Goal: Task Accomplishment & Management: Manage account settings

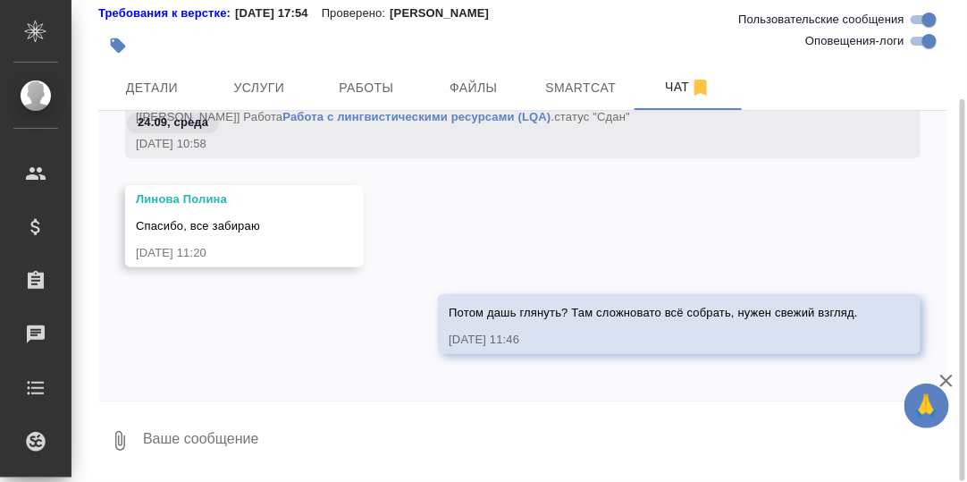
scroll to position [62493, 0]
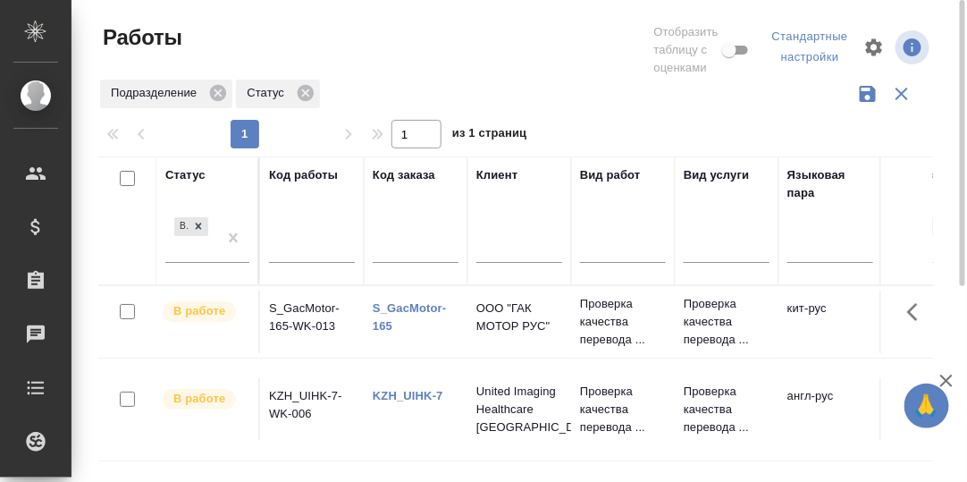
scroll to position [89, 0]
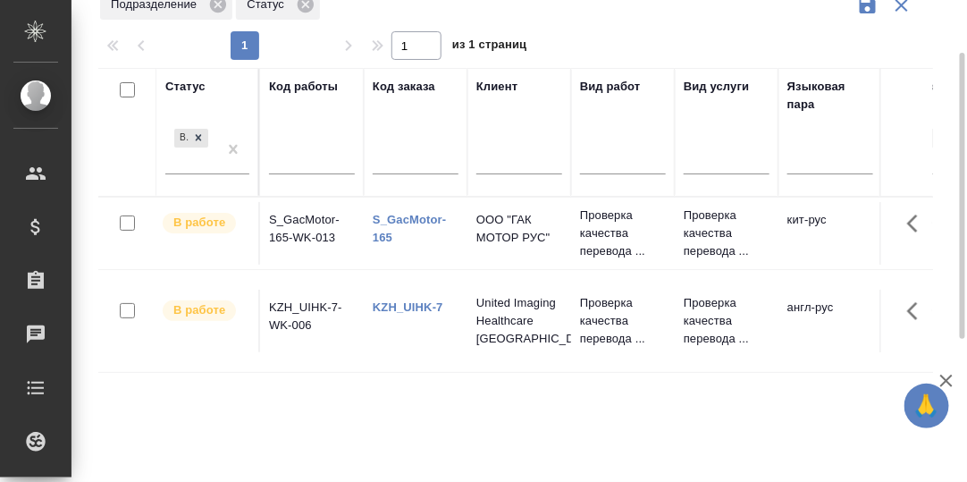
drag, startPoint x: 197, startPoint y: 137, endPoint x: 248, endPoint y: 174, distance: 63.3
click at [197, 137] on icon at bounding box center [199, 138] width 6 height 6
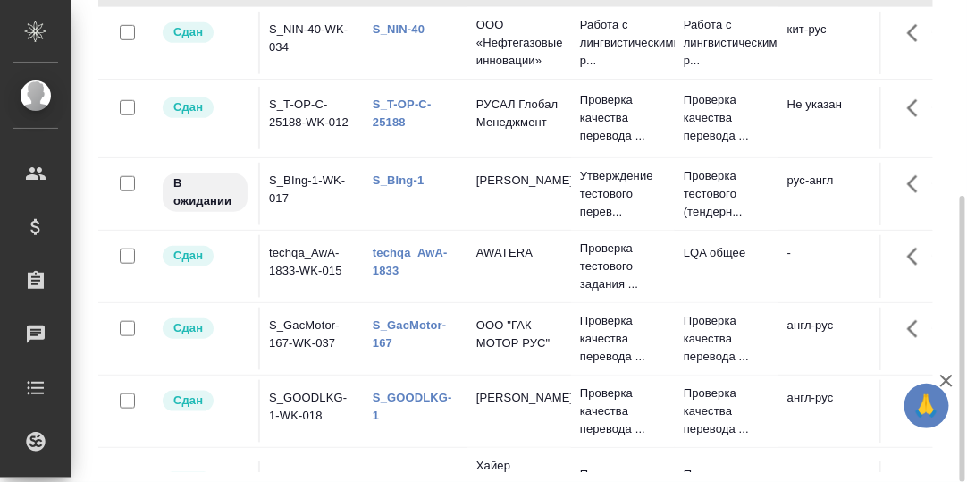
scroll to position [179, 0]
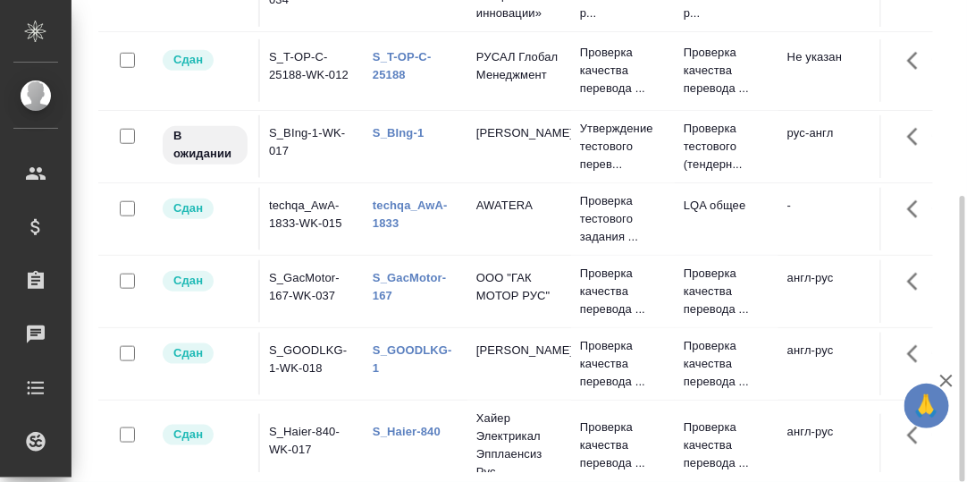
click at [288, 203] on td "techqa_AwA-1833-WK-015" at bounding box center [312, 219] width 104 height 63
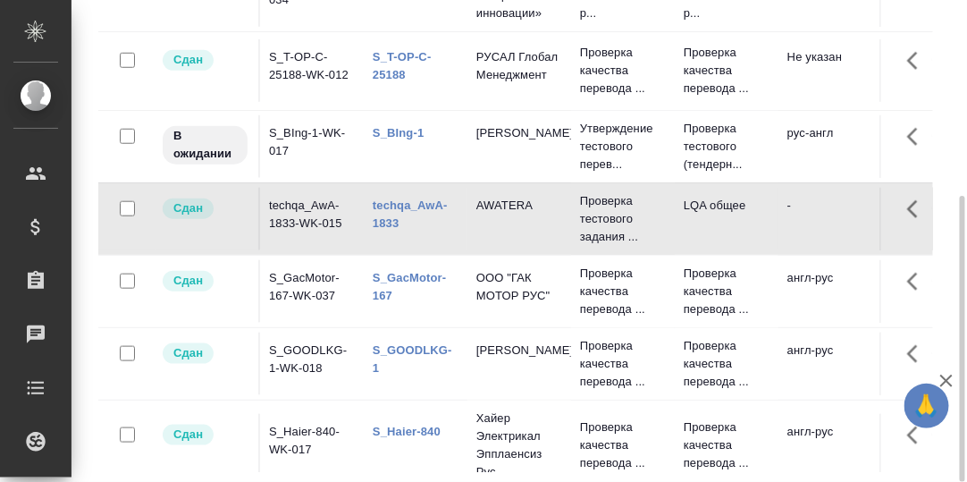
click at [299, 202] on td "techqa_AwA-1833-WK-015" at bounding box center [312, 219] width 104 height 63
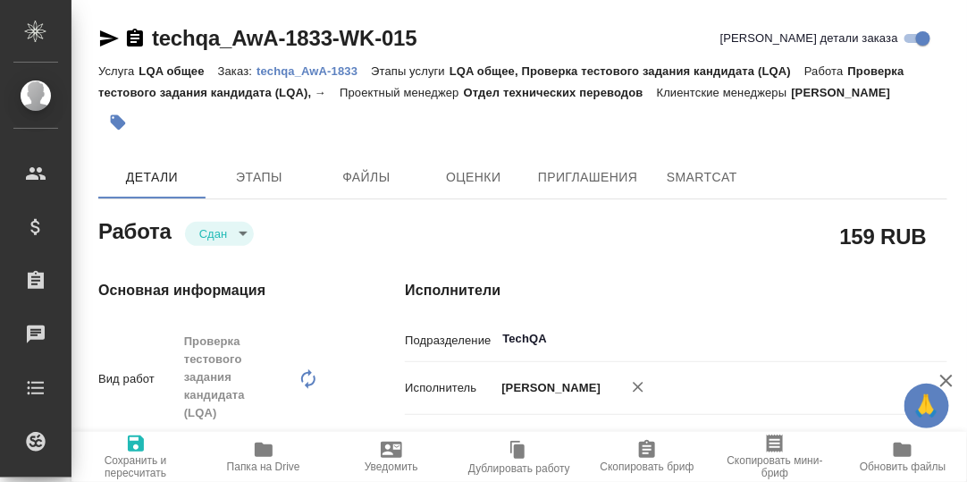
type textarea "x"
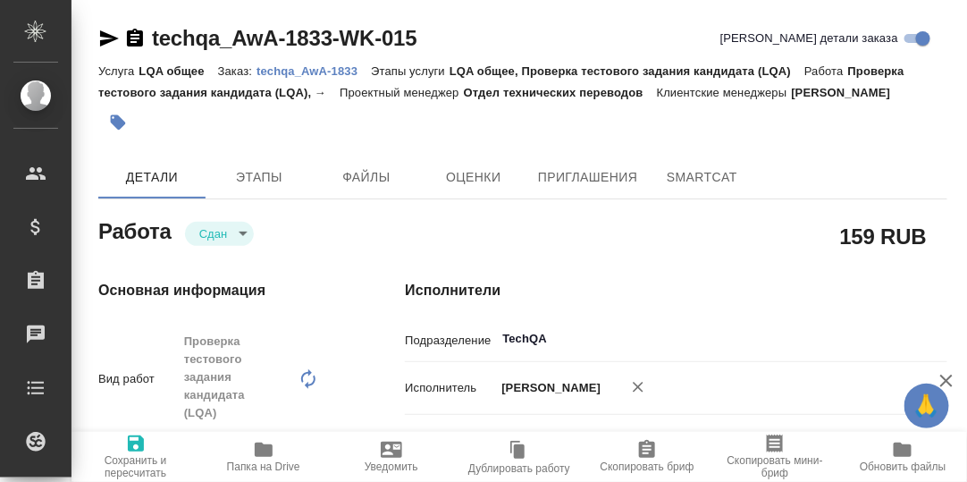
type textarea "x"
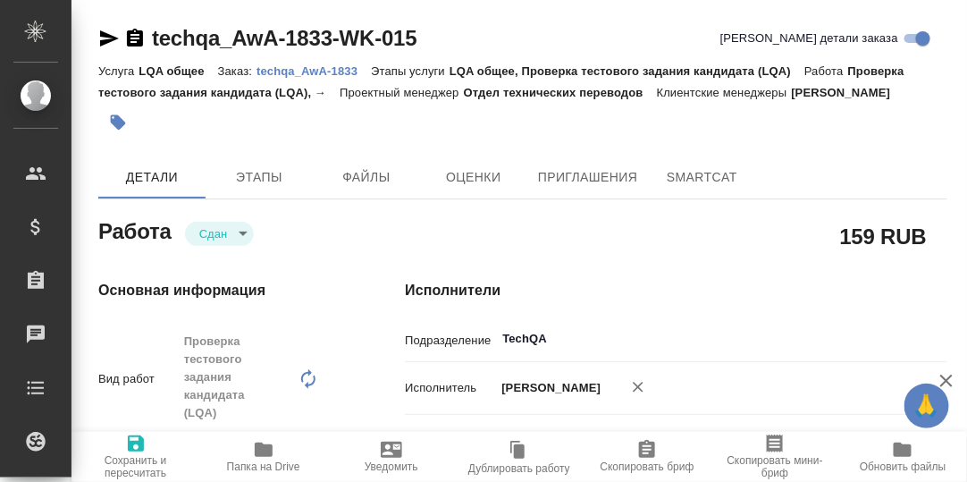
type textarea "x"
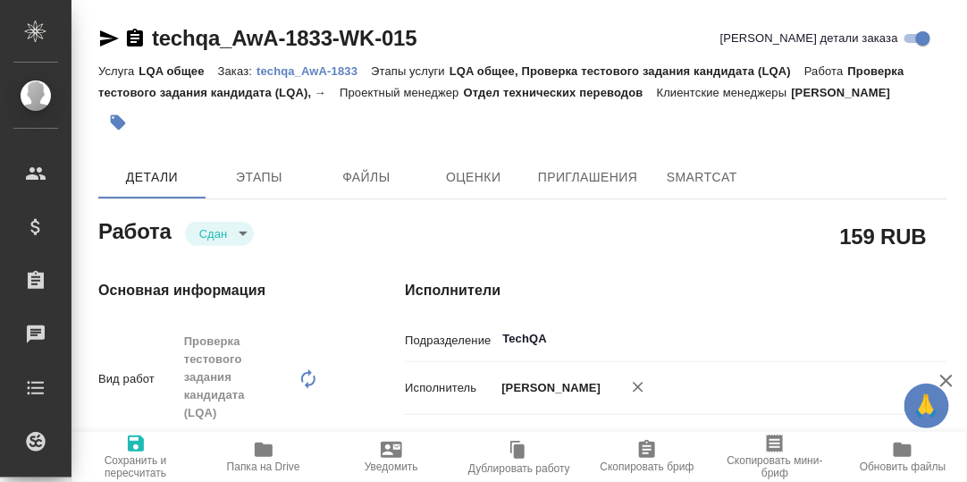
type textarea "x"
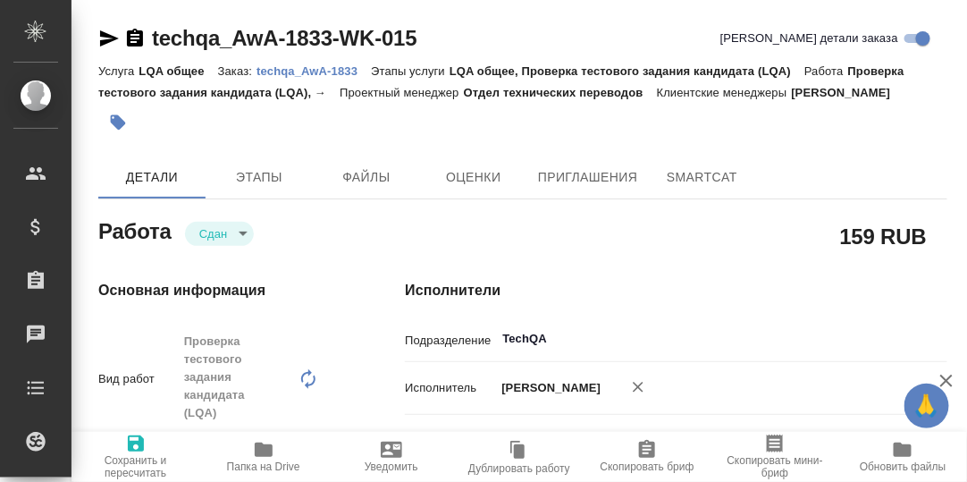
type textarea "x"
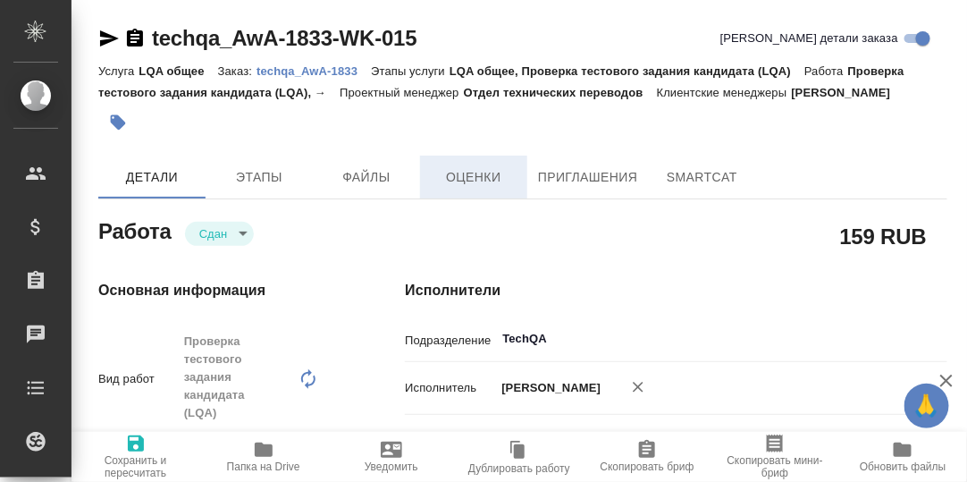
type textarea "x"
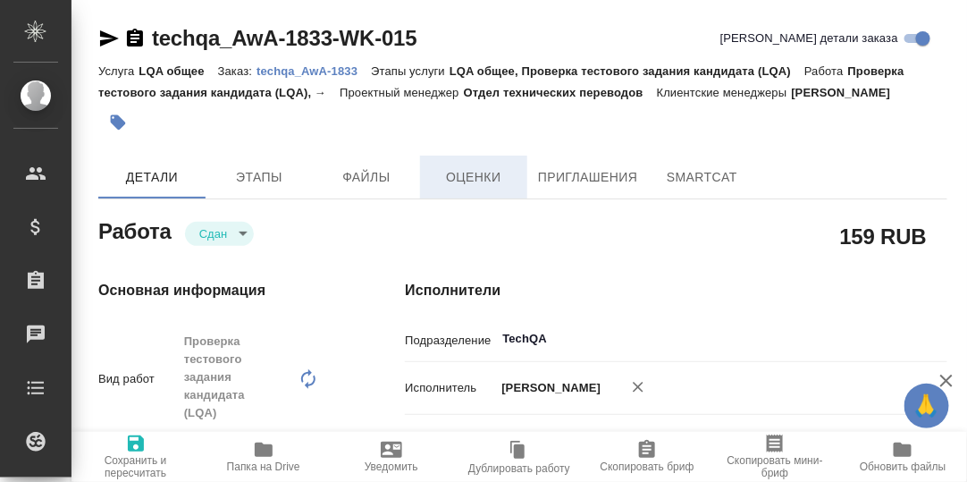
type textarea "x"
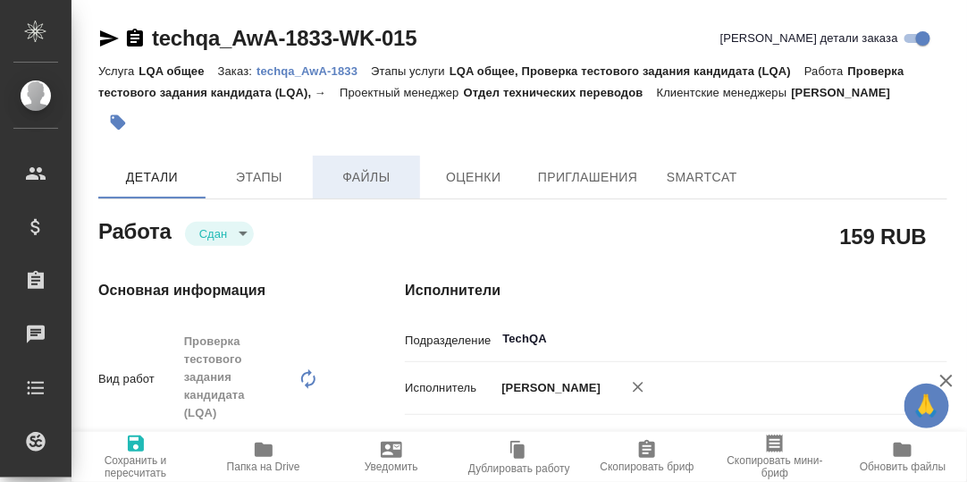
type textarea "x"
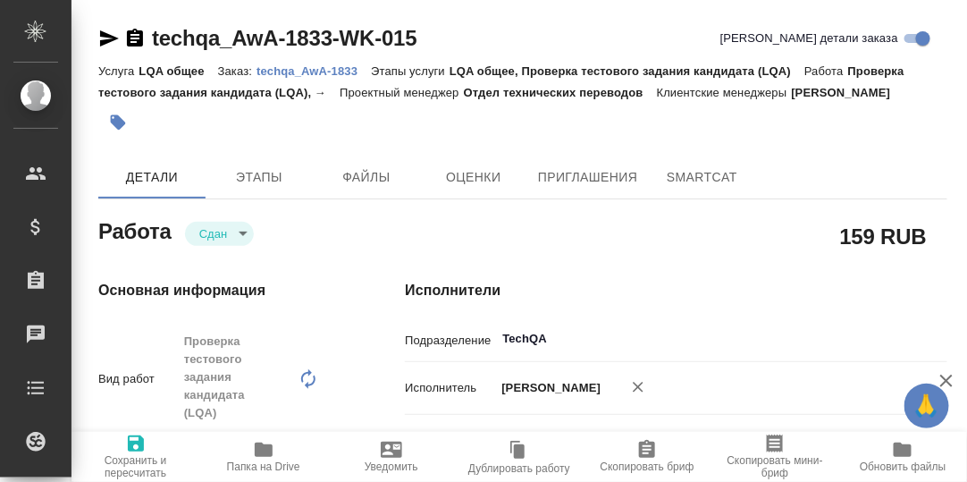
type textarea "x"
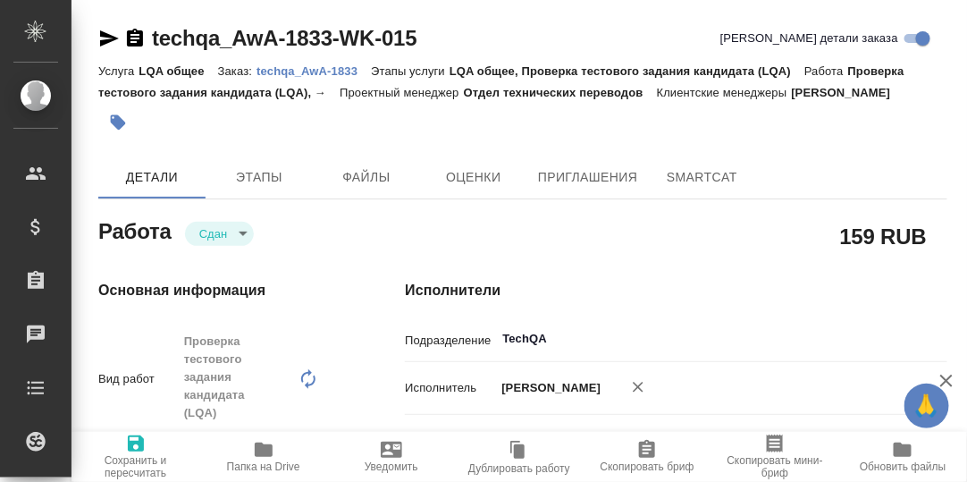
type textarea "x"
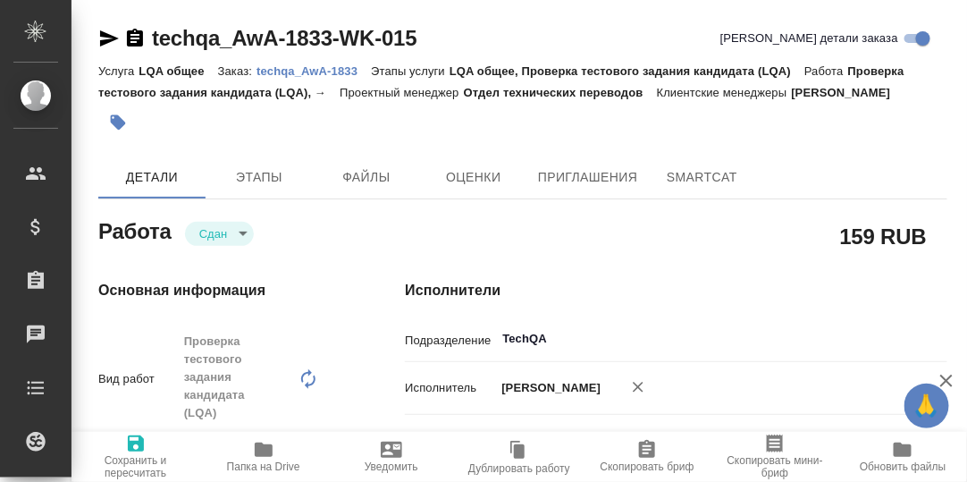
click at [317, 72] on p "techqa_AwA-1833" at bounding box center [314, 70] width 114 height 13
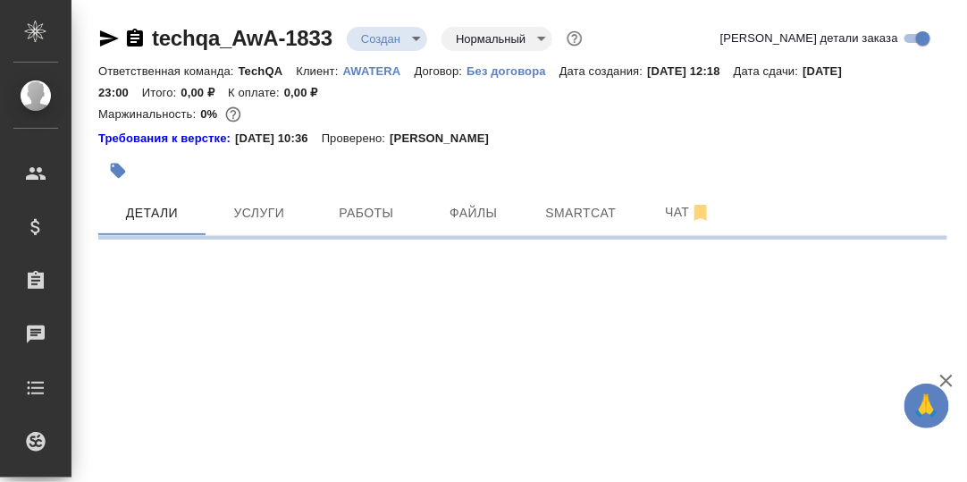
select select "RU"
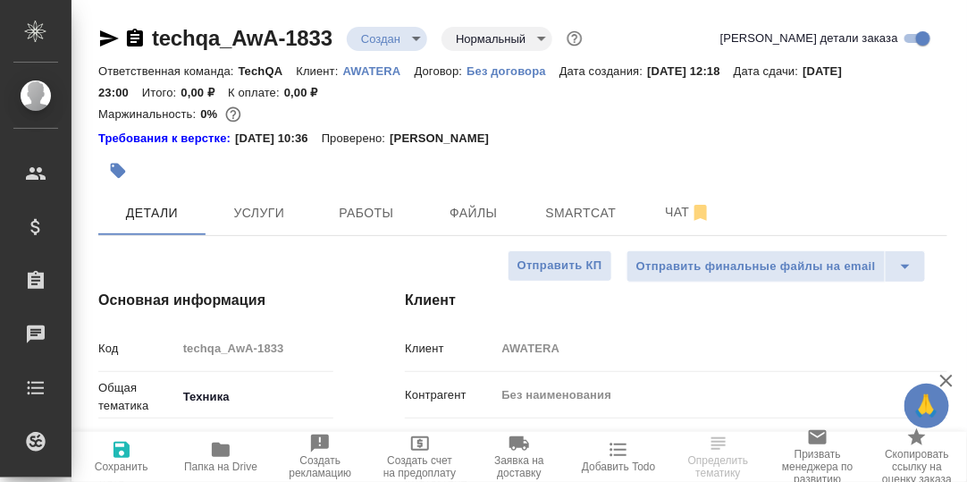
type textarea "x"
drag, startPoint x: 364, startPoint y: 211, endPoint x: 426, endPoint y: 268, distance: 84.8
click at [365, 210] on span "Работы" at bounding box center [367, 213] width 86 height 22
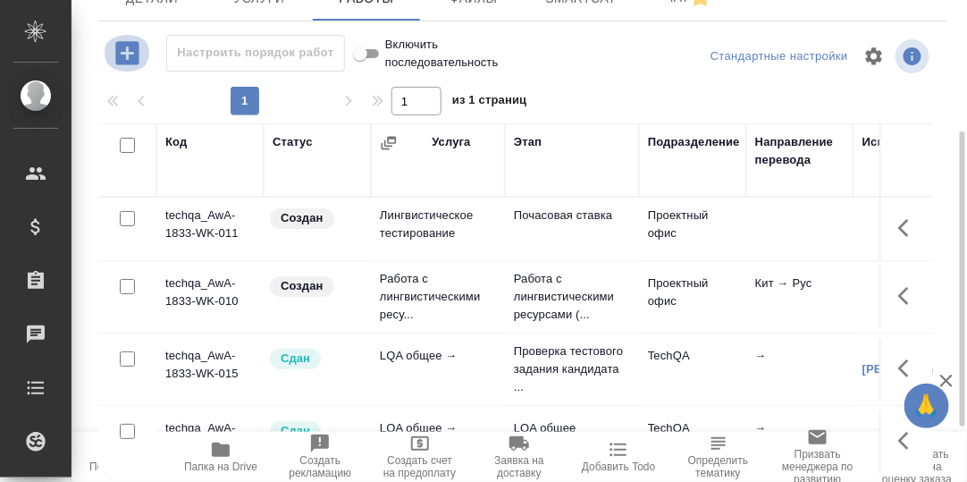
click at [131, 55] on icon "button" at bounding box center [126, 52] width 23 height 23
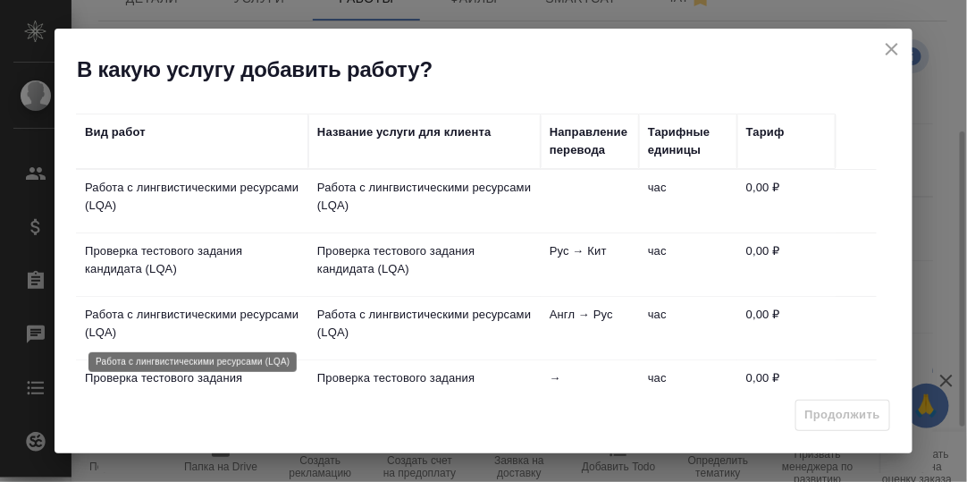
scroll to position [89, 0]
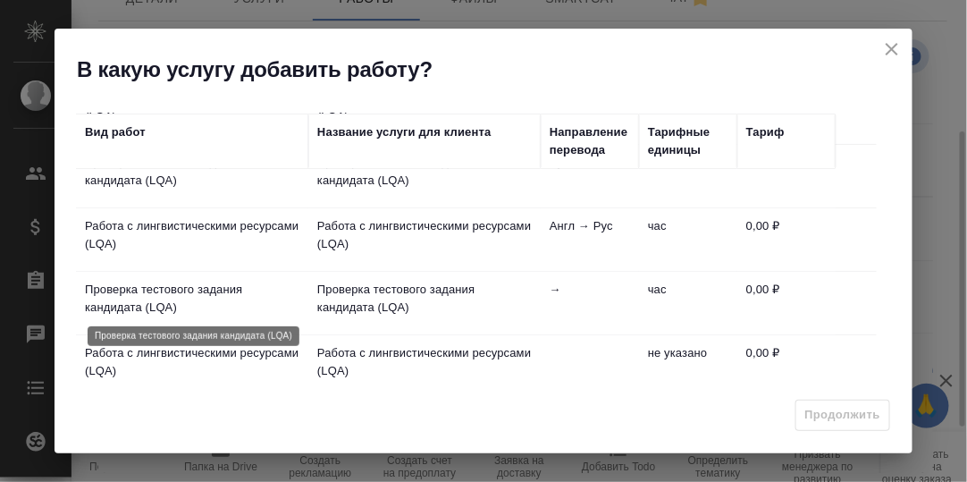
click at [194, 282] on p "Проверка тестового задания кандидата (LQA)" at bounding box center [192, 299] width 215 height 36
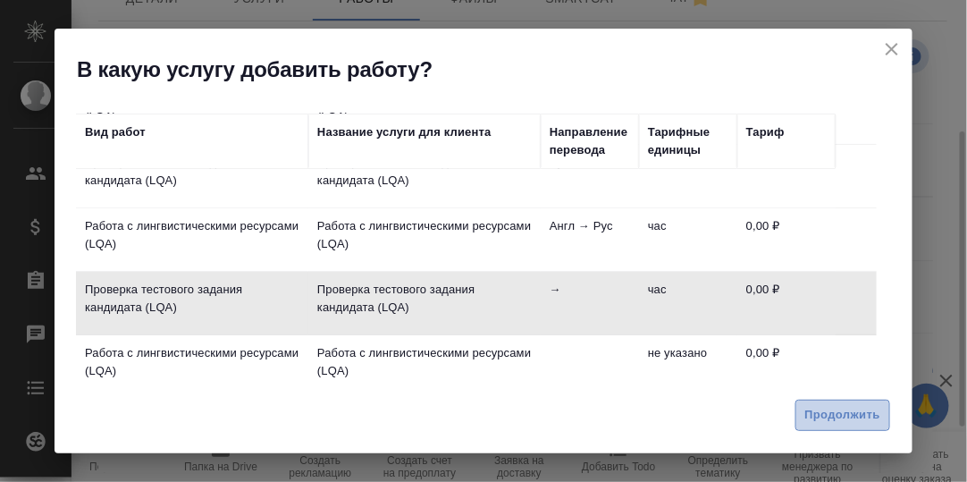
click at [837, 414] on span "Продолжить" at bounding box center [842, 415] width 75 height 21
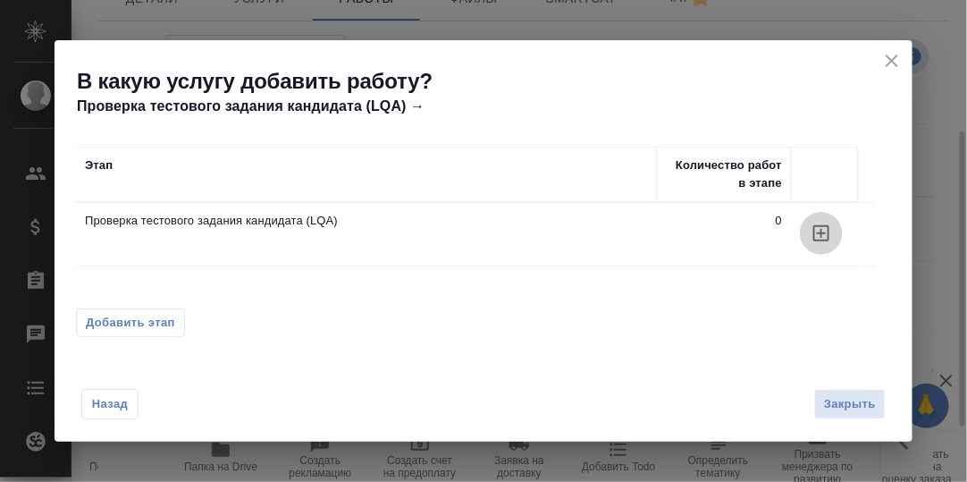
click at [818, 231] on icon "button" at bounding box center [821, 233] width 21 height 21
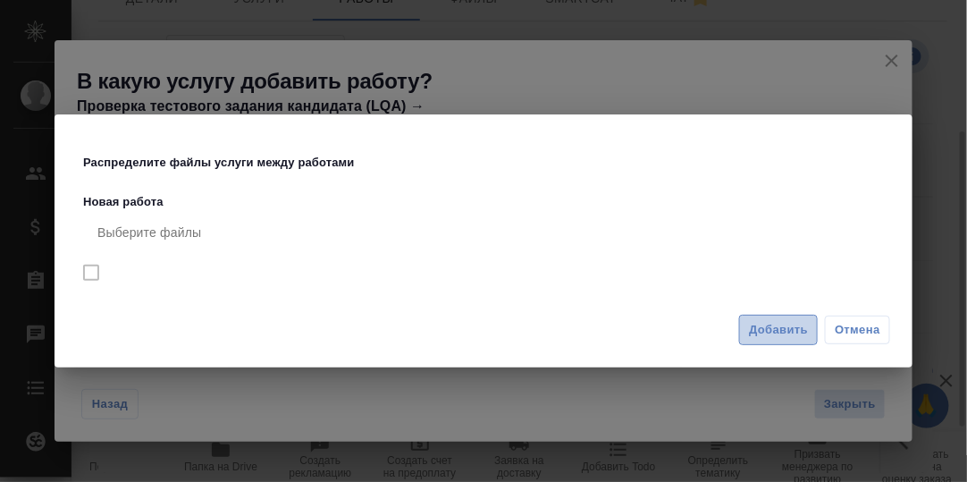
drag, startPoint x: 780, startPoint y: 331, endPoint x: 794, endPoint y: 338, distance: 15.2
click at [780, 332] on span "Добавить" at bounding box center [778, 330] width 59 height 21
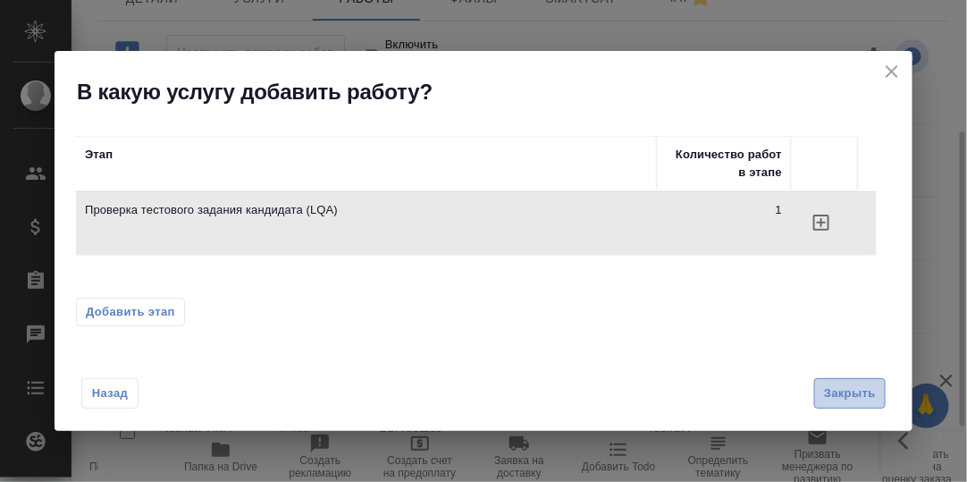
click at [851, 397] on span "Закрыть" at bounding box center [850, 394] width 52 height 21
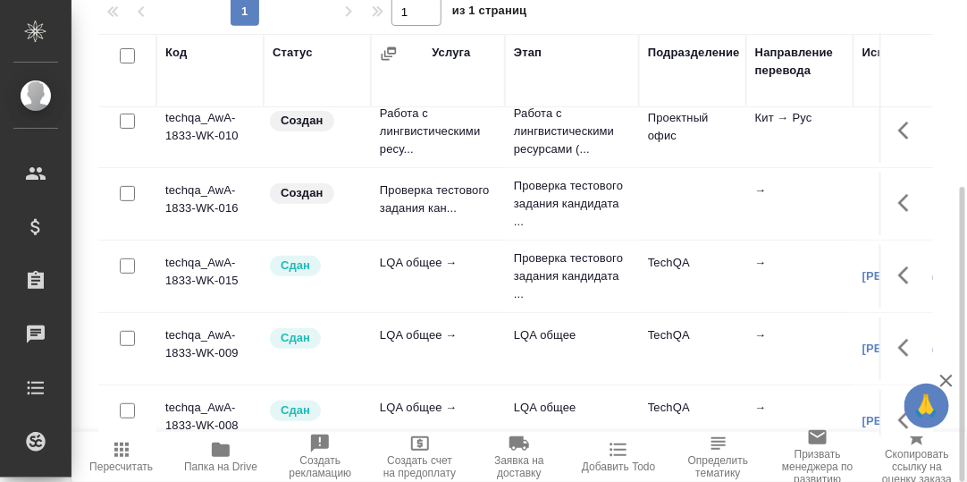
scroll to position [0, 0]
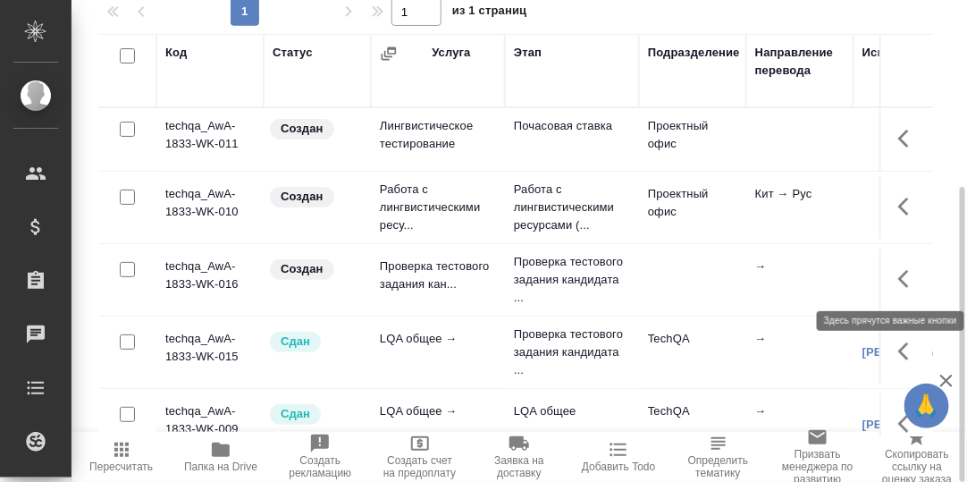
click at [898, 274] on icon "button" at bounding box center [908, 278] width 21 height 21
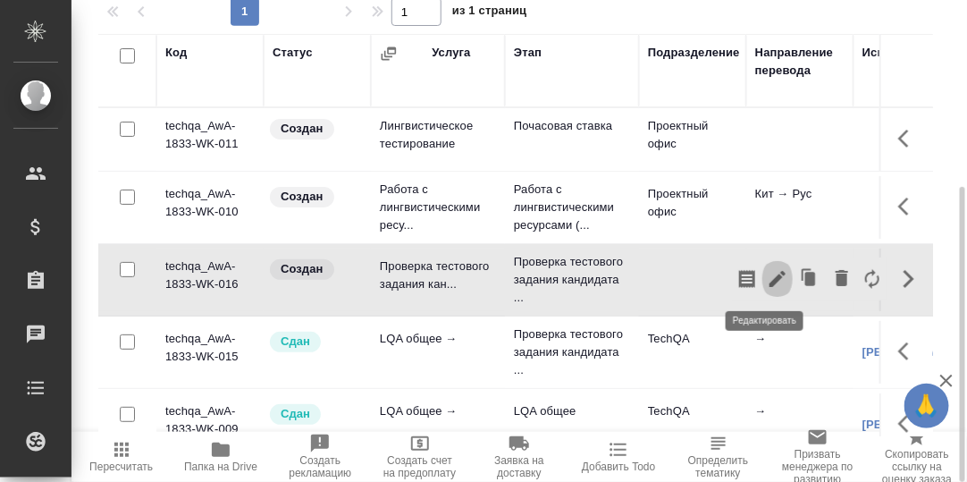
click at [767, 271] on icon "button" at bounding box center [777, 278] width 21 height 21
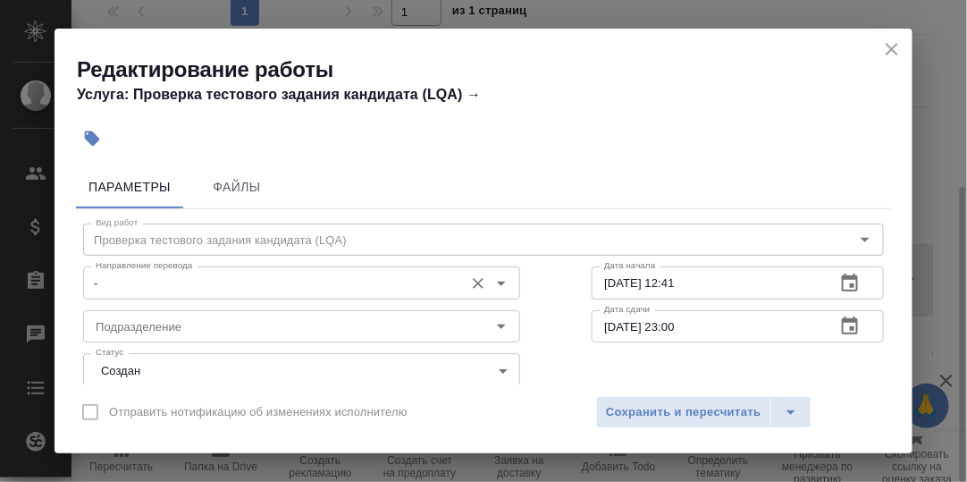
scroll to position [89, 0]
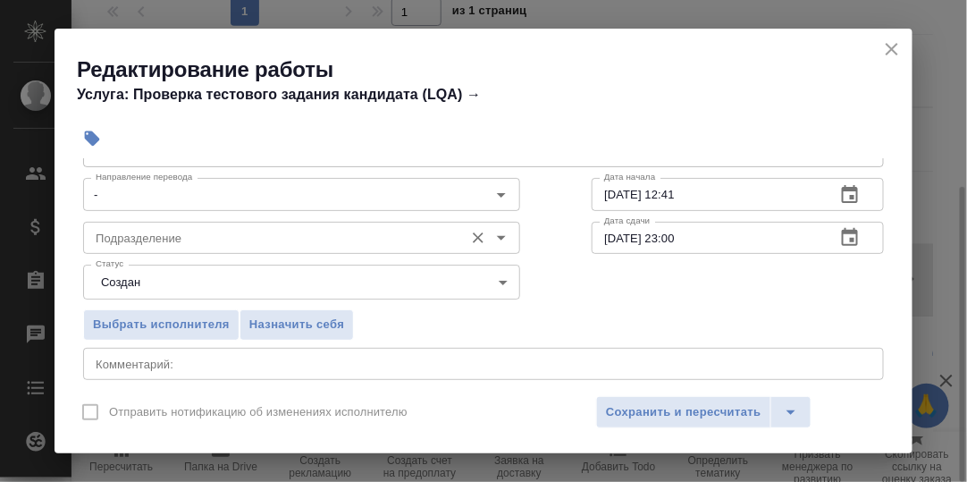
click at [314, 235] on input "Подразделение" at bounding box center [272, 237] width 367 height 21
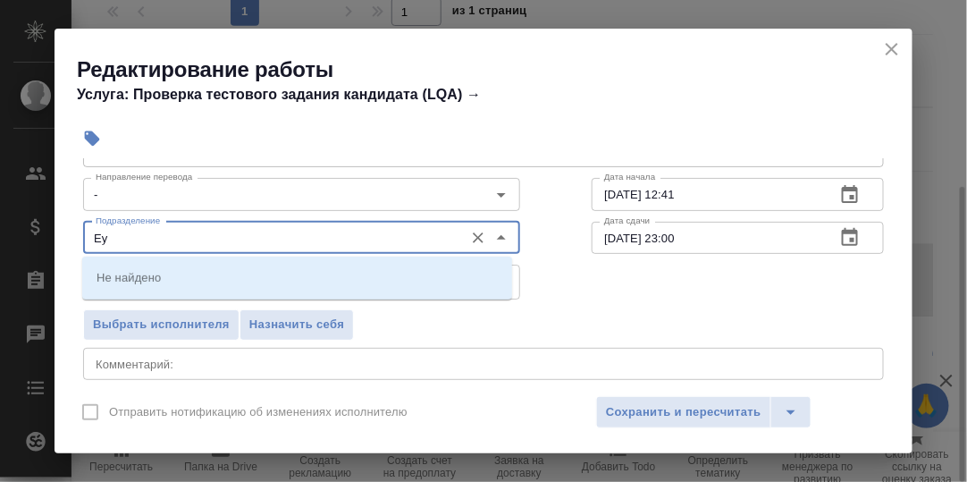
type input "Е"
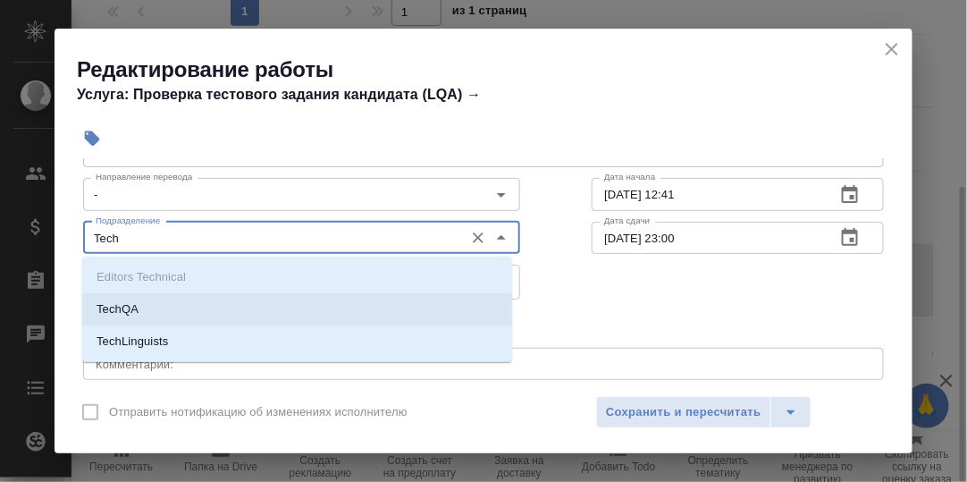
click at [173, 303] on li "TechQA" at bounding box center [297, 309] width 430 height 32
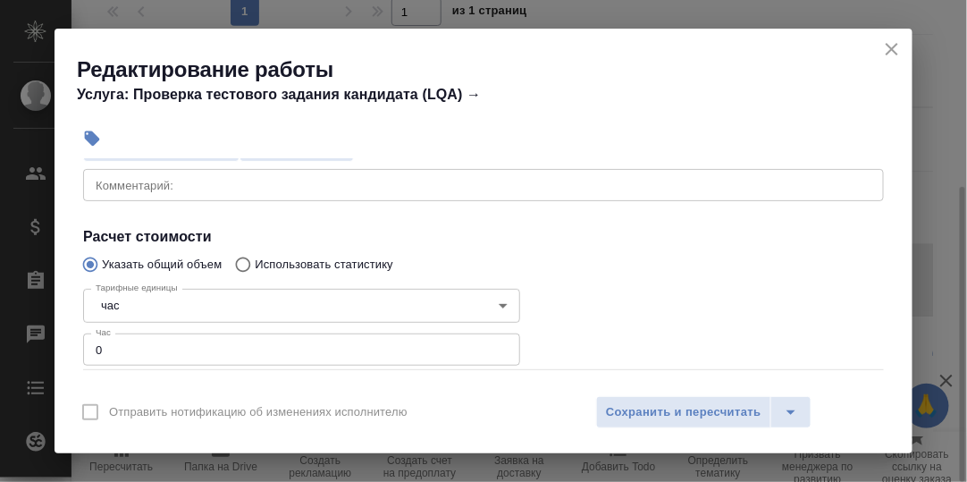
scroll to position [268, 0]
type input "TechQA"
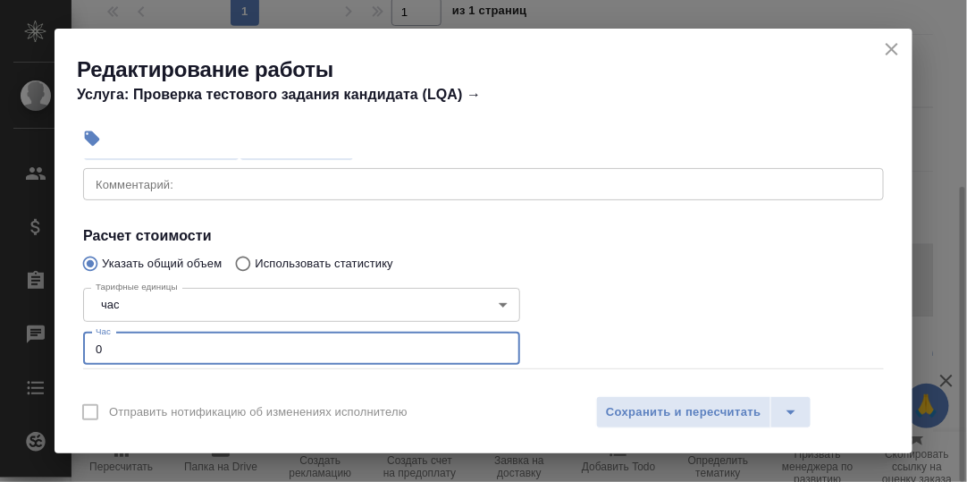
click at [102, 341] on input "0" at bounding box center [301, 349] width 437 height 32
type input "0.3"
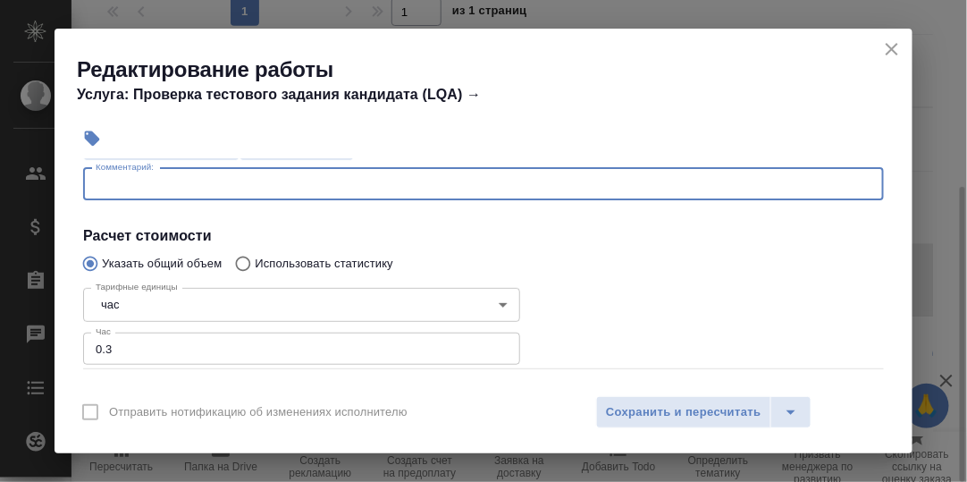
click at [140, 185] on textarea at bounding box center [484, 183] width 776 height 13
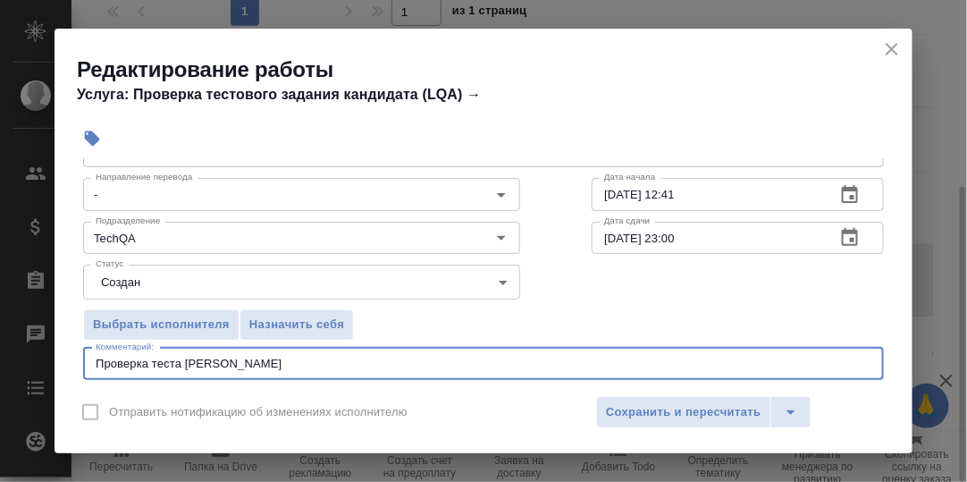
type textarea "Проверка теста Маши Лозицкой"
click at [839, 190] on icon "button" at bounding box center [849, 194] width 21 height 21
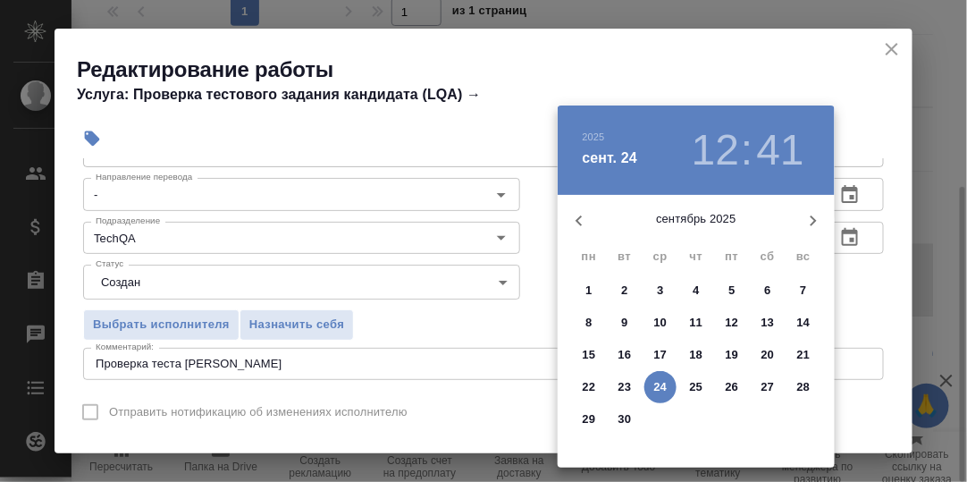
click at [627, 383] on p "23" at bounding box center [625, 387] width 13 height 18
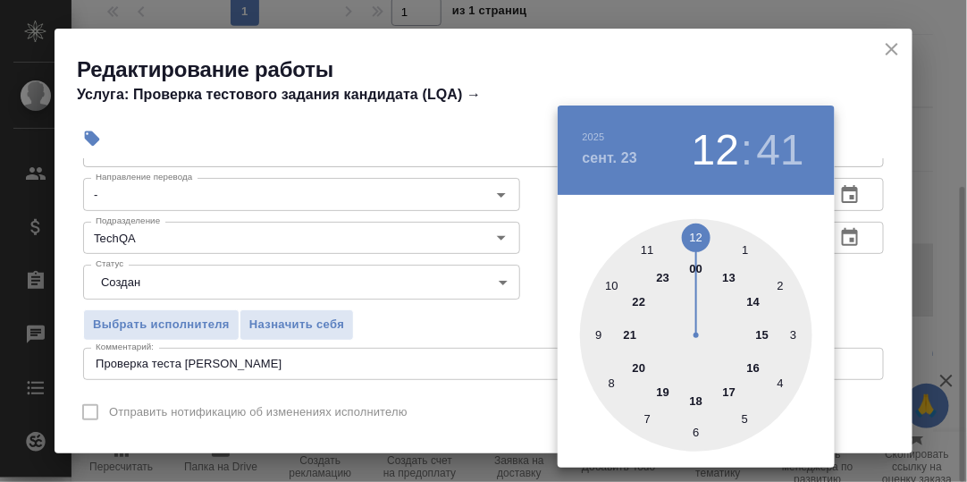
click at [598, 337] on div at bounding box center [696, 335] width 232 height 232
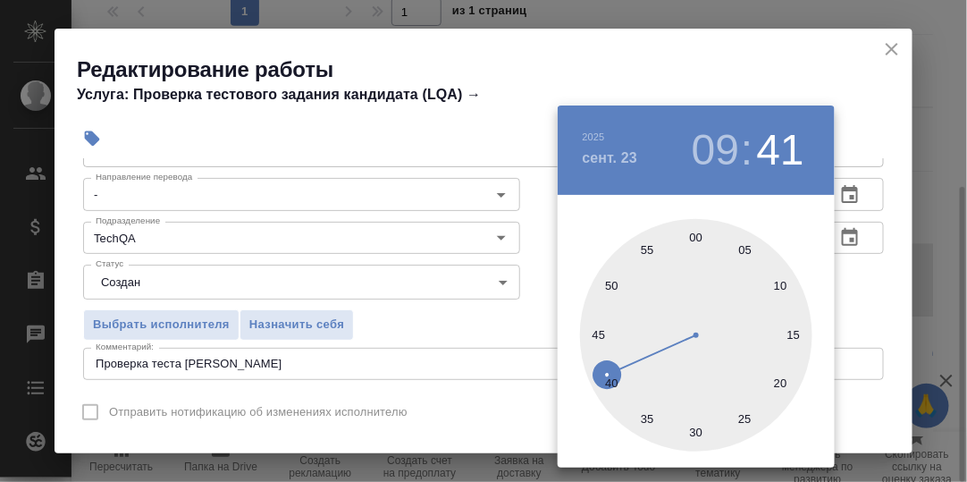
click at [694, 237] on div at bounding box center [696, 335] width 232 height 232
type input "23.09.2025 09:00"
click at [853, 308] on div at bounding box center [483, 241] width 967 height 482
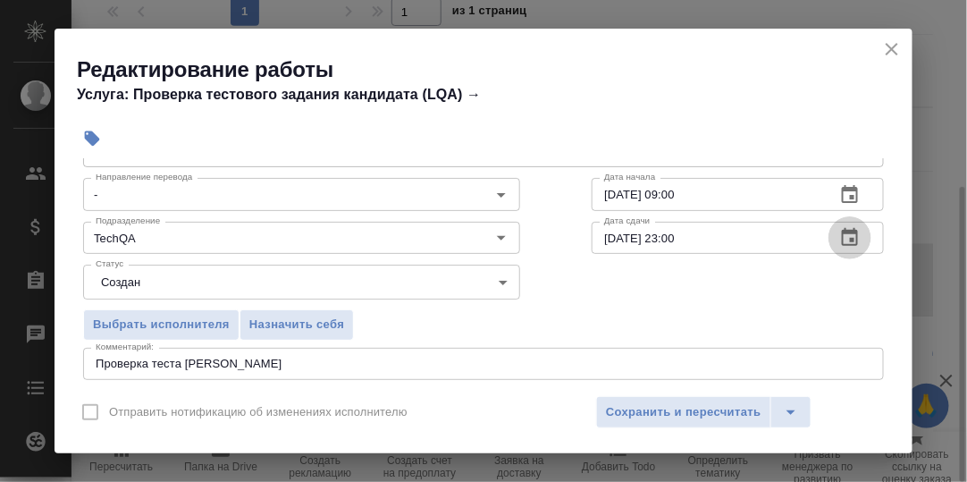
click at [839, 237] on icon "button" at bounding box center [849, 237] width 21 height 21
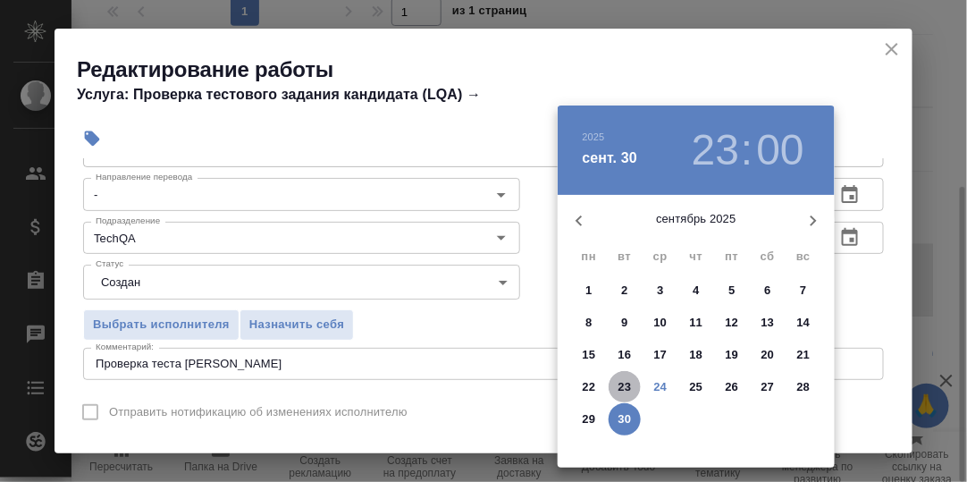
click at [622, 384] on p "23" at bounding box center [625, 387] width 13 height 18
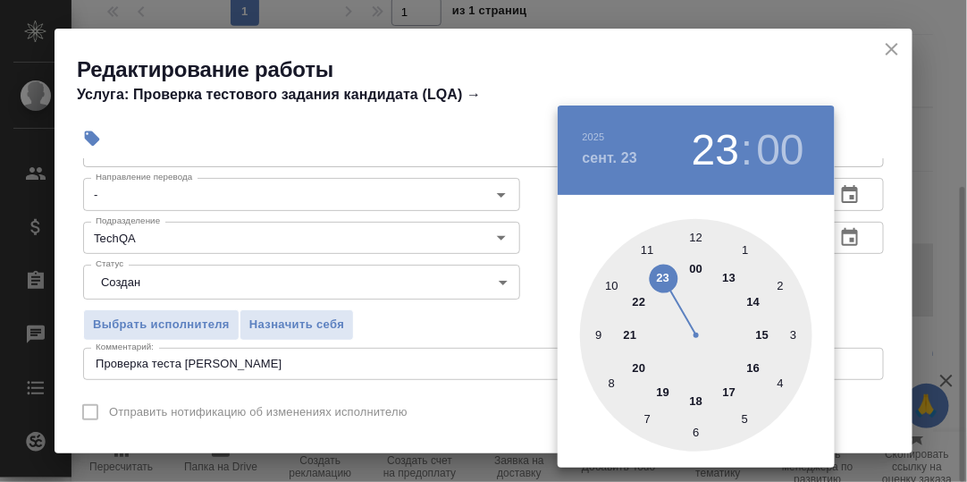
click at [754, 299] on div at bounding box center [696, 335] width 232 height 232
type input "23.09.2025 14:00"
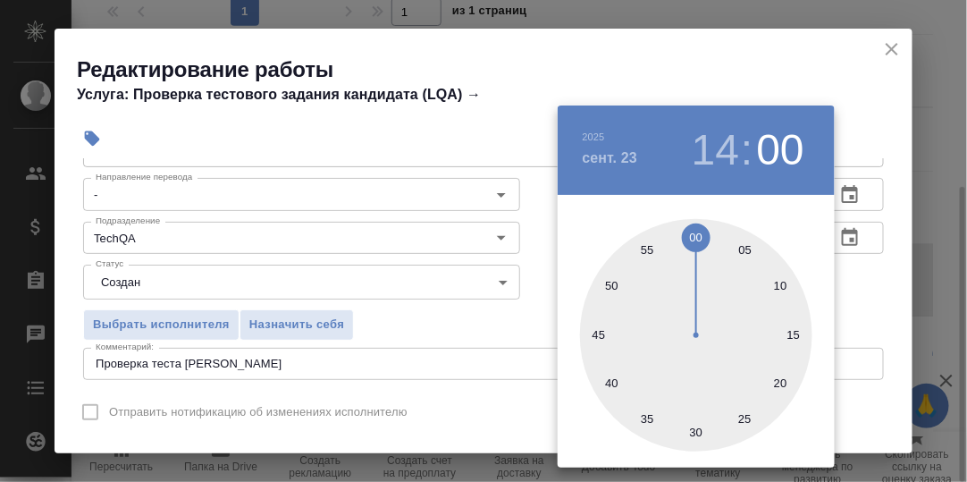
click at [866, 288] on div at bounding box center [483, 241] width 967 height 482
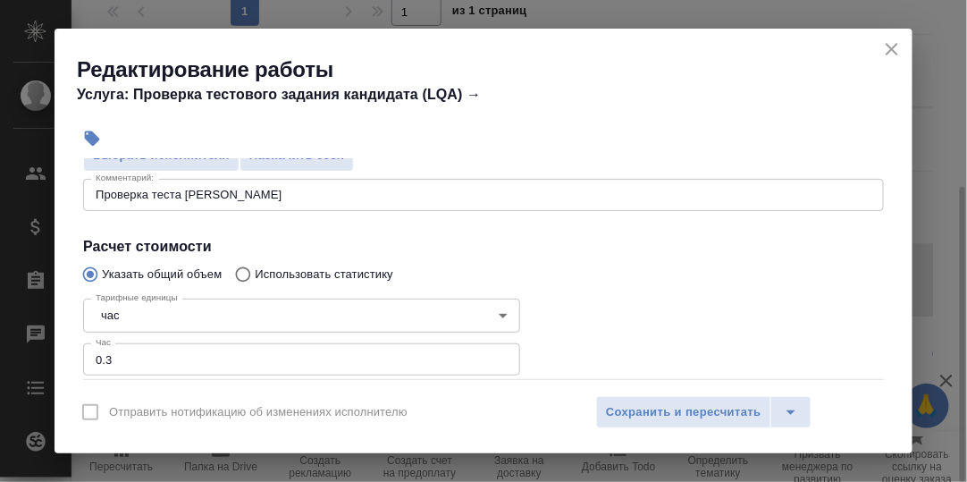
scroll to position [268, 0]
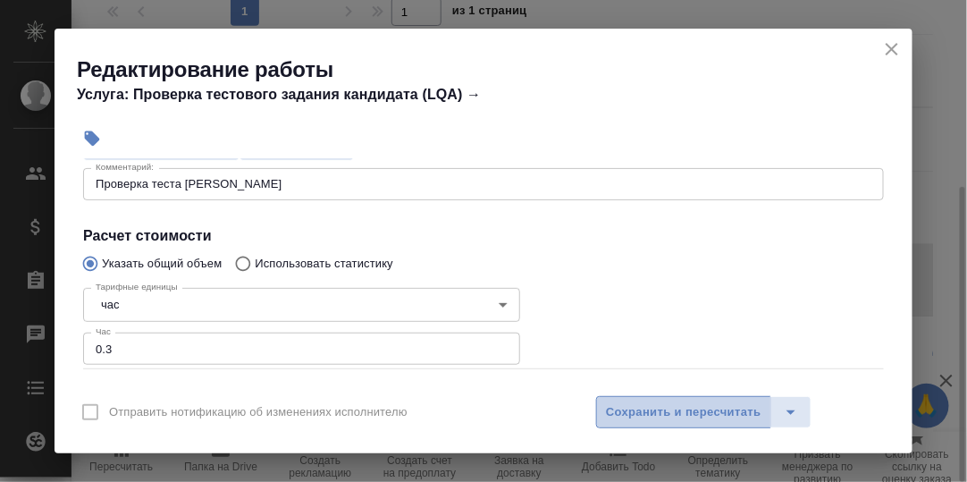
drag, startPoint x: 670, startPoint y: 412, endPoint x: 659, endPoint y: 398, distance: 18.4
click at [670, 411] on span "Сохранить и пересчитать" at bounding box center [684, 412] width 156 height 21
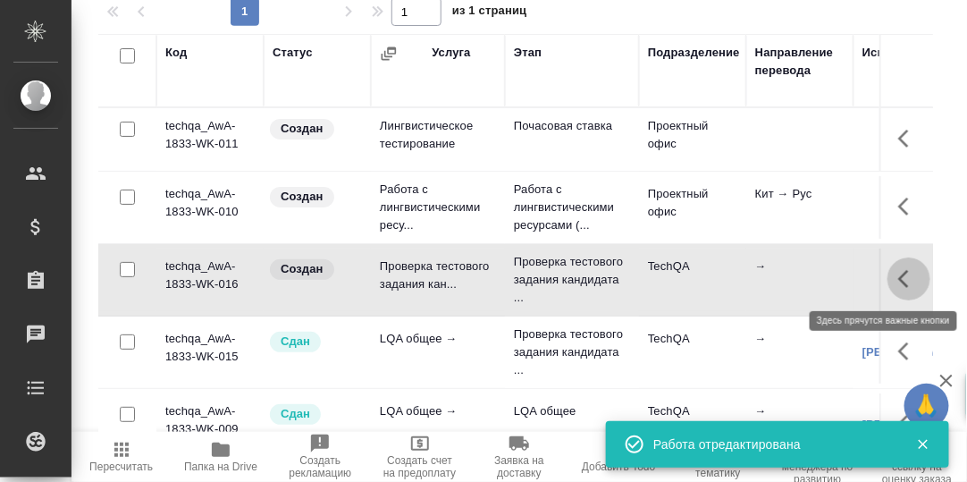
click at [898, 281] on icon "button" at bounding box center [908, 278] width 21 height 21
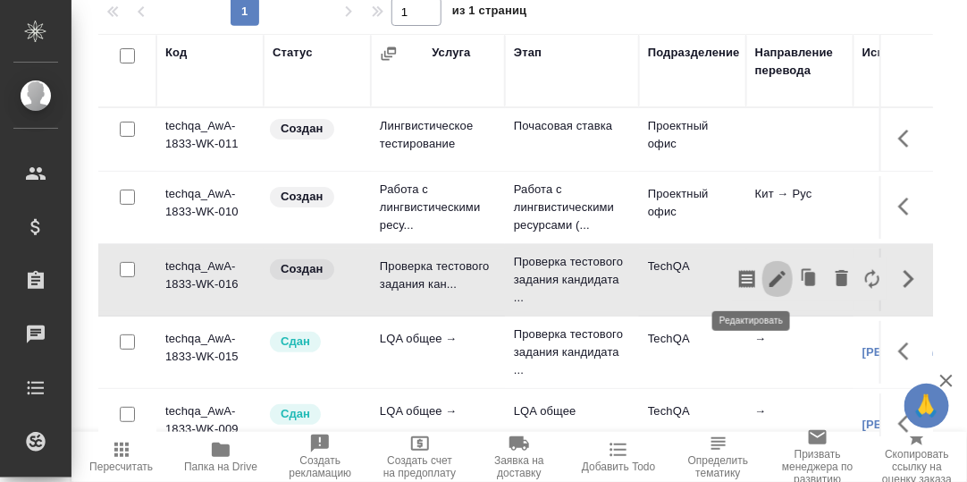
click at [767, 278] on icon "button" at bounding box center [777, 278] width 21 height 21
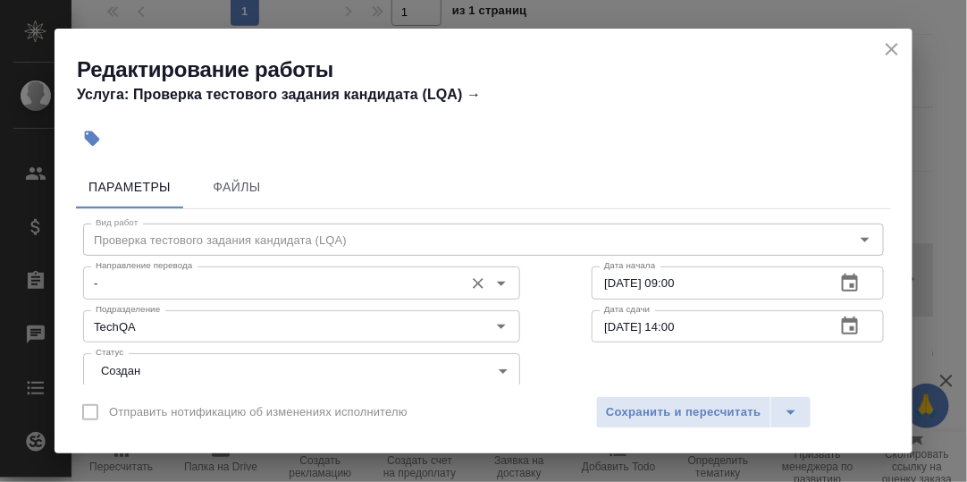
scroll to position [89, 0]
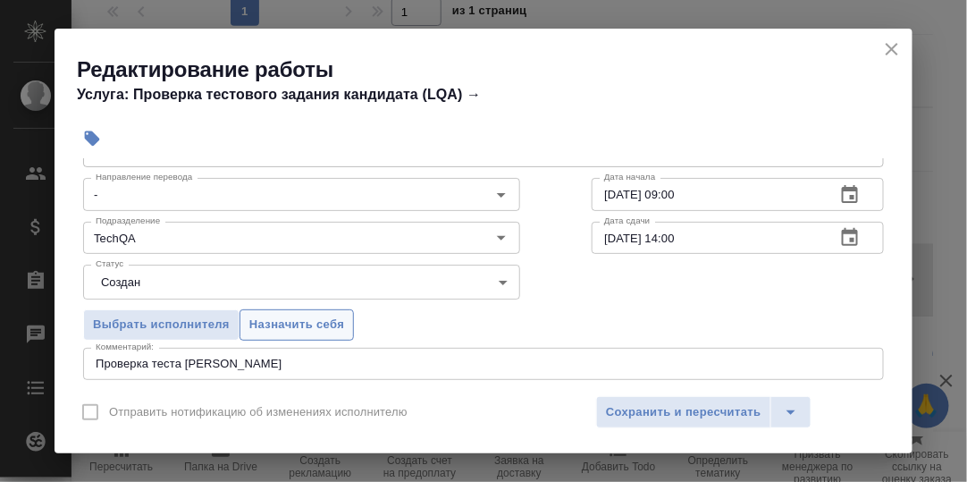
click at [312, 317] on span "Назначить себя" at bounding box center [296, 325] width 95 height 21
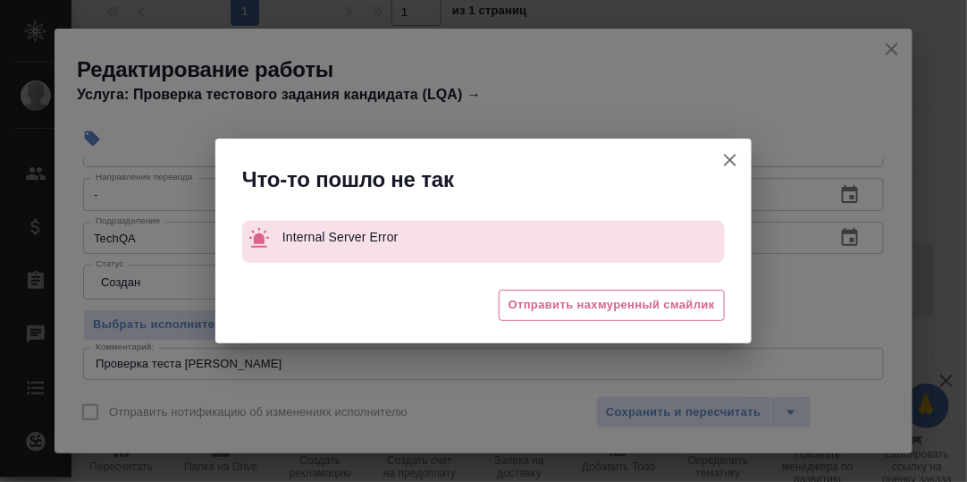
click at [671, 408] on div "Что-то пошло не так Internal Server Error 😔 Отправить нахмуренный смайлик" at bounding box center [483, 241] width 967 height 482
drag, startPoint x: 729, startPoint y: 162, endPoint x: 537, endPoint y: 200, distance: 195.1
click at [729, 162] on icon "button" at bounding box center [730, 160] width 13 height 13
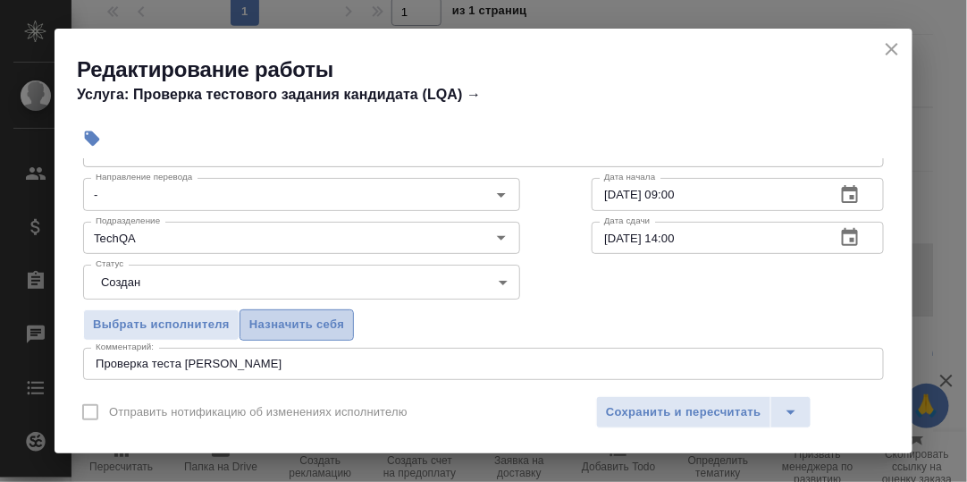
click at [335, 324] on span "Назначить себя" at bounding box center [296, 325] width 95 height 21
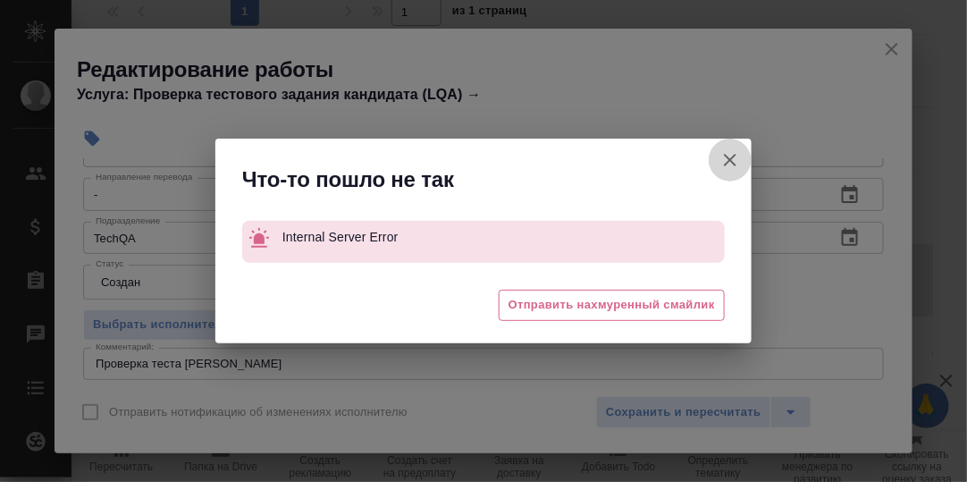
click at [738, 164] on icon "button" at bounding box center [730, 159] width 21 height 21
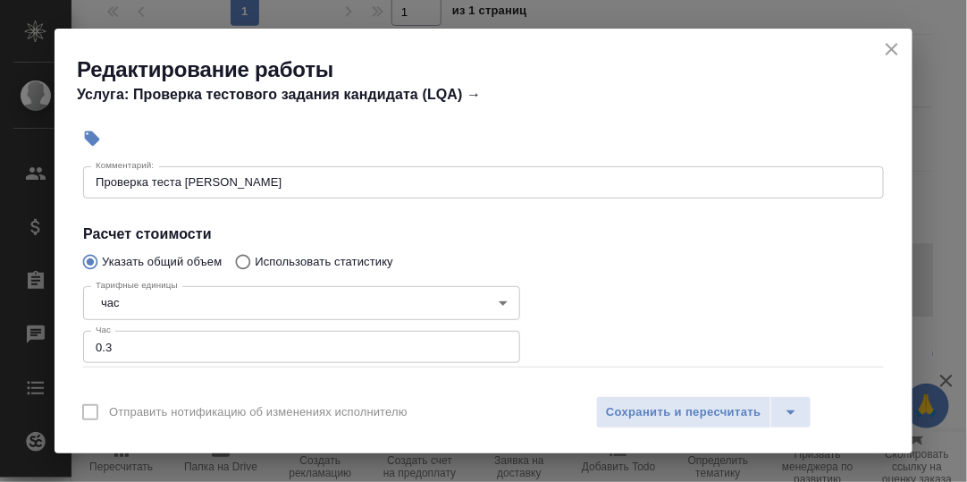
scroll to position [181, 0]
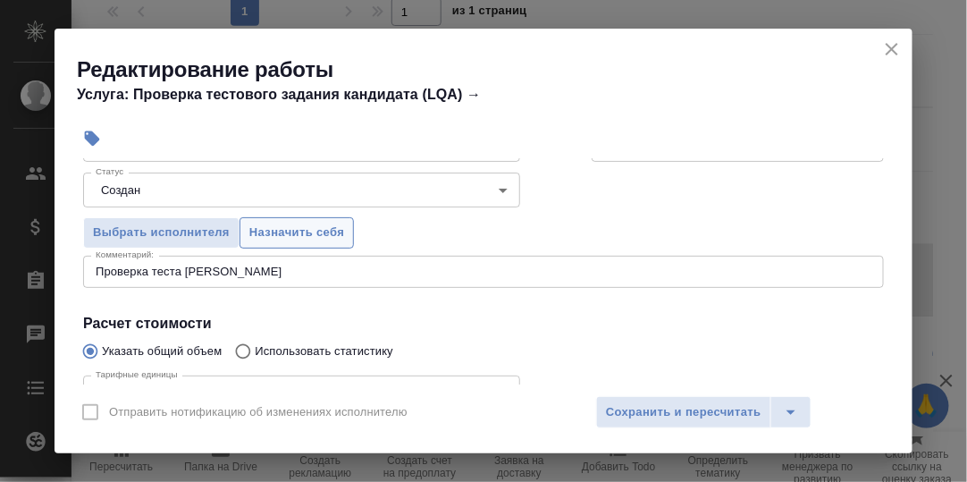
click at [305, 230] on span "Назначить себя" at bounding box center [296, 233] width 95 height 21
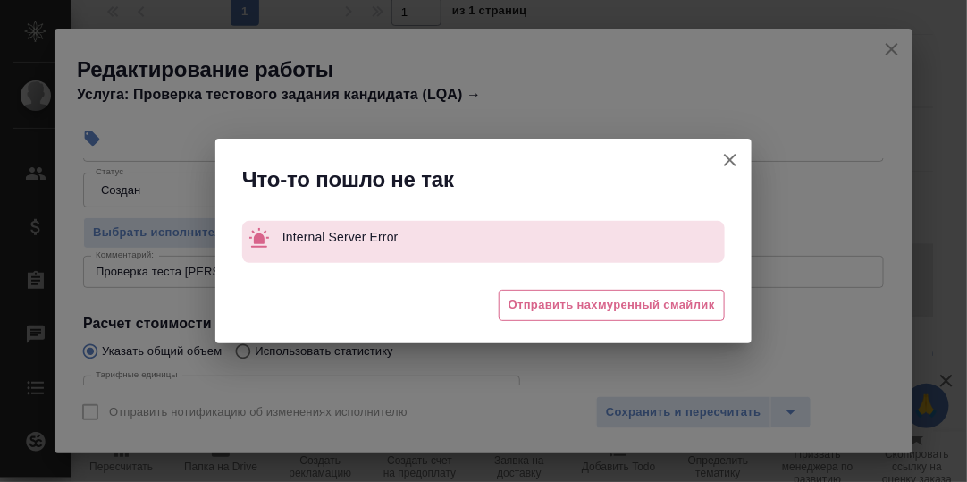
click at [729, 161] on icon "button" at bounding box center [730, 160] width 13 height 13
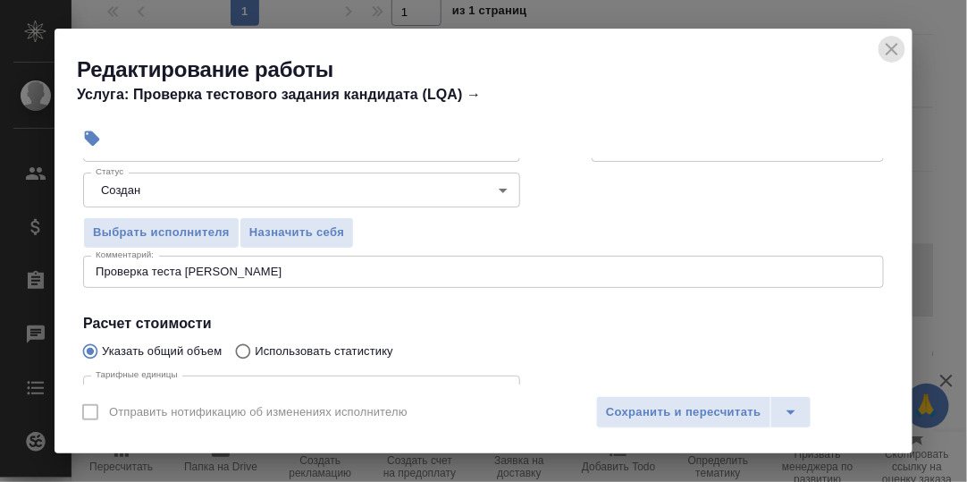
drag, startPoint x: 892, startPoint y: 46, endPoint x: 876, endPoint y: 75, distance: 32.8
click at [892, 47] on icon "close" at bounding box center [891, 48] width 21 height 21
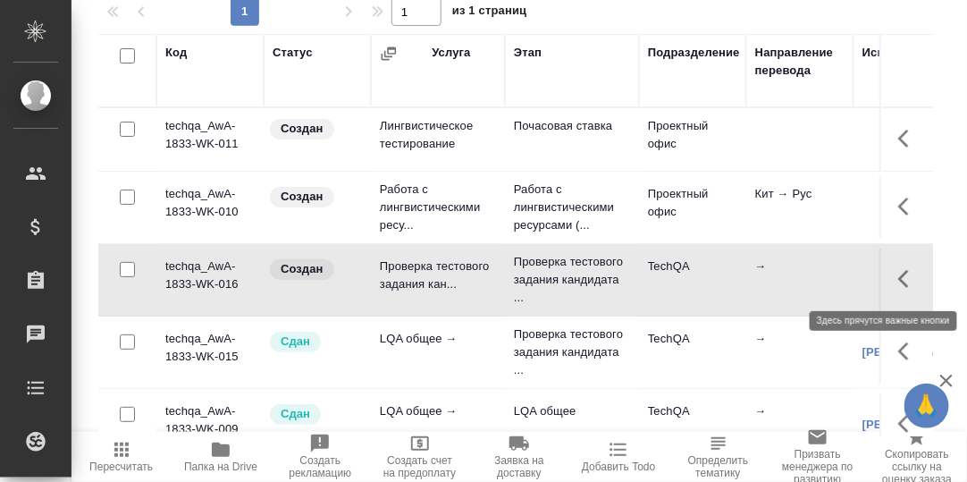
click at [898, 277] on icon "button" at bounding box center [908, 278] width 21 height 21
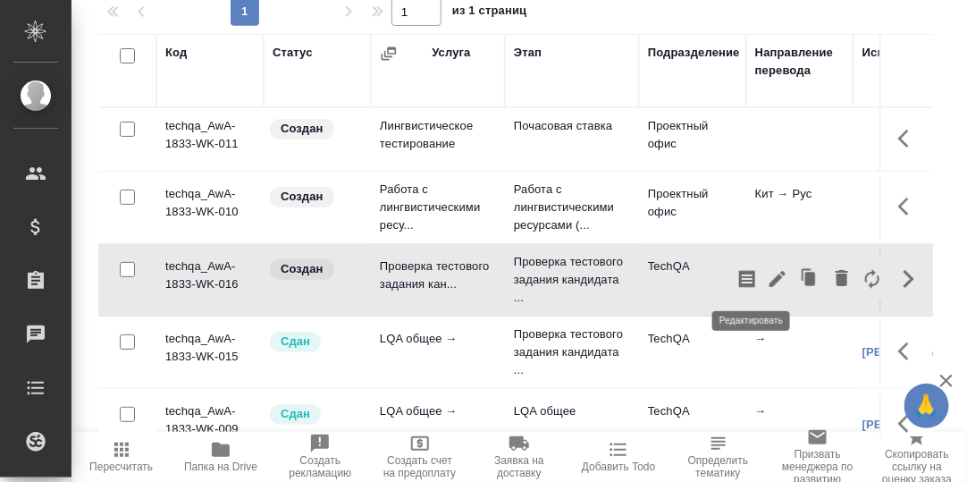
click at [770, 274] on icon "button" at bounding box center [778, 279] width 16 height 16
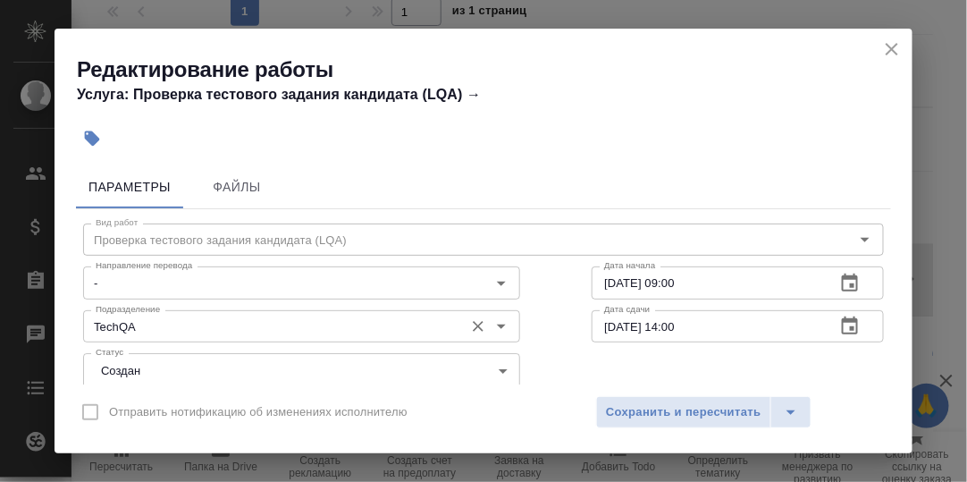
scroll to position [89, 0]
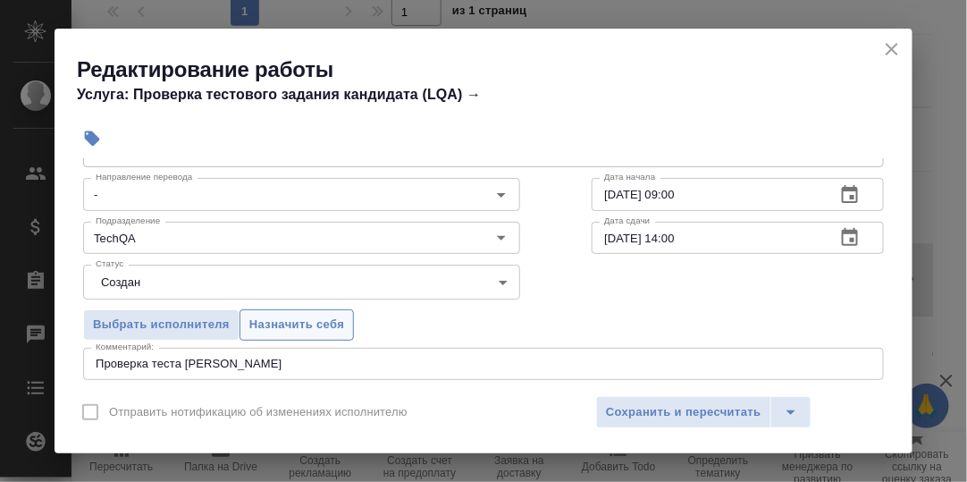
click at [319, 315] on span "Назначить себя" at bounding box center [296, 325] width 95 height 21
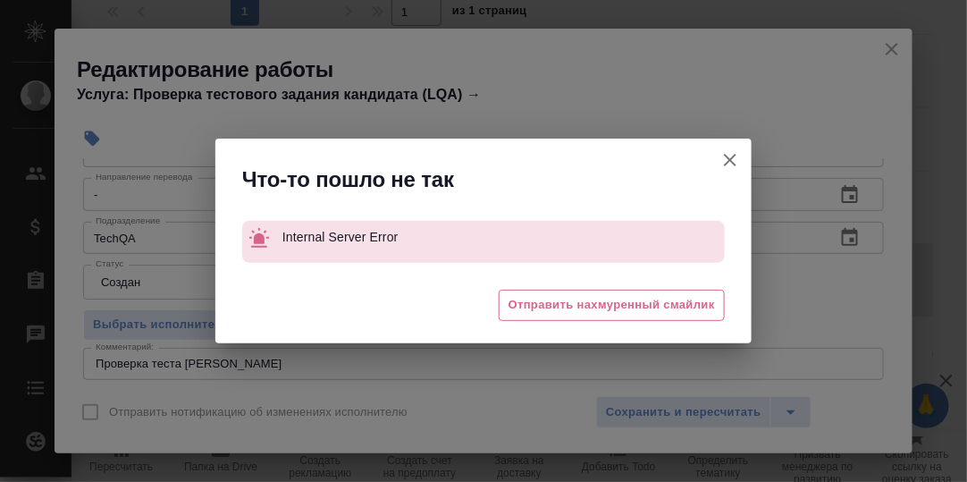
click at [736, 157] on icon "button" at bounding box center [730, 159] width 21 height 21
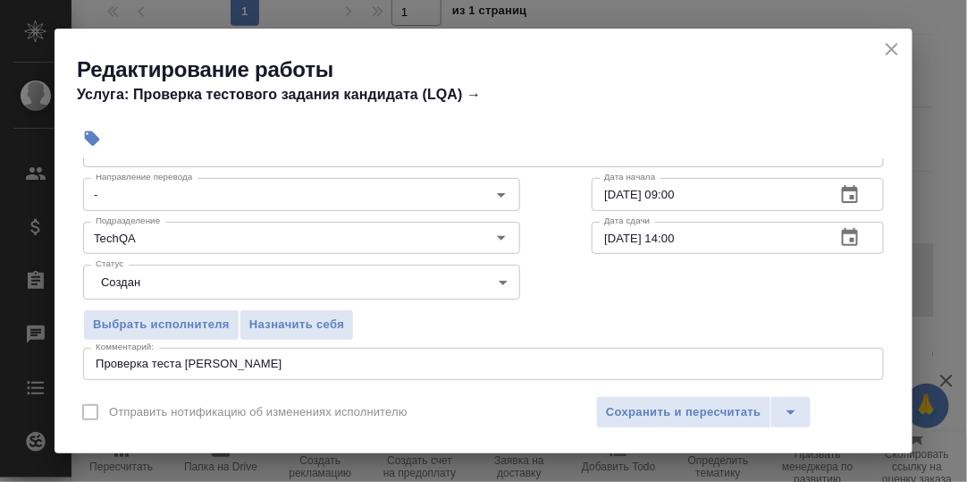
click at [891, 51] on icon "close" at bounding box center [891, 48] width 21 height 21
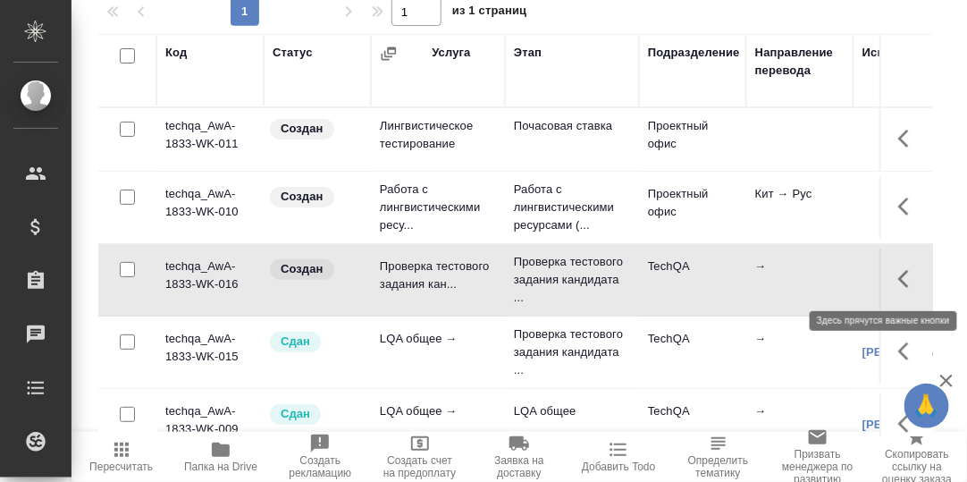
click at [898, 279] on icon "button" at bounding box center [903, 279] width 11 height 18
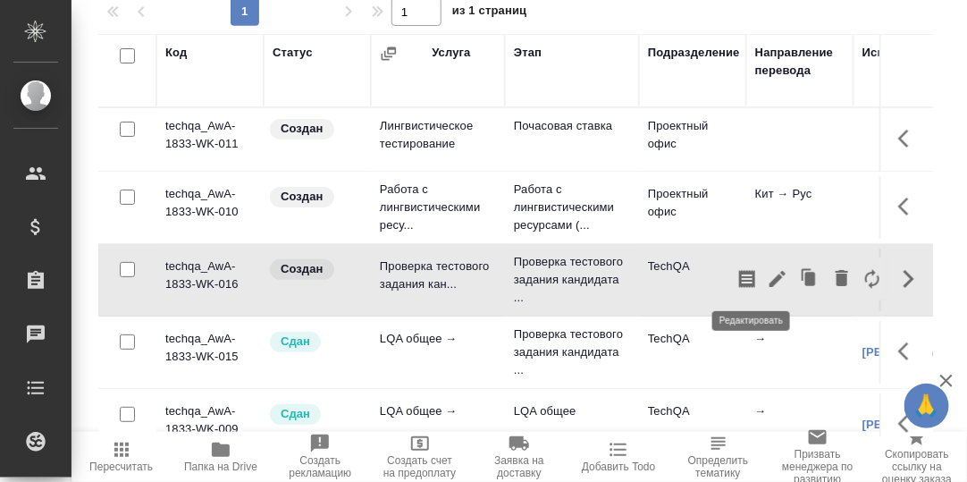
click at [770, 271] on icon "button" at bounding box center [778, 279] width 16 height 16
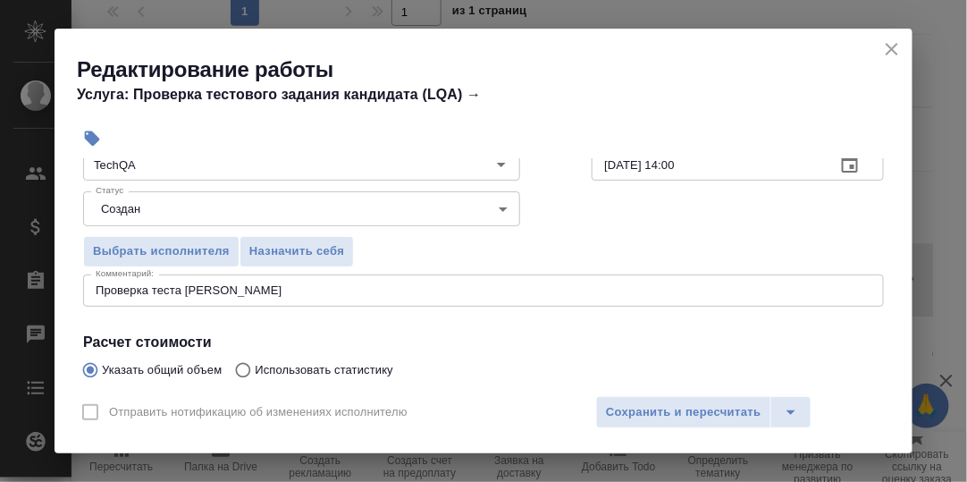
scroll to position [179, 0]
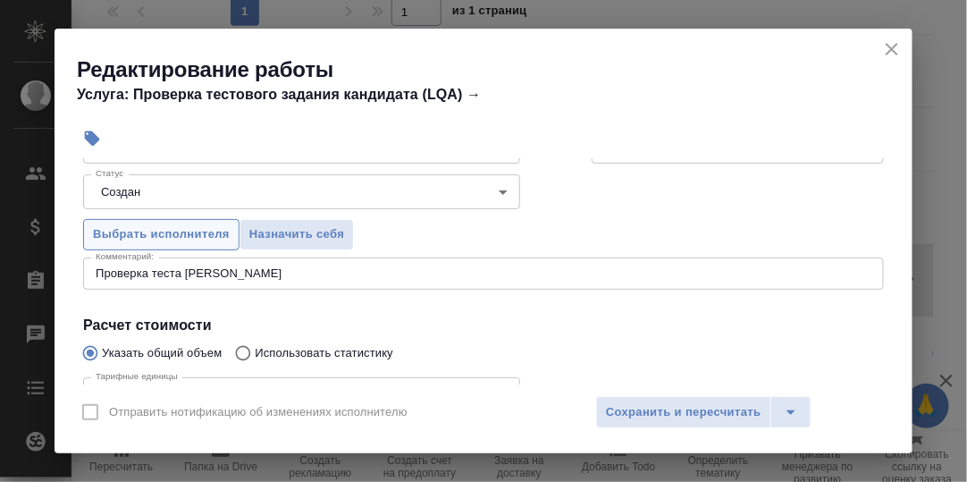
click at [162, 231] on span "Выбрать исполнителя" at bounding box center [161, 234] width 137 height 21
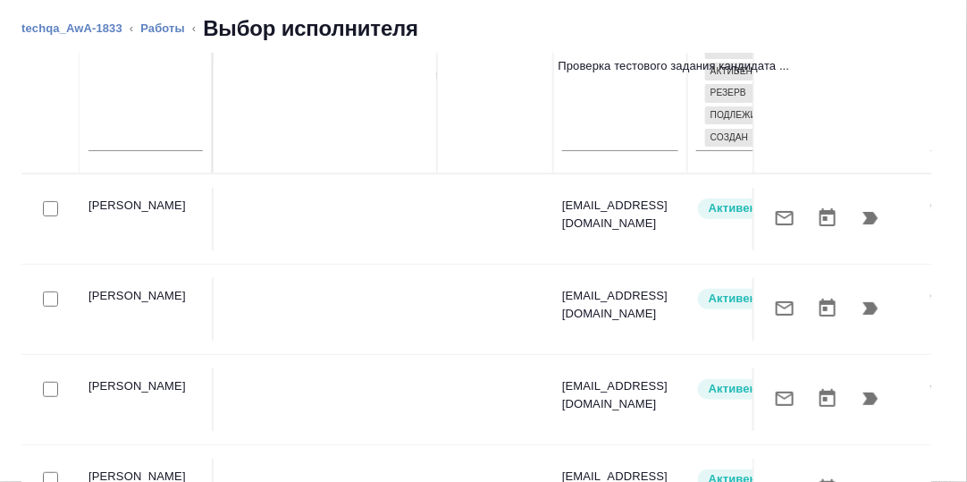
click at [179, 293] on td "[PERSON_NAME]" at bounding box center [147, 309] width 134 height 63
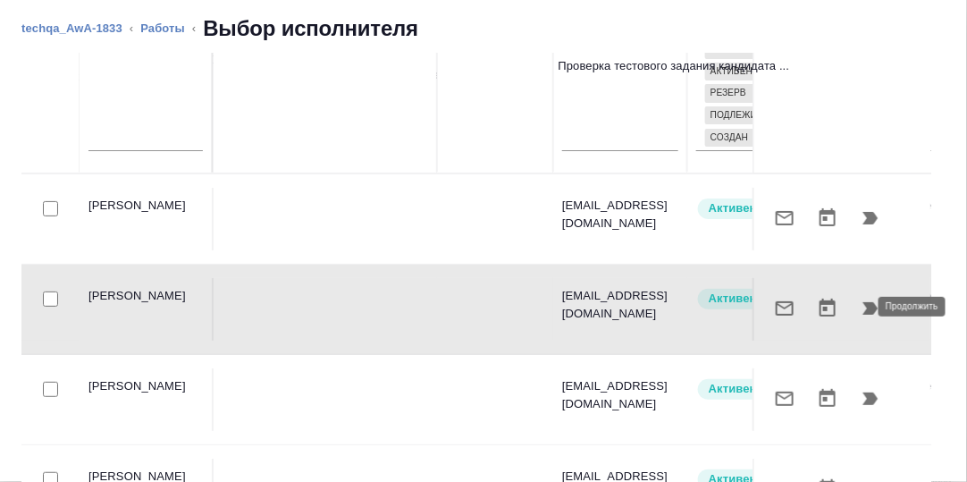
click at [864, 308] on icon "button" at bounding box center [871, 308] width 15 height 13
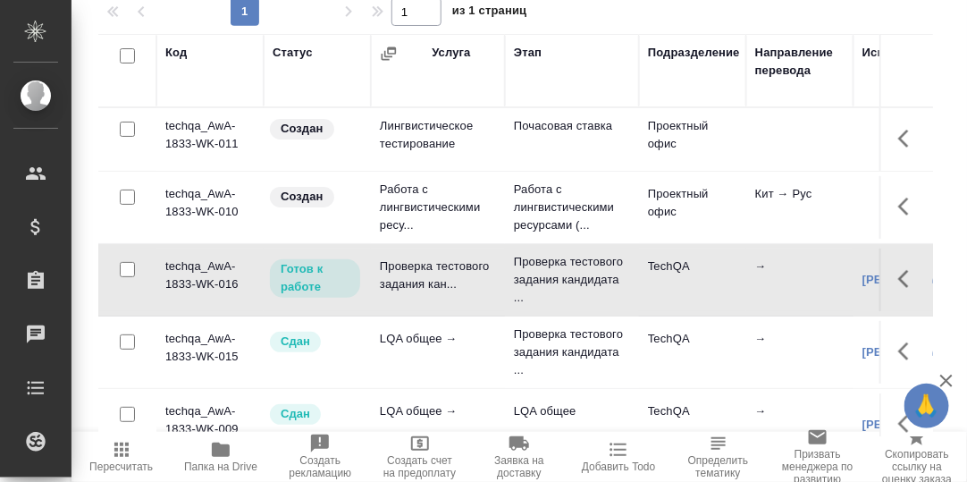
click at [898, 279] on icon "button" at bounding box center [903, 279] width 11 height 18
click at [770, 276] on icon "button" at bounding box center [778, 279] width 16 height 16
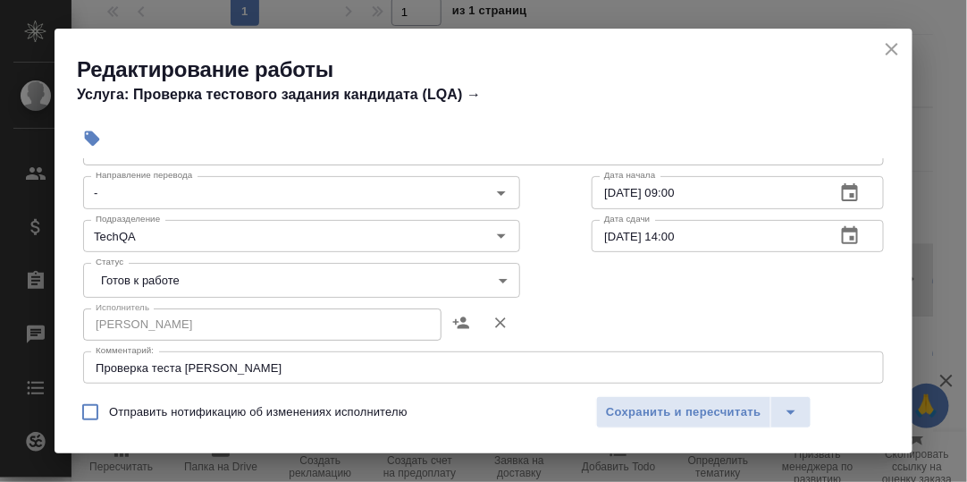
scroll to position [89, 0]
click at [497, 282] on body "🙏 .cls-1 fill:#fff; AWATERA Румянцева Дарья d.rumyantseva Клиенты Спецификации …" at bounding box center [483, 241] width 967 height 482
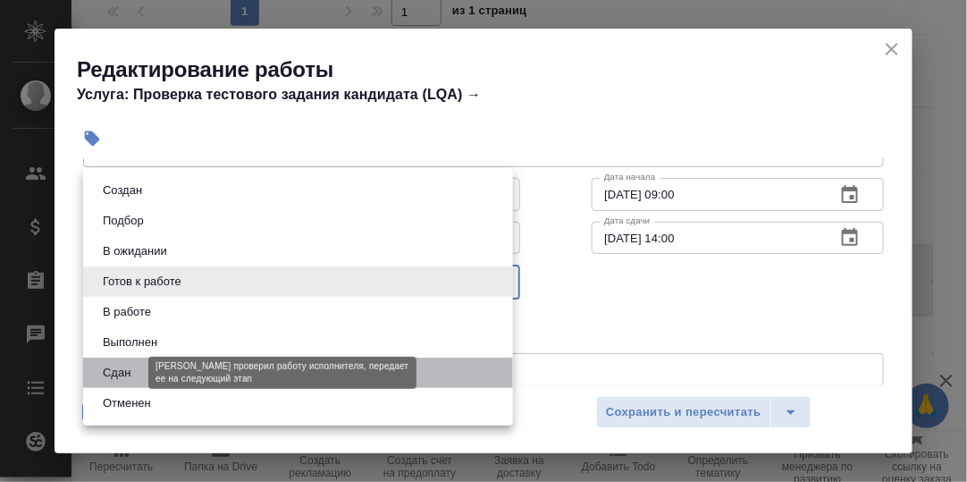
click at [117, 372] on button "Сдан" at bounding box center [116, 373] width 38 height 20
type input "closed"
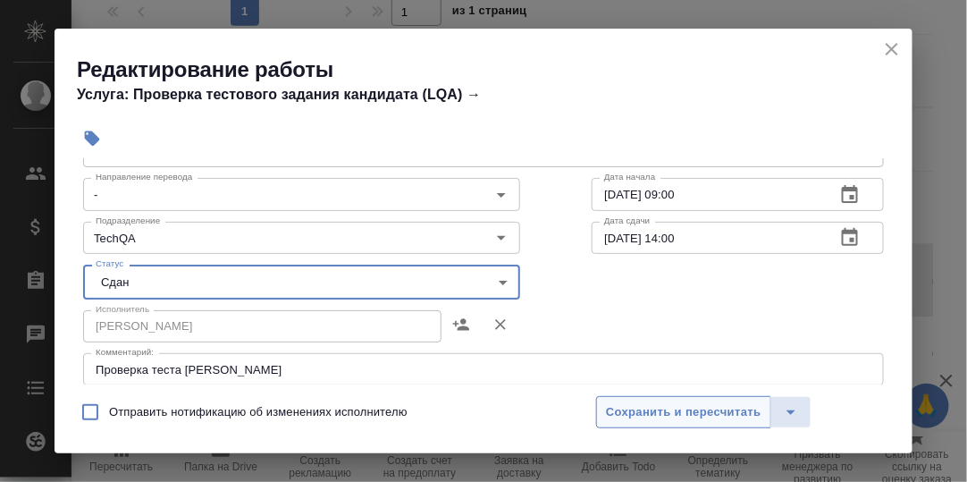
click at [622, 407] on span "Сохранить и пересчитать" at bounding box center [684, 412] width 156 height 21
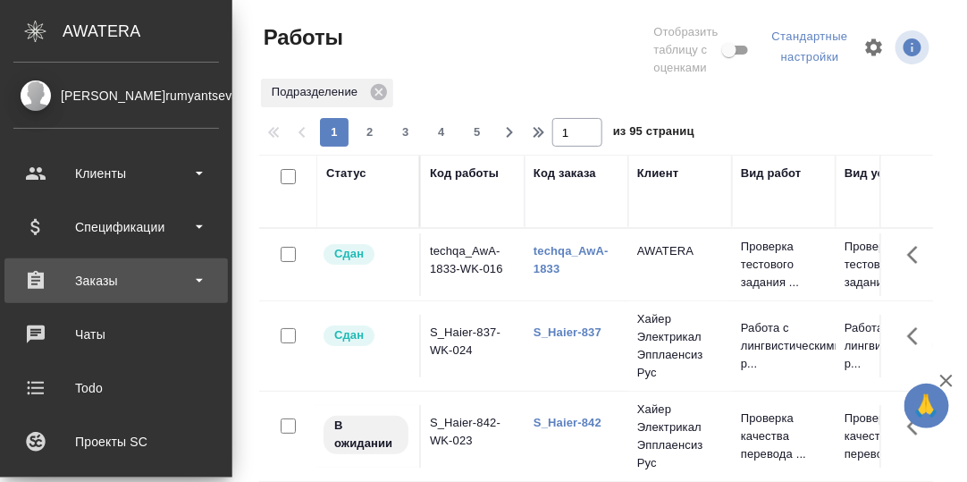
scroll to position [89, 0]
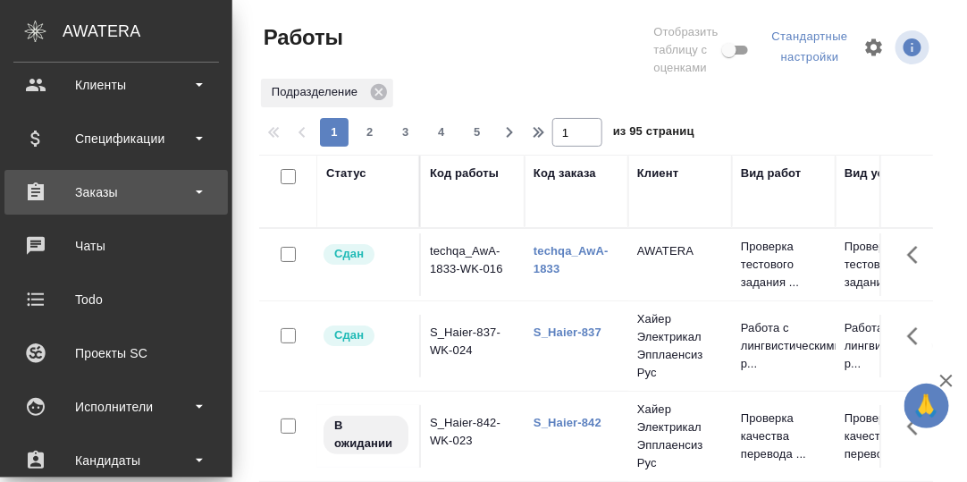
click at [99, 194] on div "Заказы" at bounding box center [116, 192] width 206 height 27
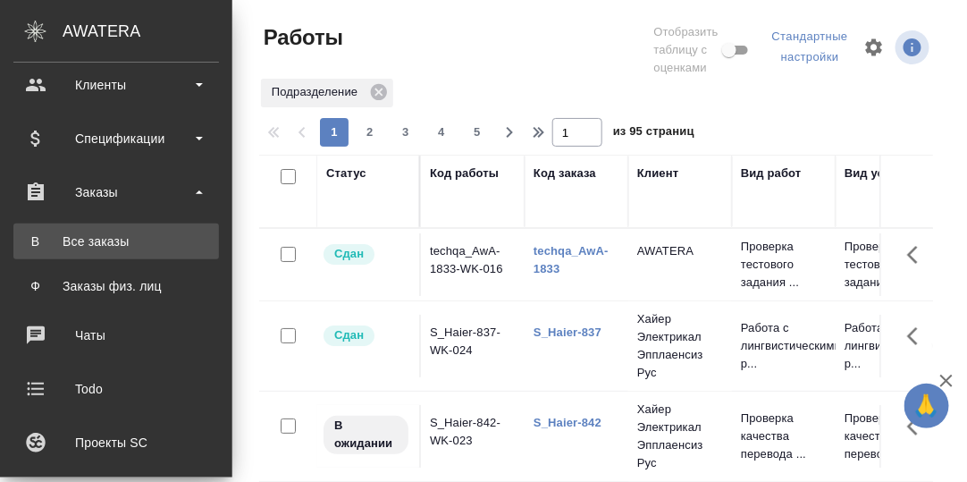
click at [102, 237] on div "Все заказы" at bounding box center [116, 241] width 188 height 18
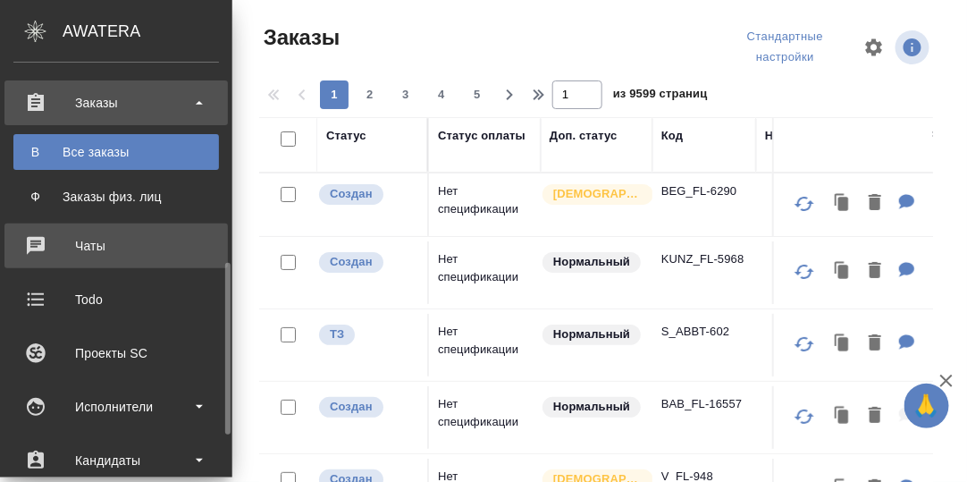
scroll to position [267, 0]
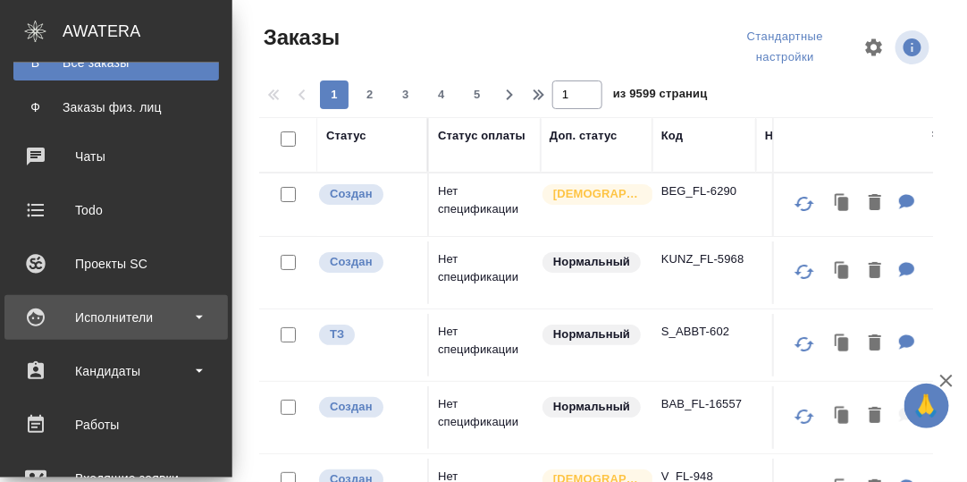
click at [109, 312] on div "Исполнители" at bounding box center [116, 317] width 206 height 27
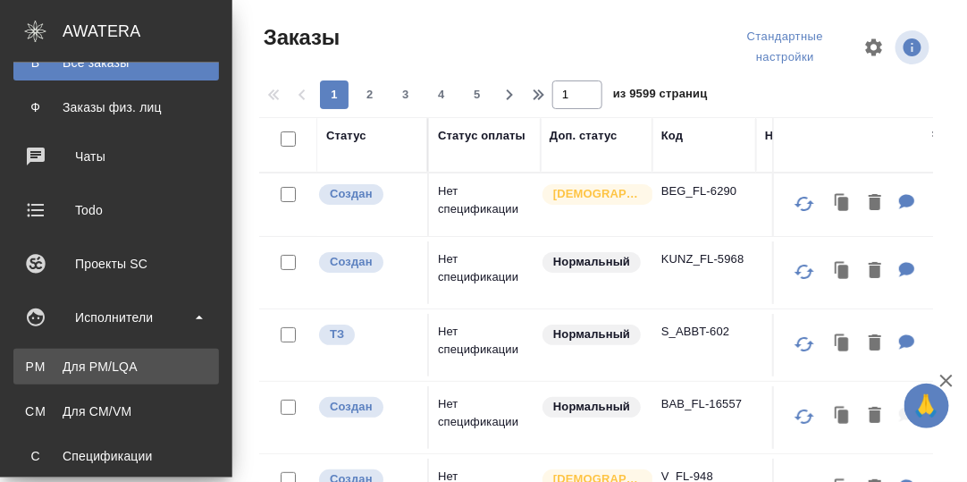
click at [107, 362] on div "Для PM/LQA" at bounding box center [116, 367] width 188 height 18
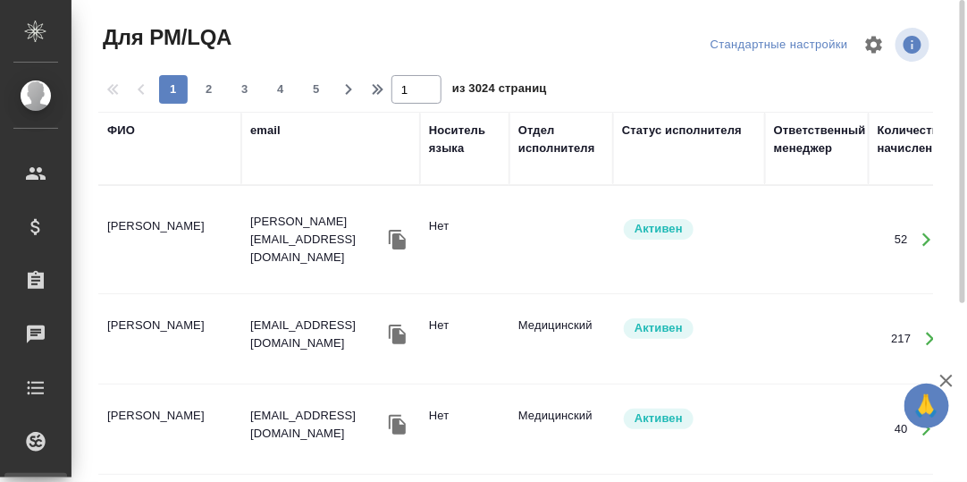
drag, startPoint x: 120, startPoint y: 129, endPoint x: 140, endPoint y: 176, distance: 51.6
click at [121, 129] on div "ФИО" at bounding box center [121, 131] width 28 height 18
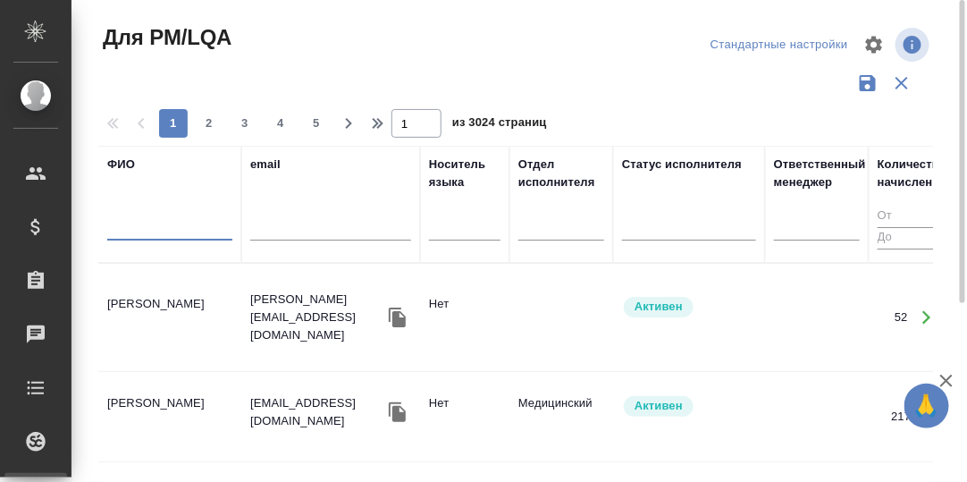
click at [144, 227] on input "text" at bounding box center [169, 229] width 125 height 22
paste input "[PERSON_NAME]"
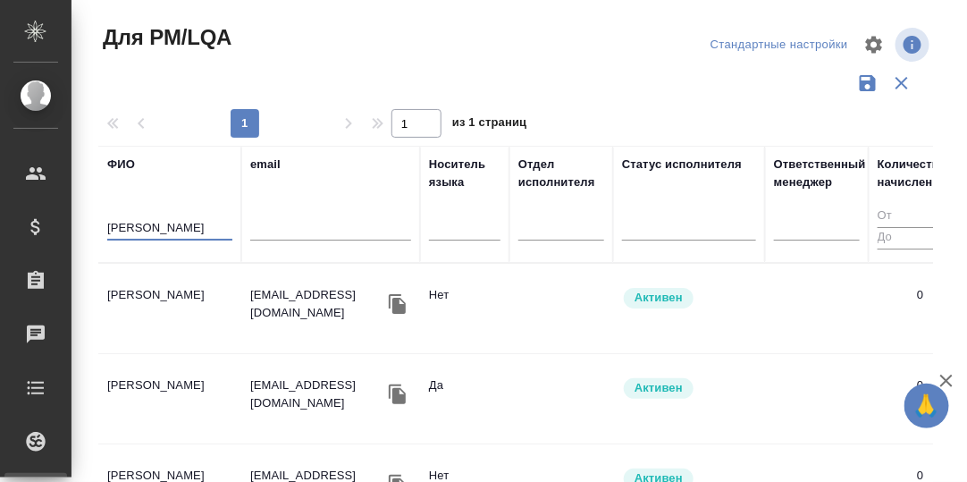
type input "[PERSON_NAME]"
click at [118, 293] on td "[PERSON_NAME]" at bounding box center [169, 308] width 143 height 63
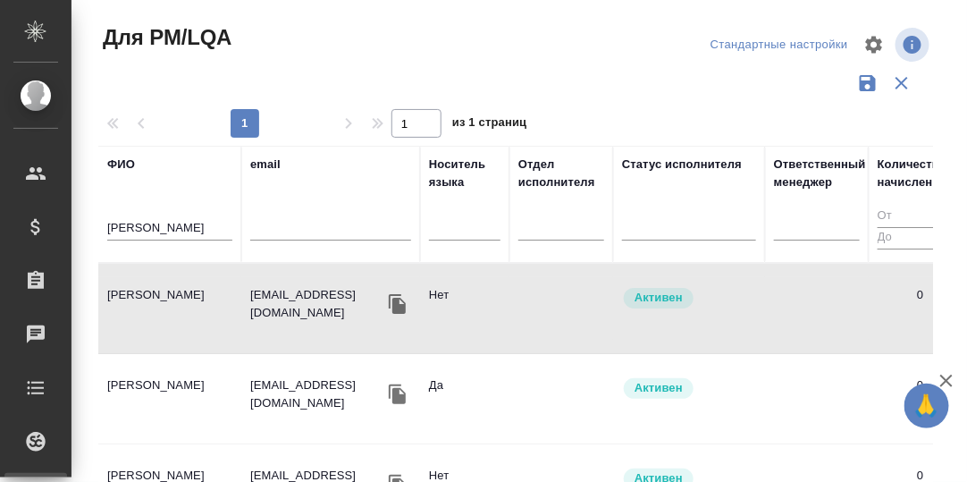
click at [119, 295] on td "[PERSON_NAME]" at bounding box center [169, 308] width 143 height 63
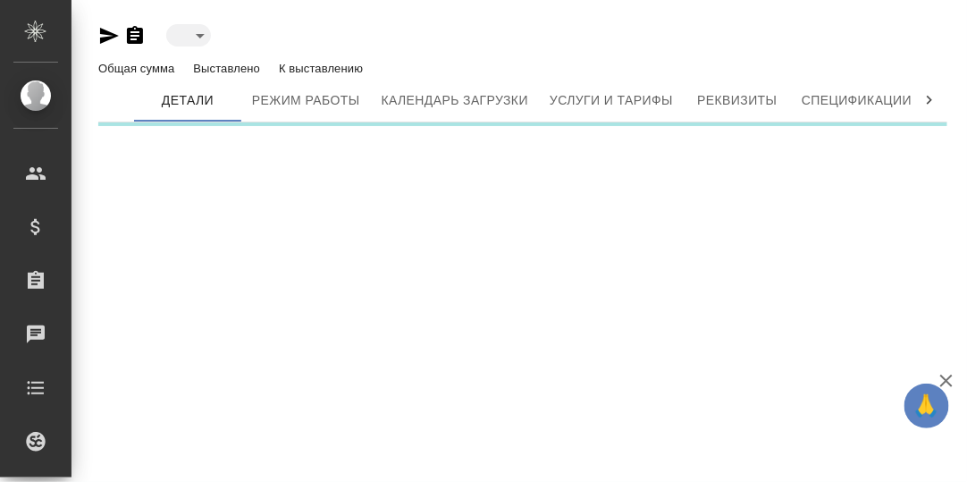
type input "active"
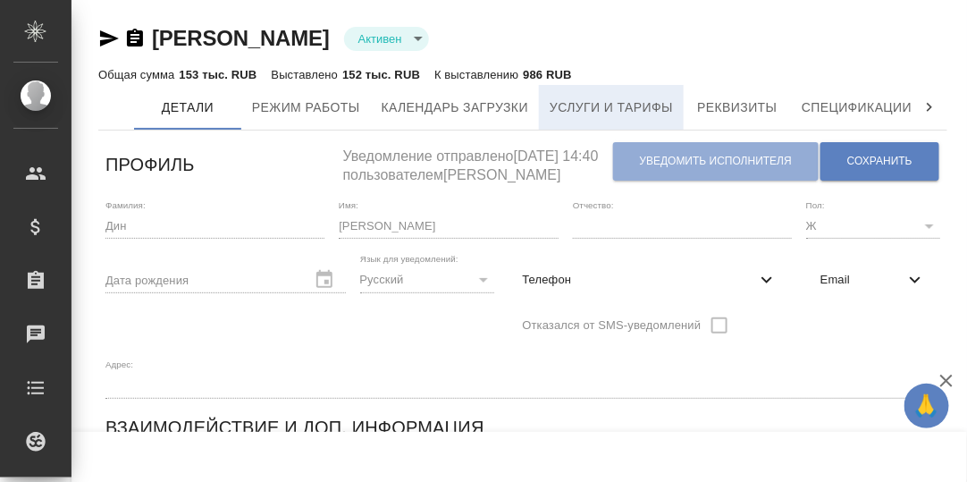
click at [628, 107] on span "Услуги и тарифы" at bounding box center [611, 108] width 123 height 22
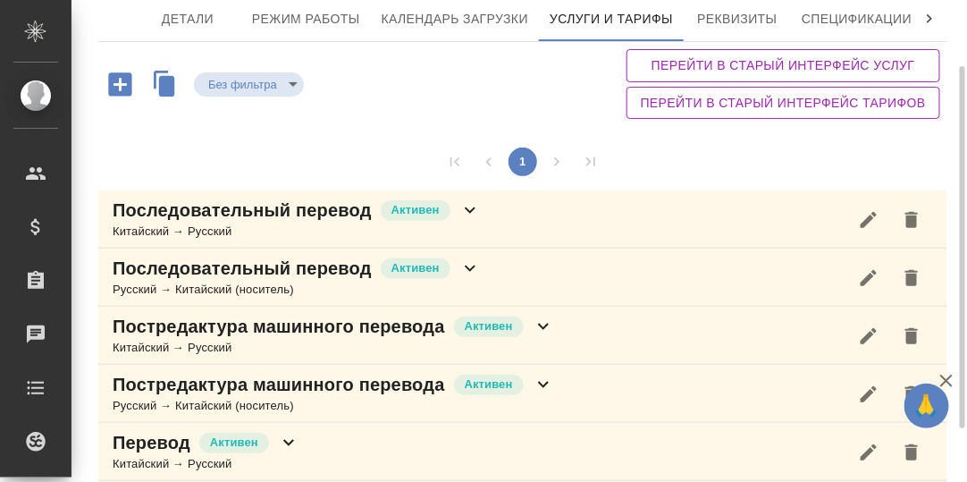
scroll to position [158, 0]
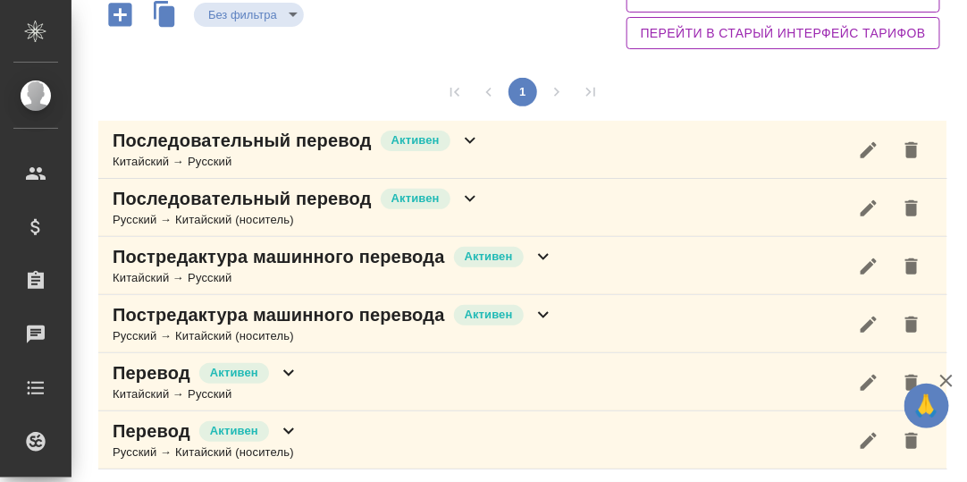
click at [469, 141] on icon at bounding box center [470, 141] width 11 height 6
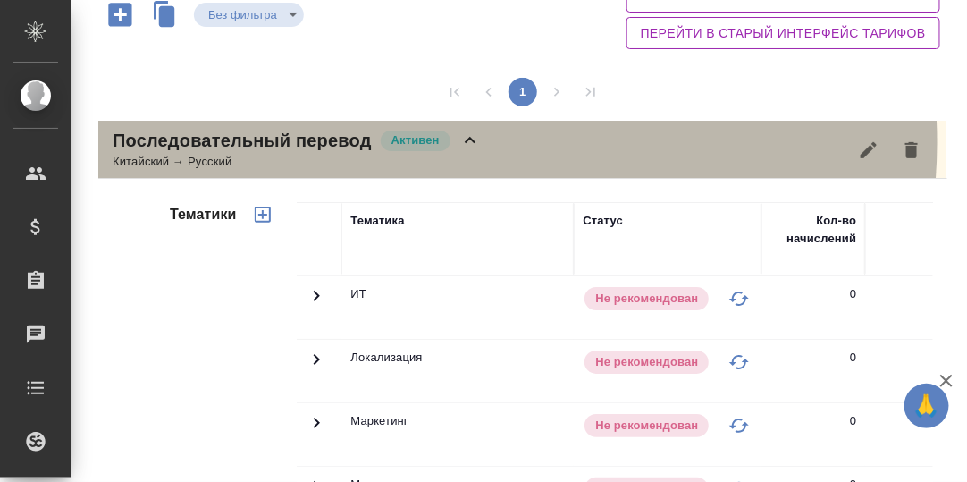
click at [469, 141] on icon at bounding box center [469, 140] width 21 height 21
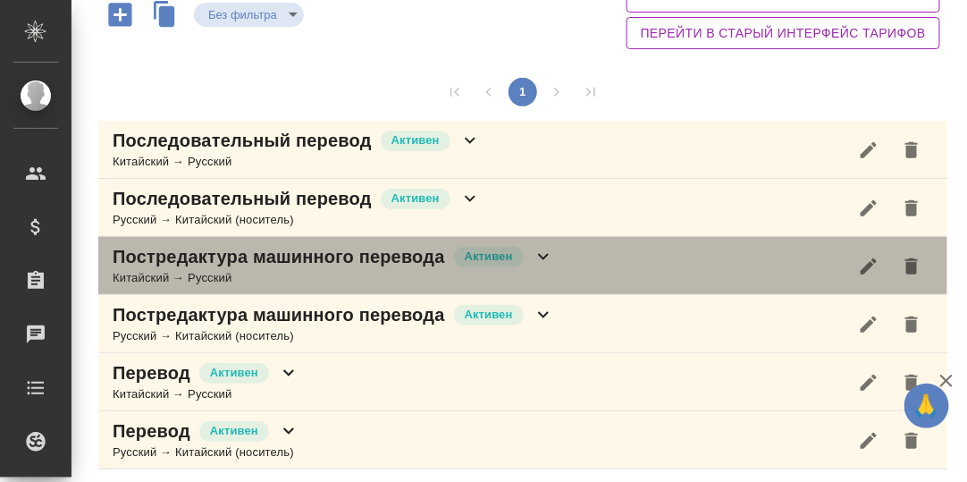
click at [543, 255] on icon at bounding box center [543, 257] width 11 height 6
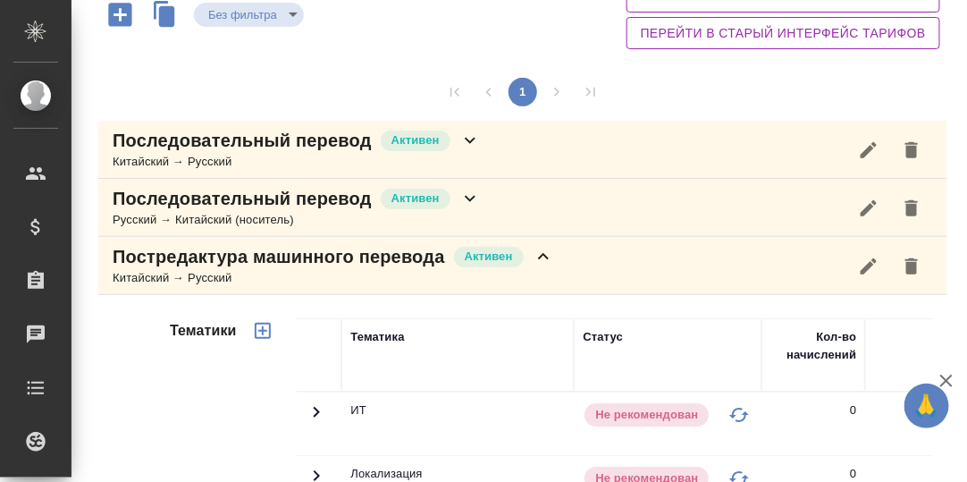
scroll to position [604, 0]
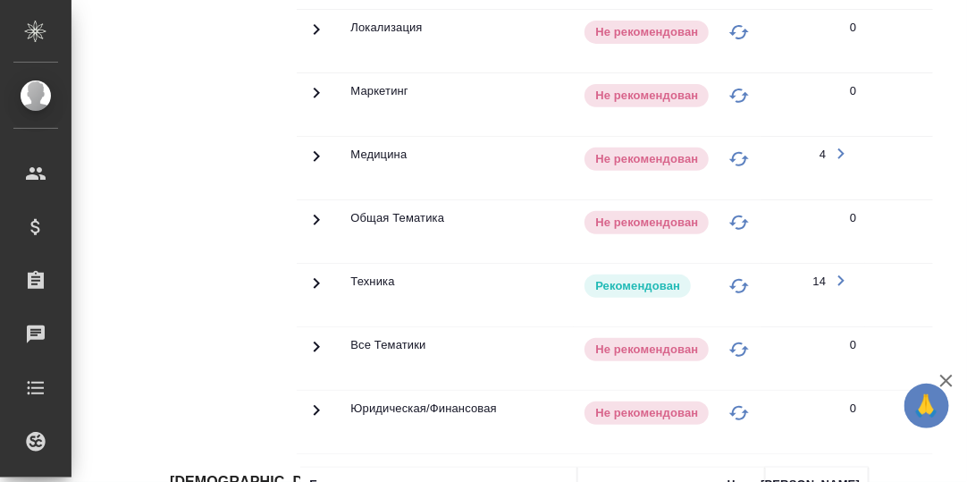
click at [317, 277] on icon at bounding box center [316, 283] width 21 height 21
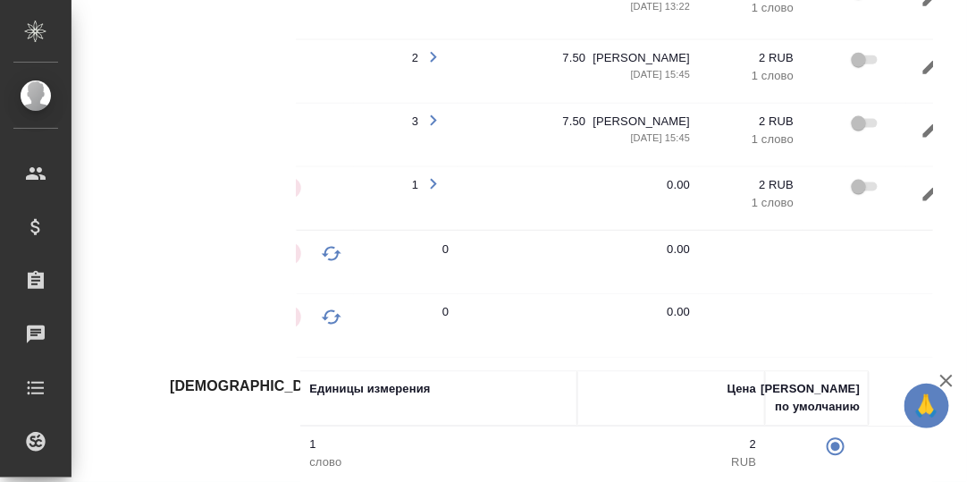
scroll to position [0, 423]
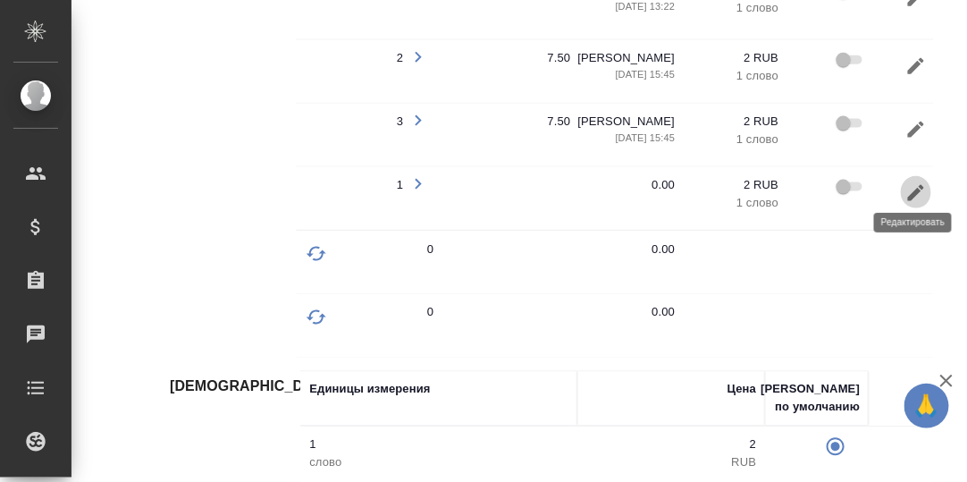
drag, startPoint x: 917, startPoint y: 190, endPoint x: 913, endPoint y: 181, distance: 9.2
click at [913, 181] on icon "button" at bounding box center [916, 191] width 21 height 21
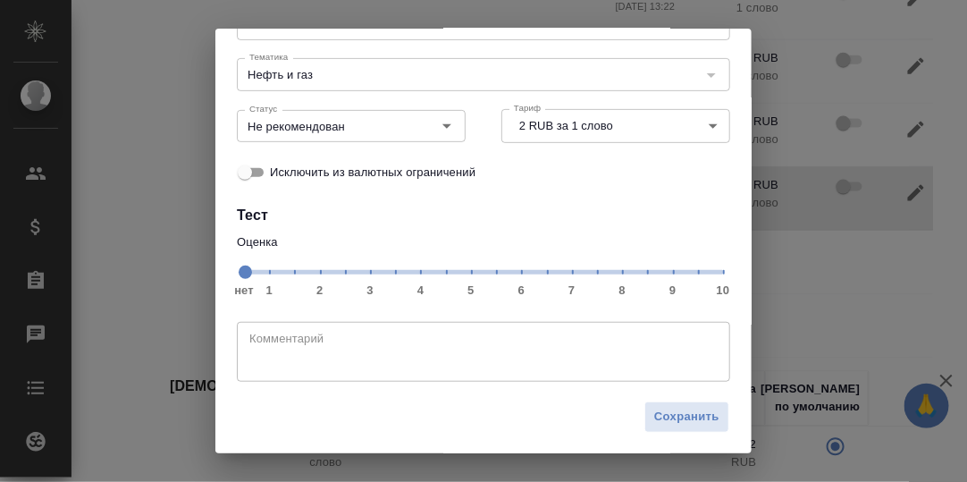
scroll to position [160, 0]
click at [590, 274] on span "нет 1 2 3 4 5 6 7 8 9 10" at bounding box center [483, 269] width 479 height 25
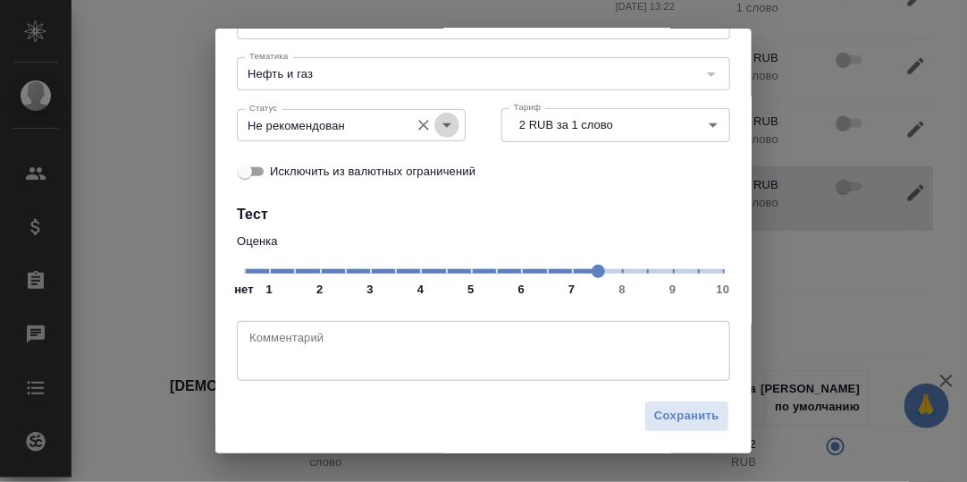
click at [439, 122] on icon "Open" at bounding box center [446, 124] width 21 height 21
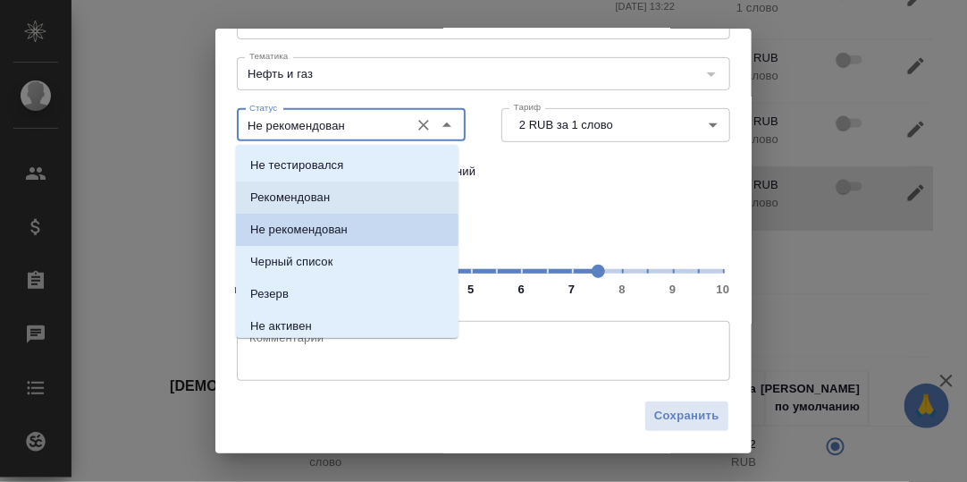
click at [296, 199] on p "Рекомендован" at bounding box center [290, 198] width 80 height 18
type input "Рекомендован"
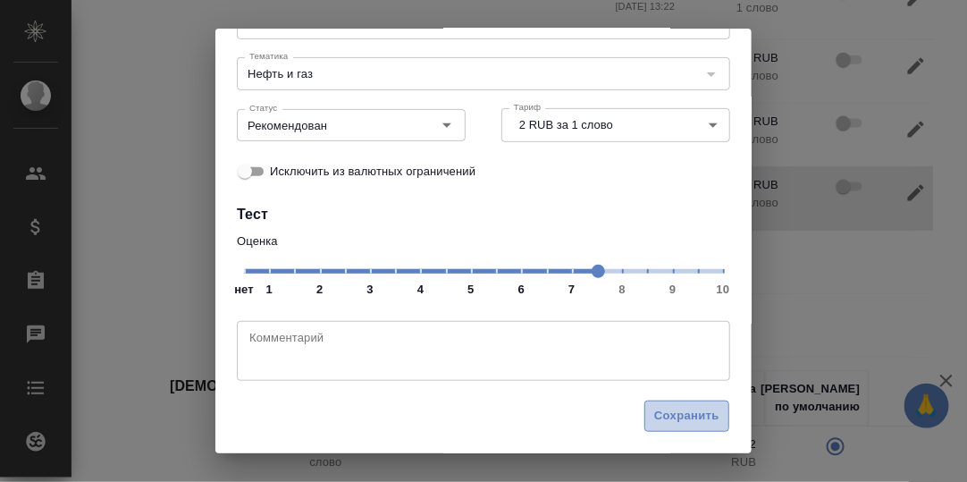
click at [674, 416] on span "Сохранить" at bounding box center [686, 416] width 65 height 21
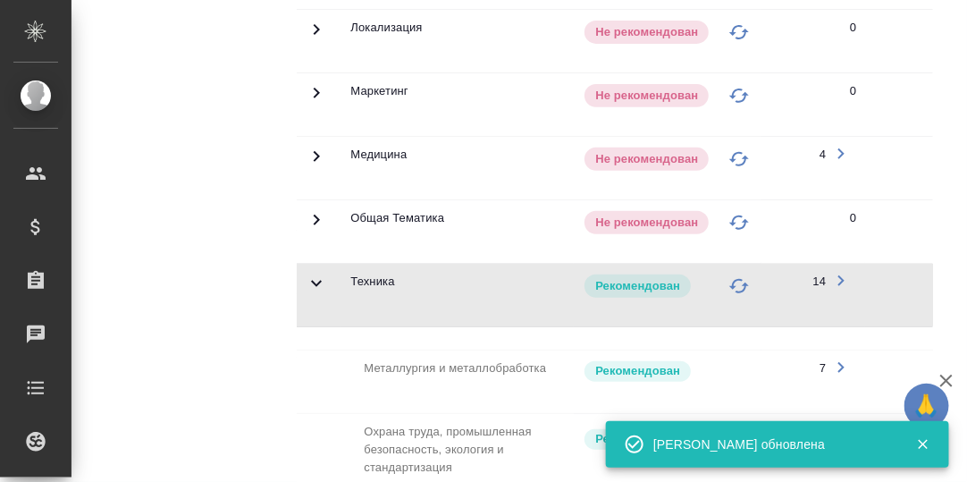
scroll to position [158, 0]
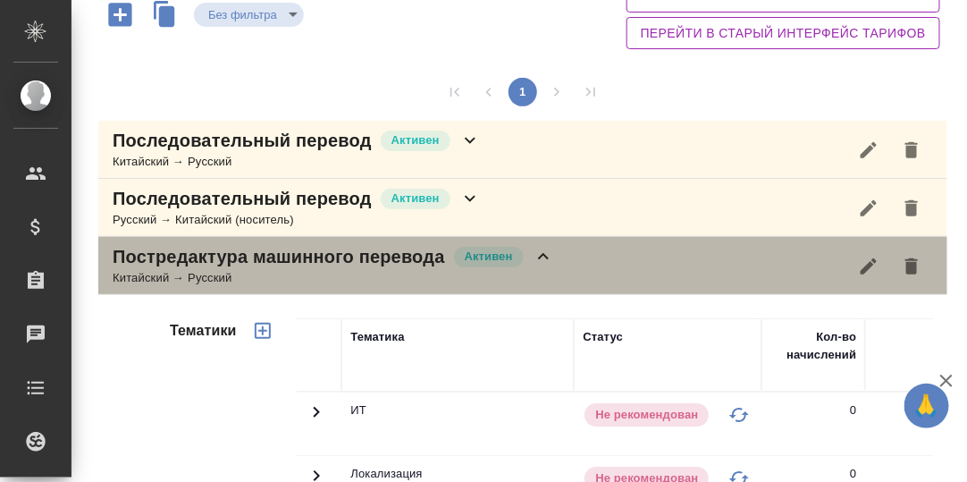
click at [541, 255] on icon at bounding box center [543, 256] width 21 height 21
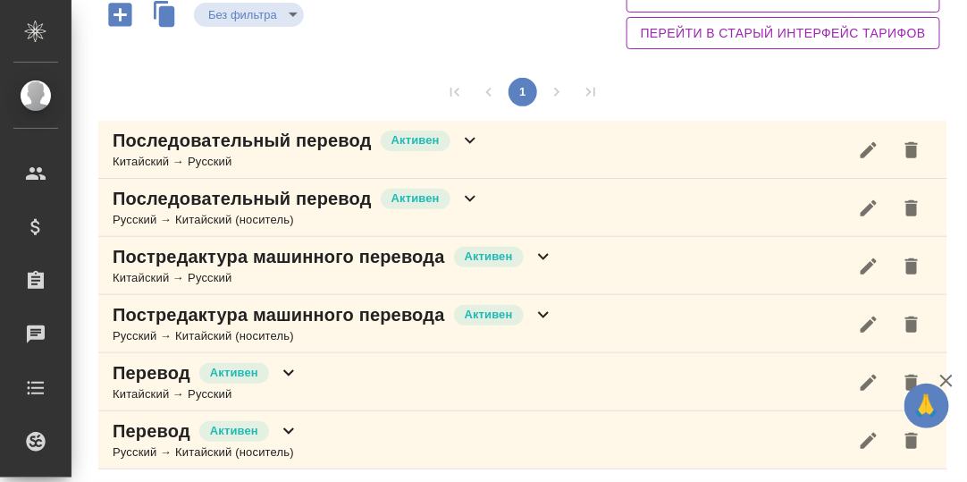
click at [544, 312] on icon at bounding box center [543, 315] width 11 height 6
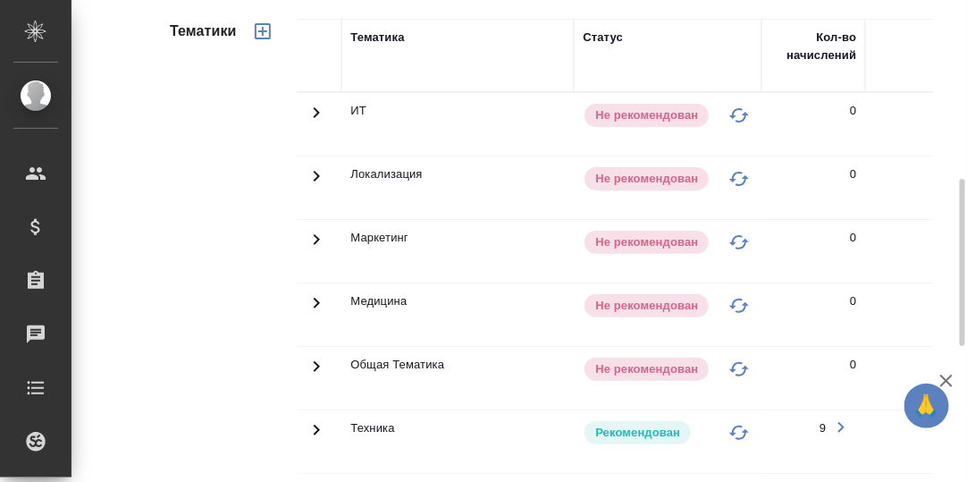
scroll to position [694, 0]
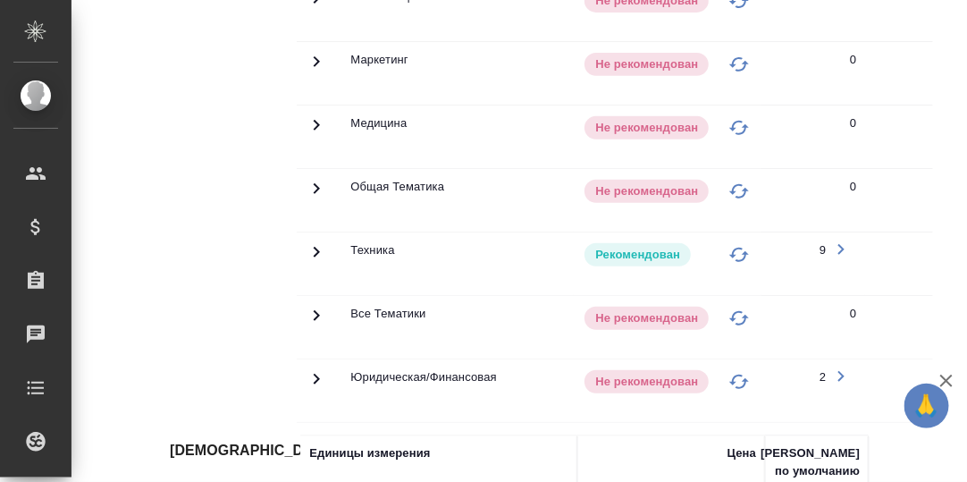
click at [311, 244] on icon at bounding box center [316, 251] width 21 height 21
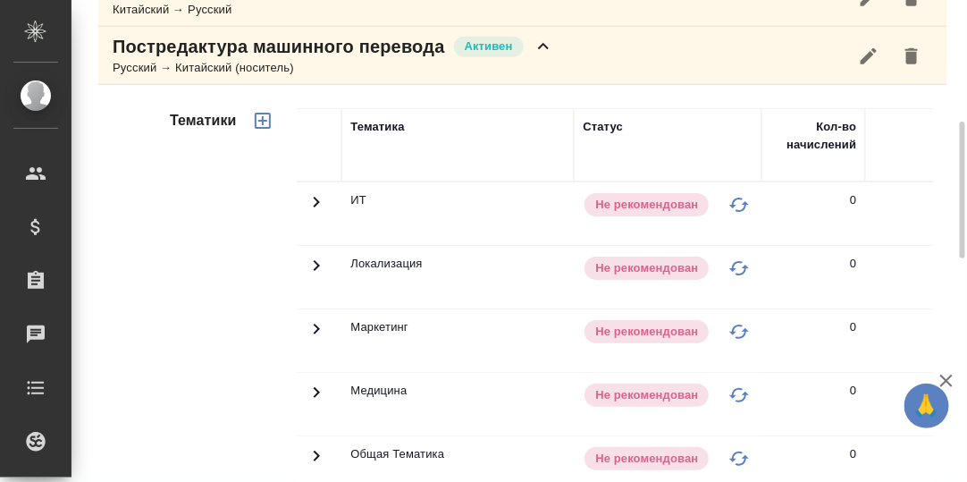
scroll to position [248, 0]
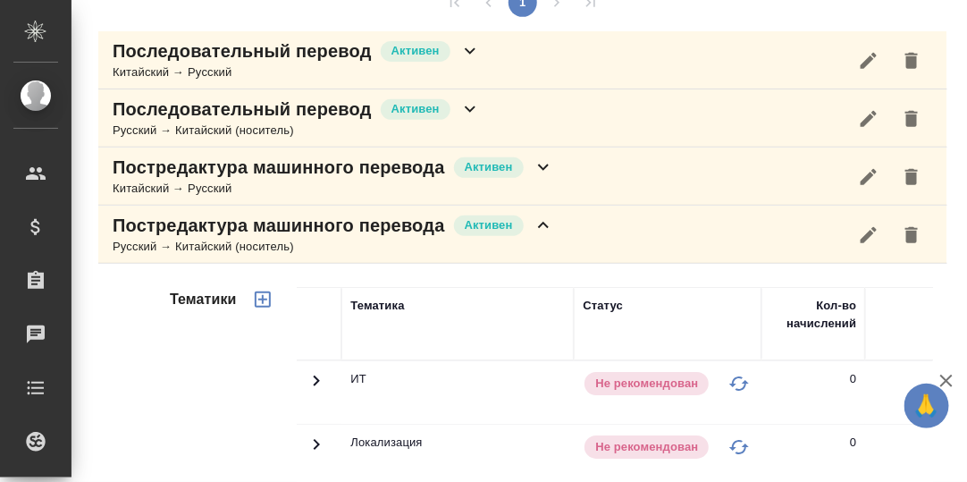
click at [546, 230] on icon at bounding box center [543, 225] width 21 height 21
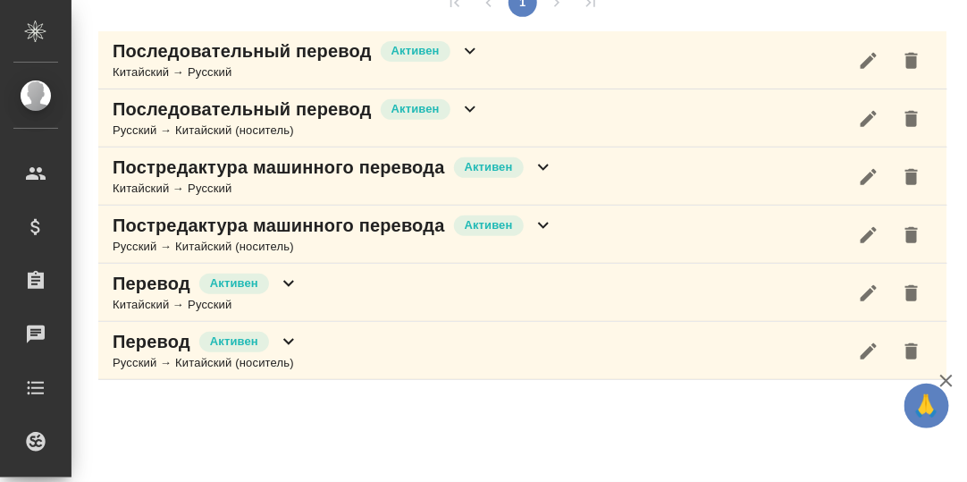
scroll to position [246, 0]
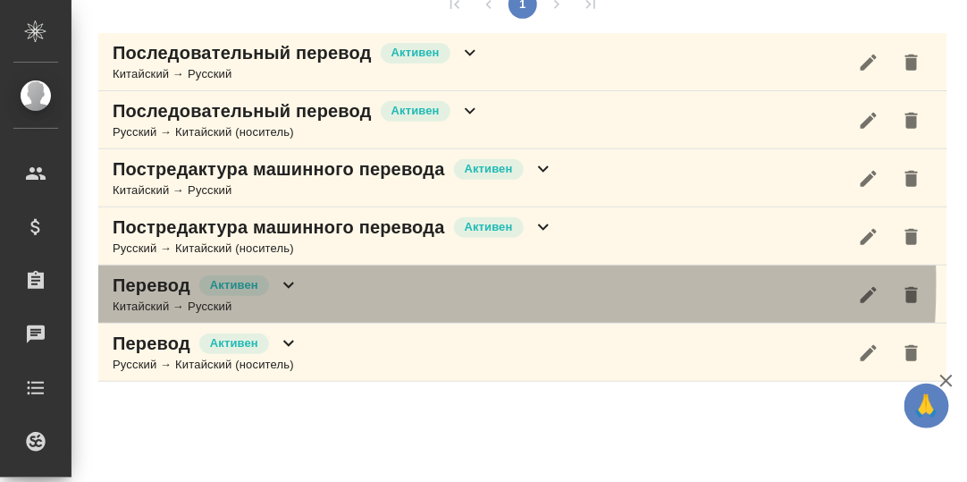
click at [285, 282] on icon at bounding box center [288, 285] width 11 height 6
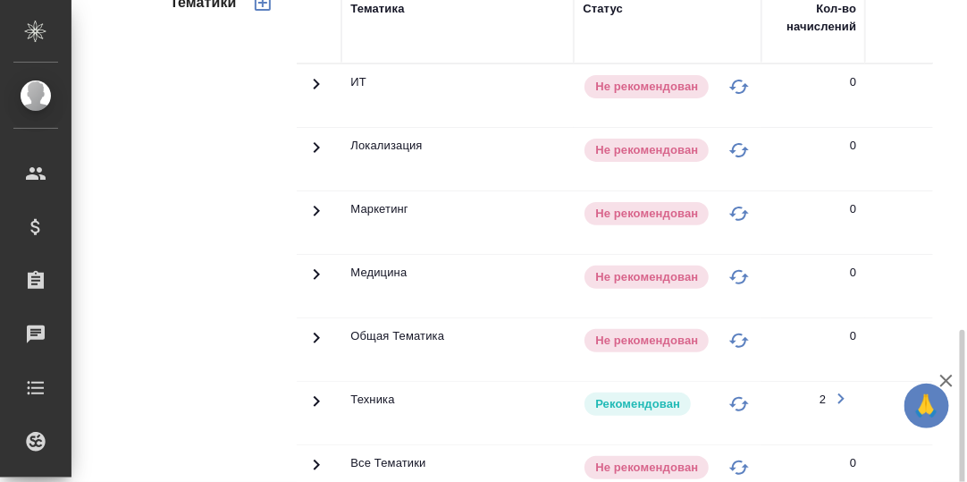
scroll to position [781, 0]
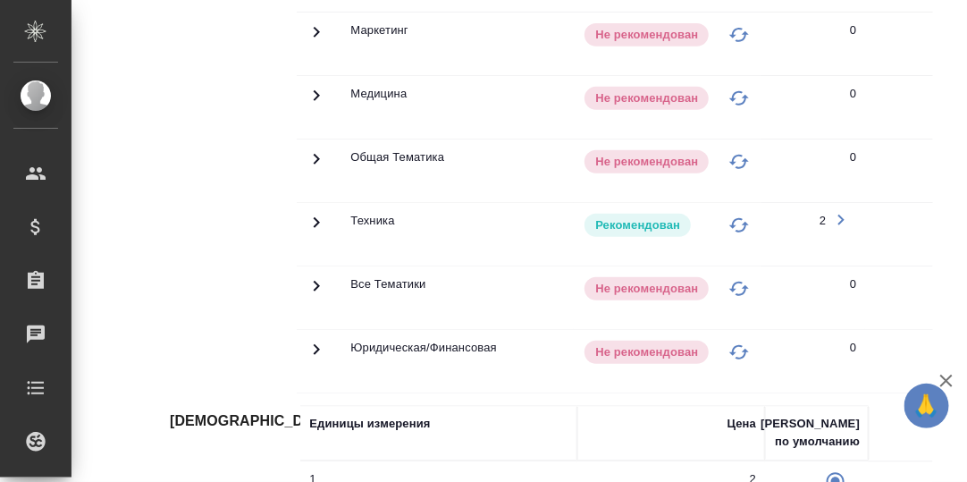
click at [310, 215] on icon at bounding box center [316, 222] width 21 height 21
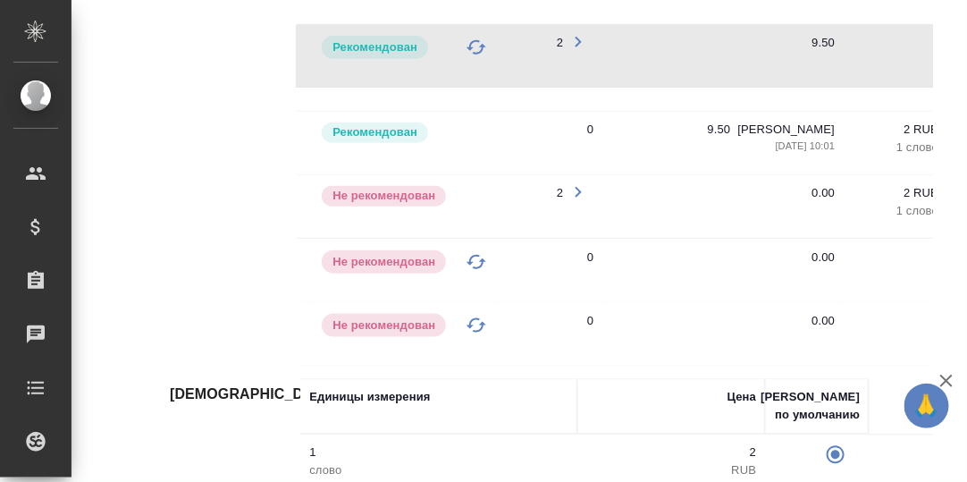
scroll to position [0, 299]
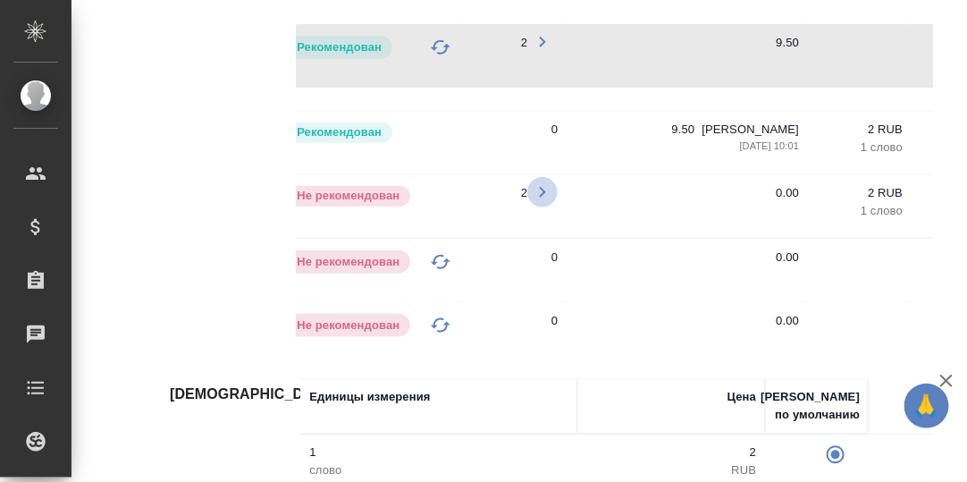
click at [542, 186] on icon "button" at bounding box center [543, 191] width 6 height 11
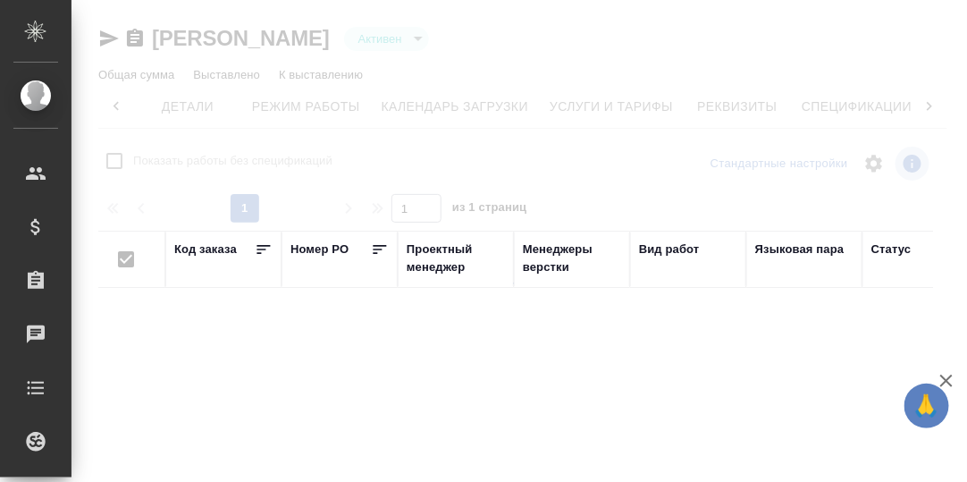
scroll to position [0, 117]
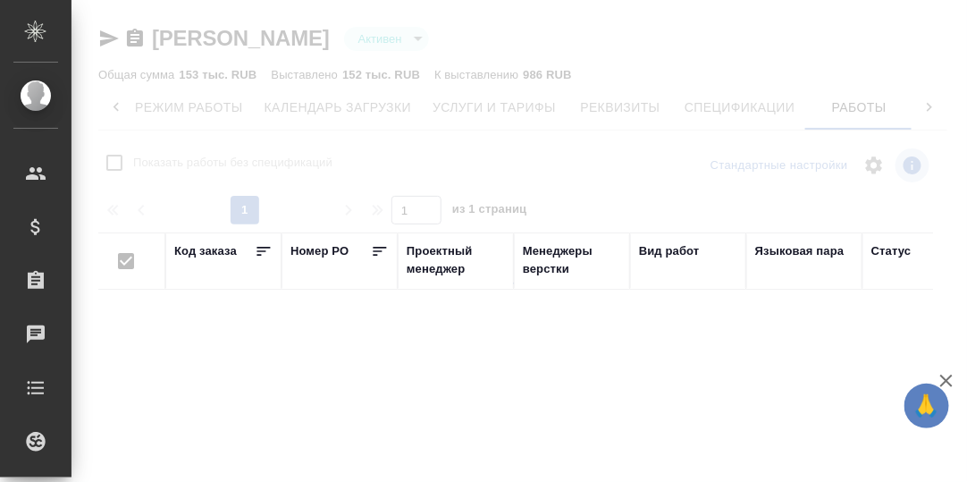
checkbox input "false"
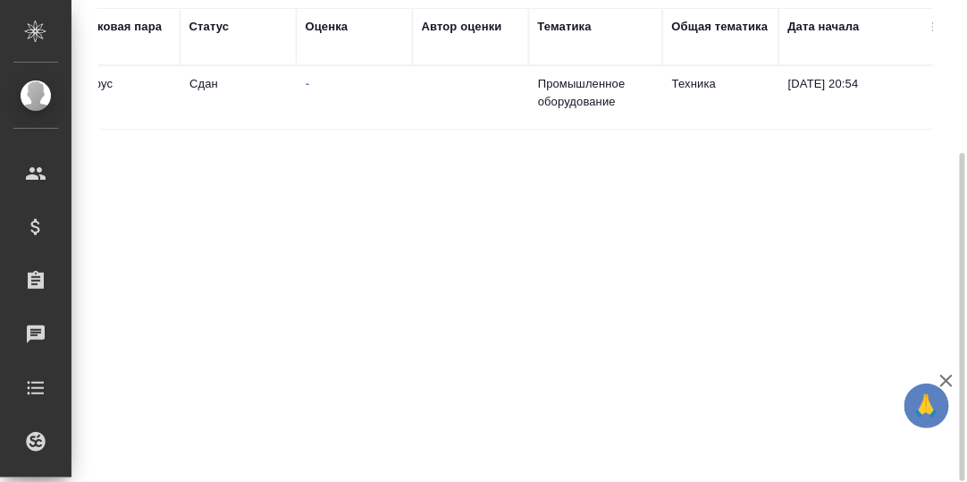
scroll to position [0, 0]
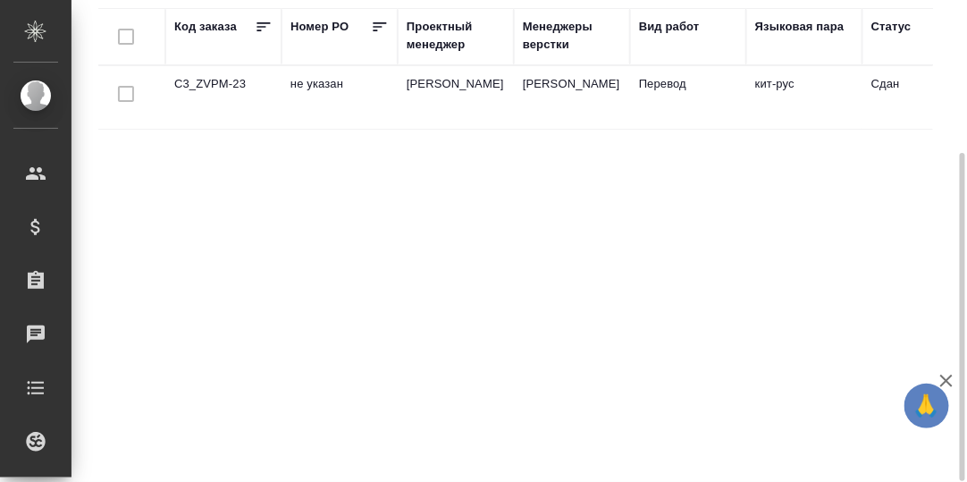
click at [220, 82] on td "C3_ZVPM-23" at bounding box center [223, 97] width 116 height 63
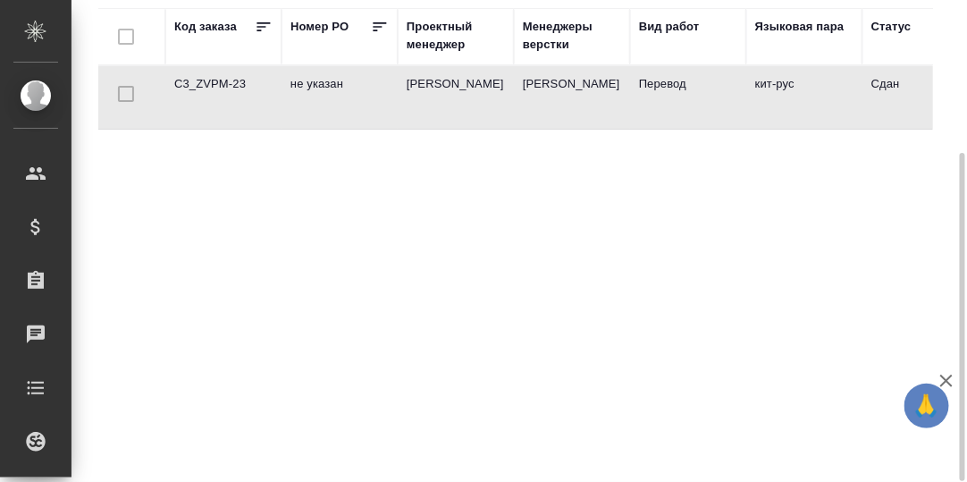
click at [211, 80] on td "C3_ZVPM-23" at bounding box center [223, 97] width 116 height 63
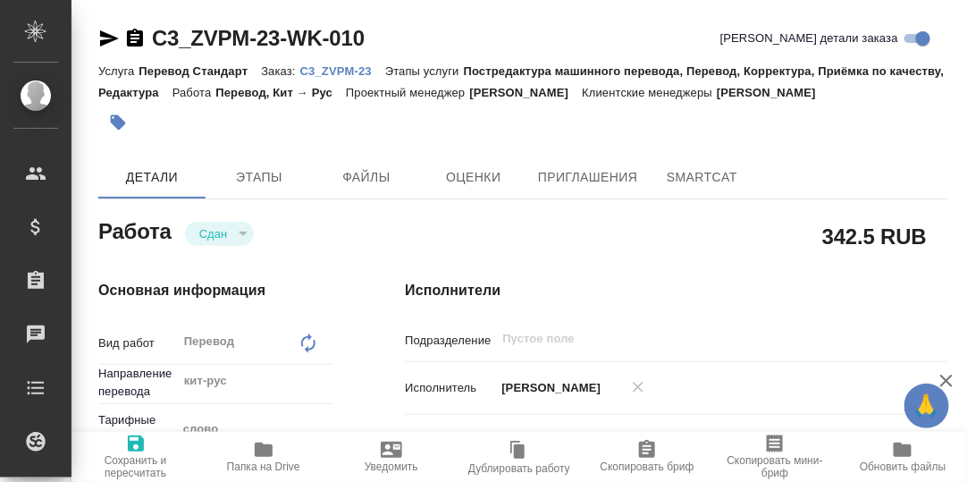
type textarea "x"
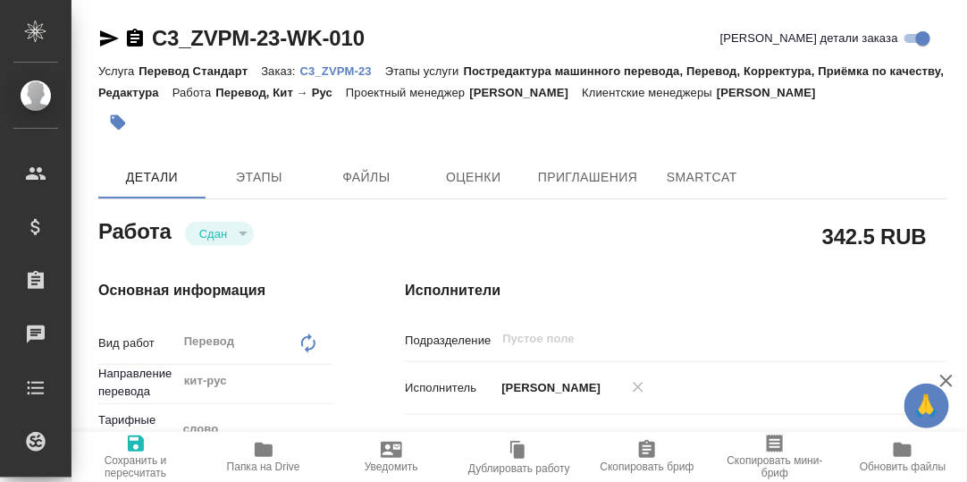
type textarea "x"
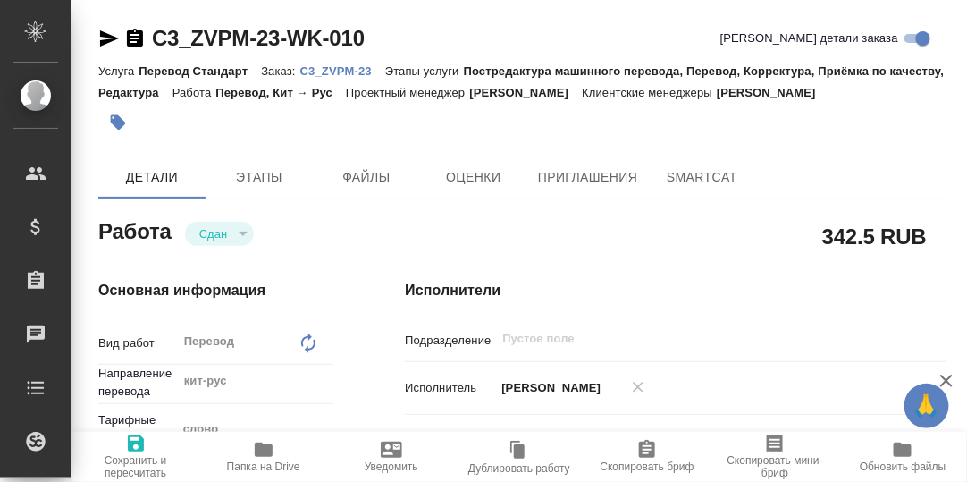
type textarea "x"
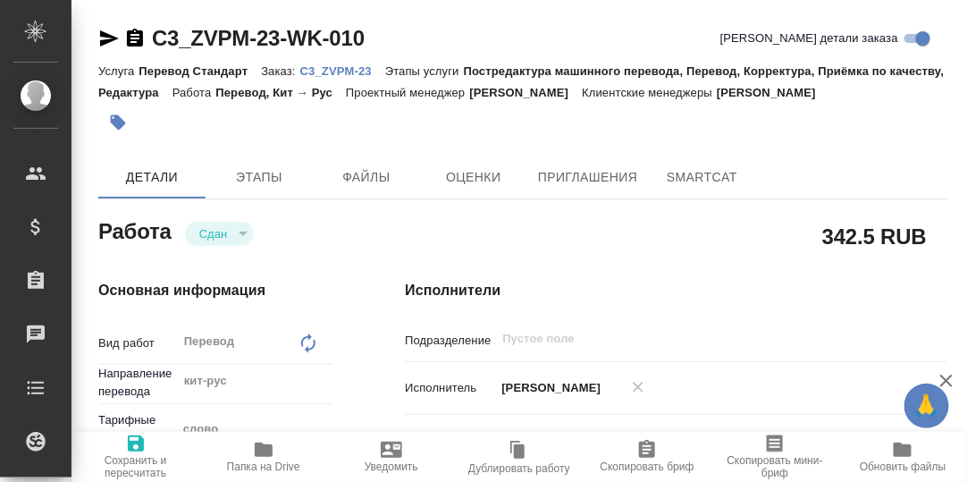
type textarea "x"
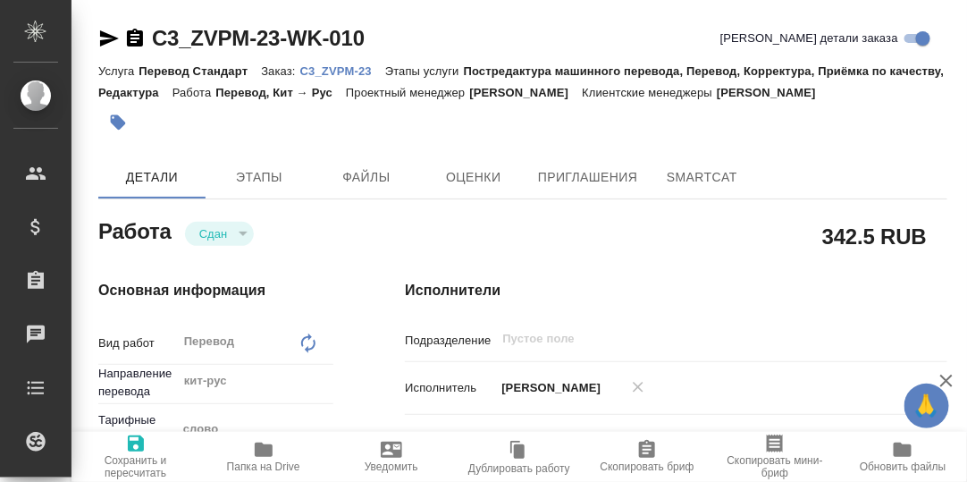
click at [341, 68] on p "C3_ZVPM-23" at bounding box center [342, 70] width 85 height 13
type textarea "x"
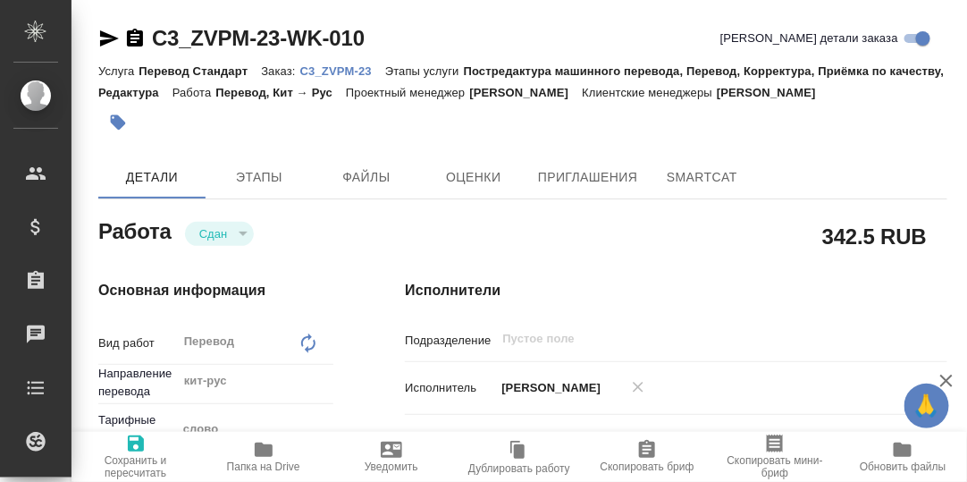
type textarea "x"
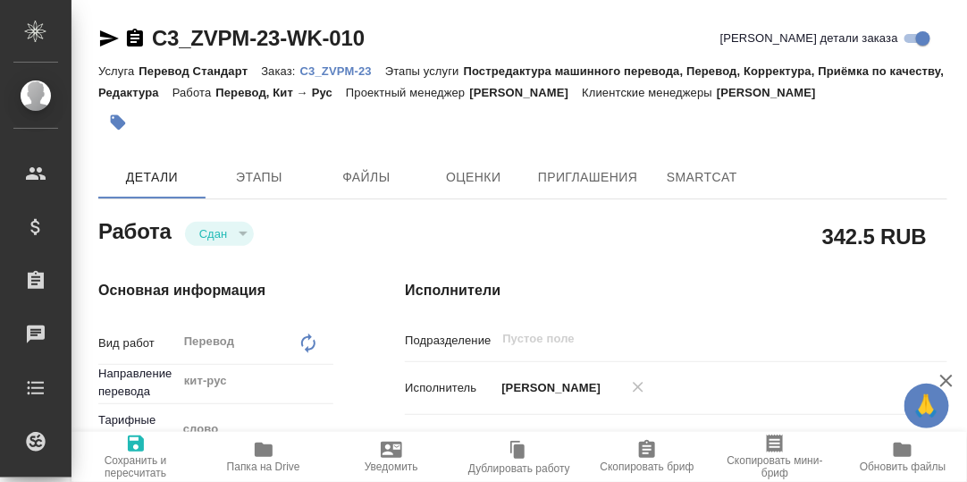
type textarea "x"
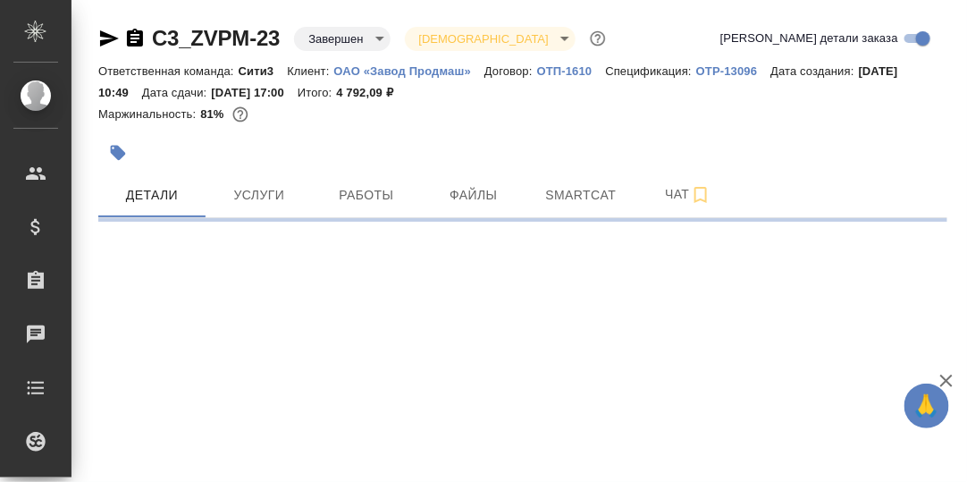
select select "RU"
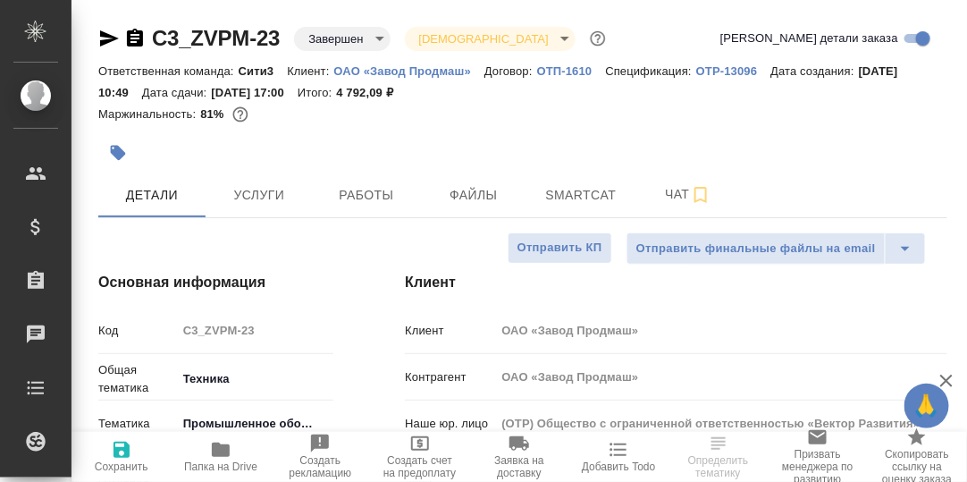
type textarea "x"
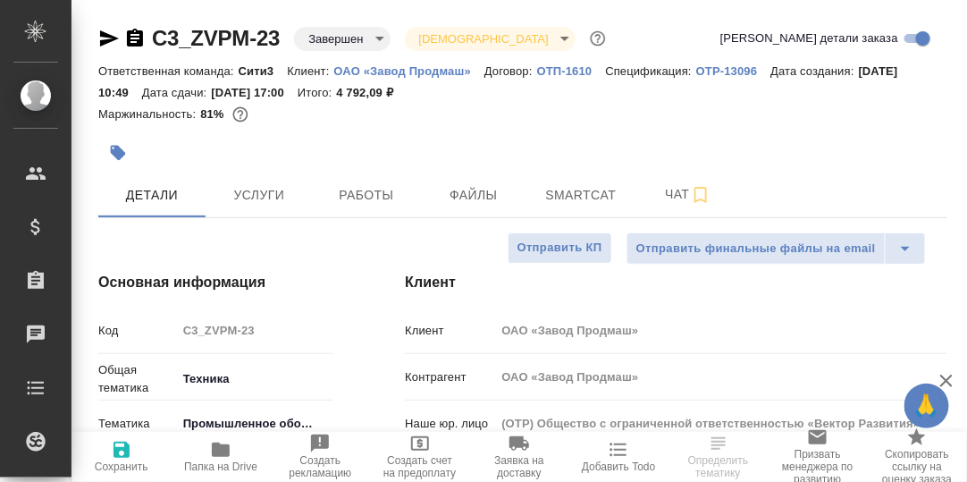
type textarea "x"
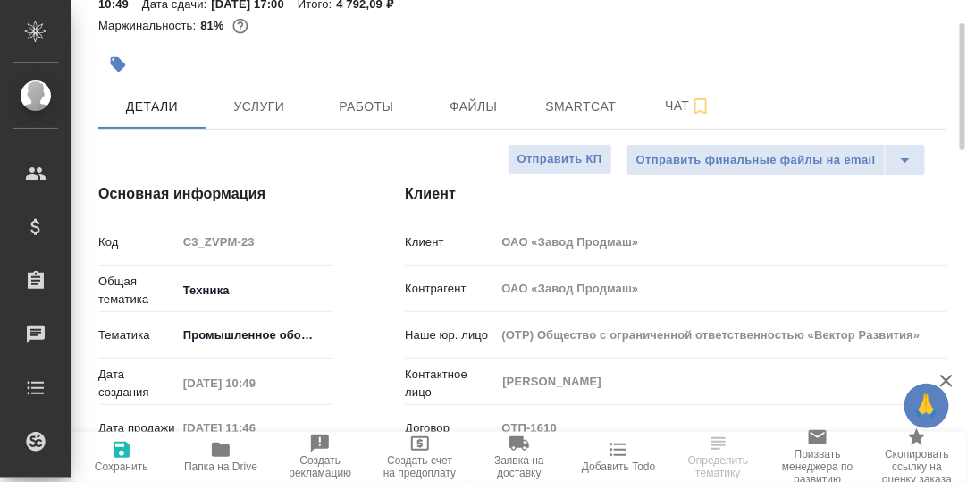
scroll to position [178, 0]
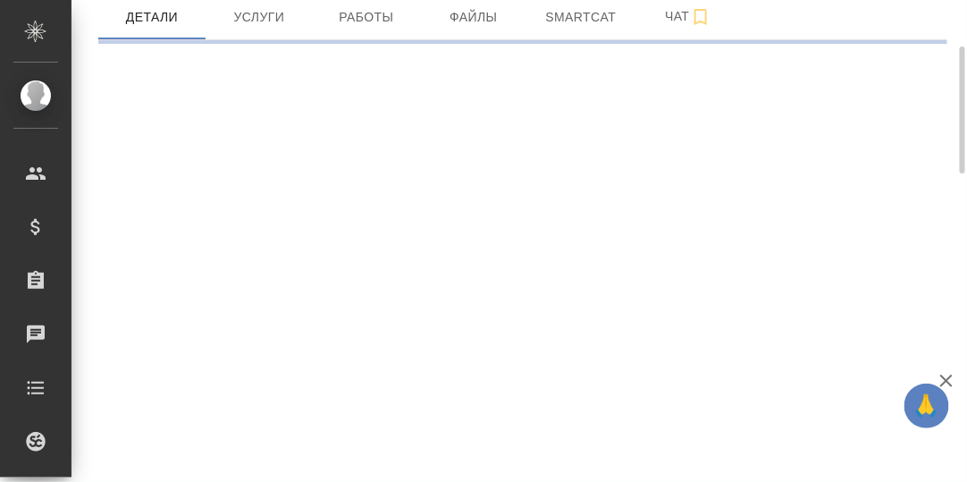
select select "RU"
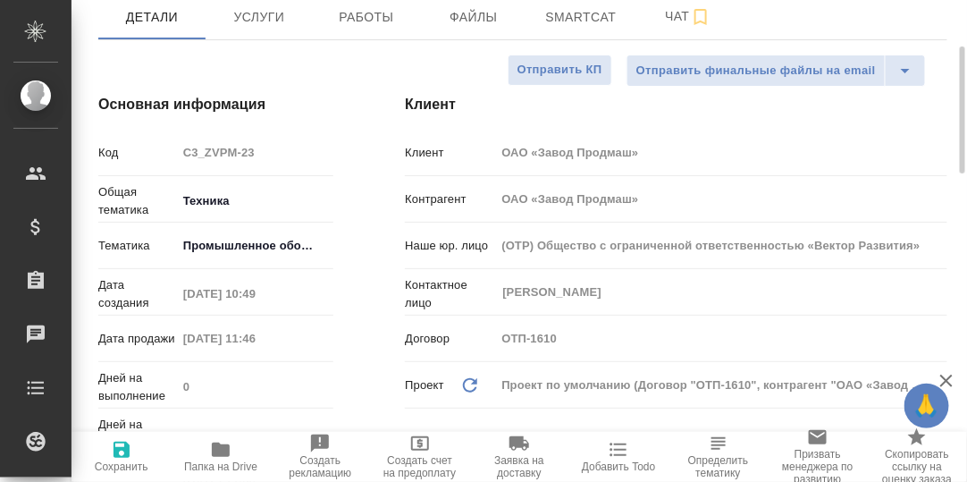
type textarea "x"
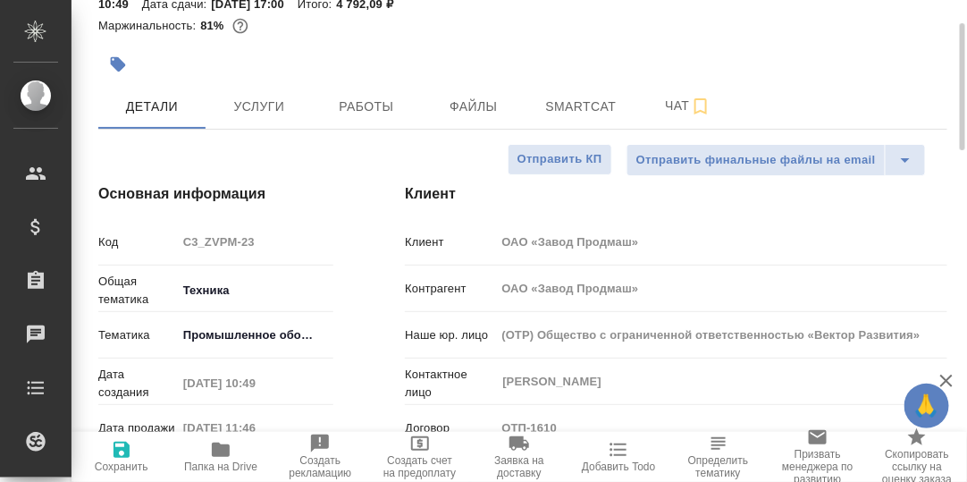
type textarea "x"
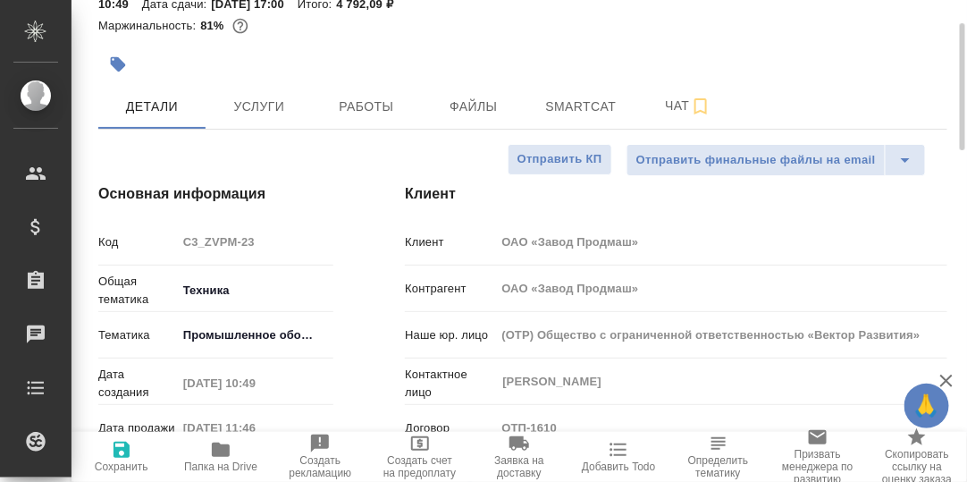
type textarea "x"
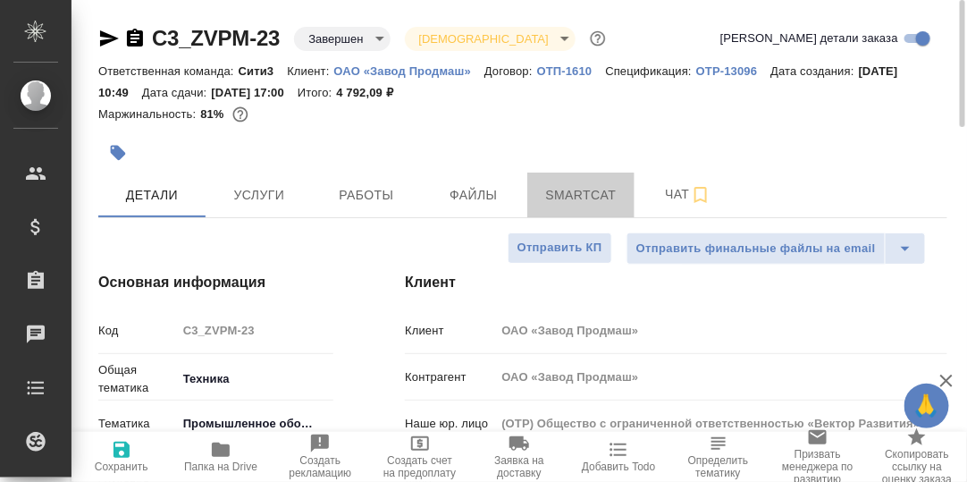
drag, startPoint x: 579, startPoint y: 198, endPoint x: 414, endPoint y: 232, distance: 168.7
click at [580, 198] on span "Smartcat" at bounding box center [581, 195] width 86 height 22
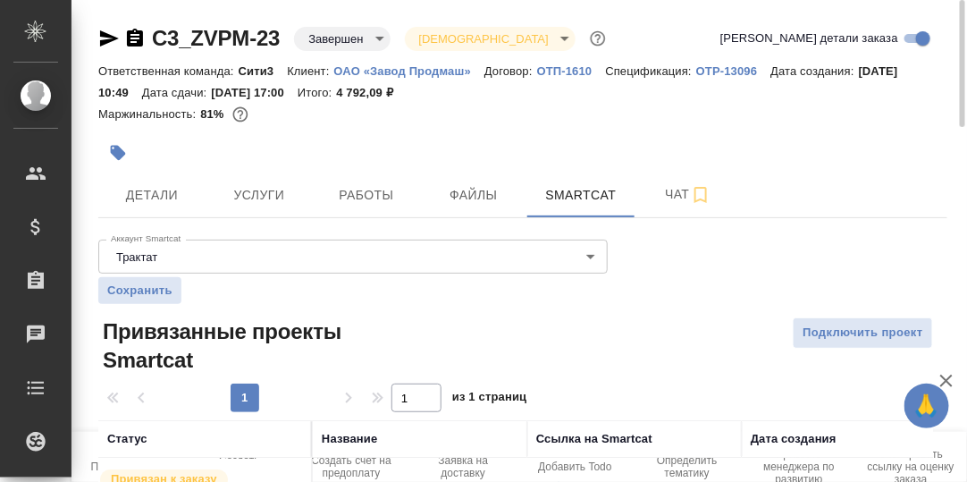
scroll to position [98, 0]
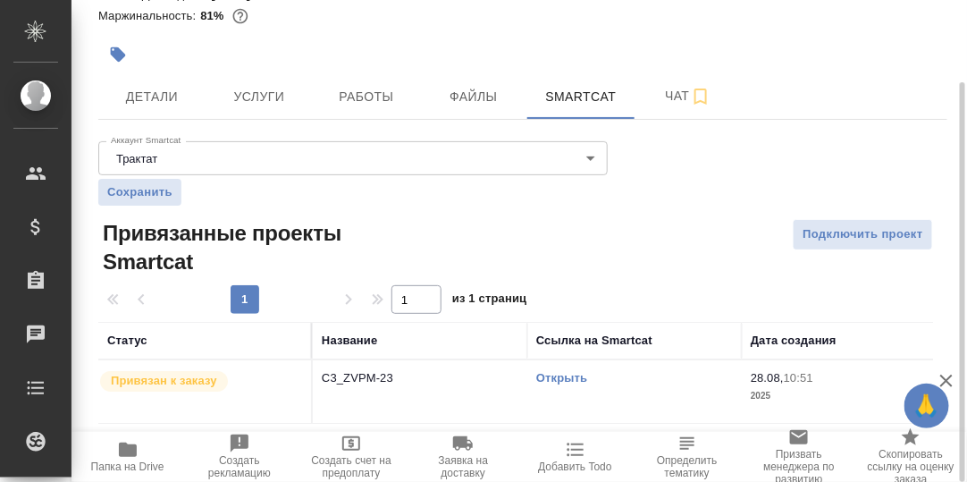
click at [559, 373] on link "Открыть" at bounding box center [561, 377] width 51 height 13
click at [566, 378] on link "Открыть" at bounding box center [561, 377] width 51 height 13
click at [367, 96] on span "Работы" at bounding box center [367, 97] width 86 height 22
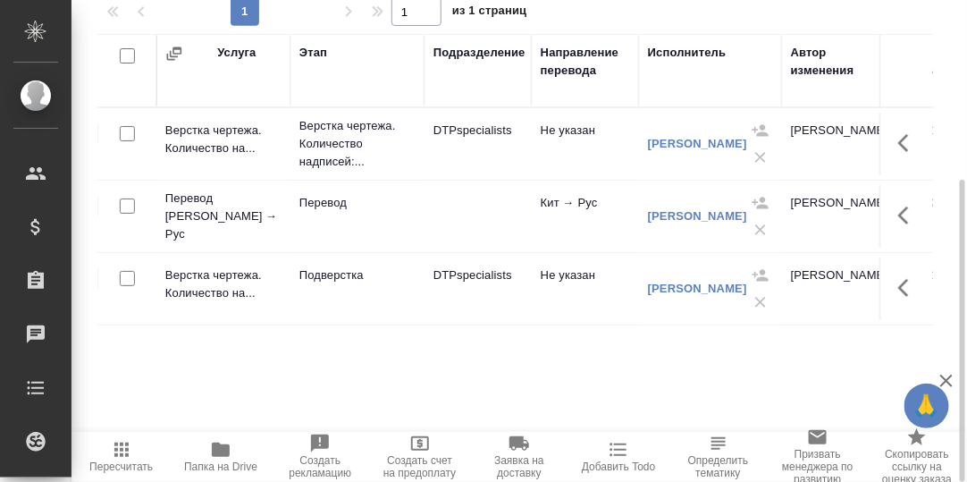
scroll to position [0, 262]
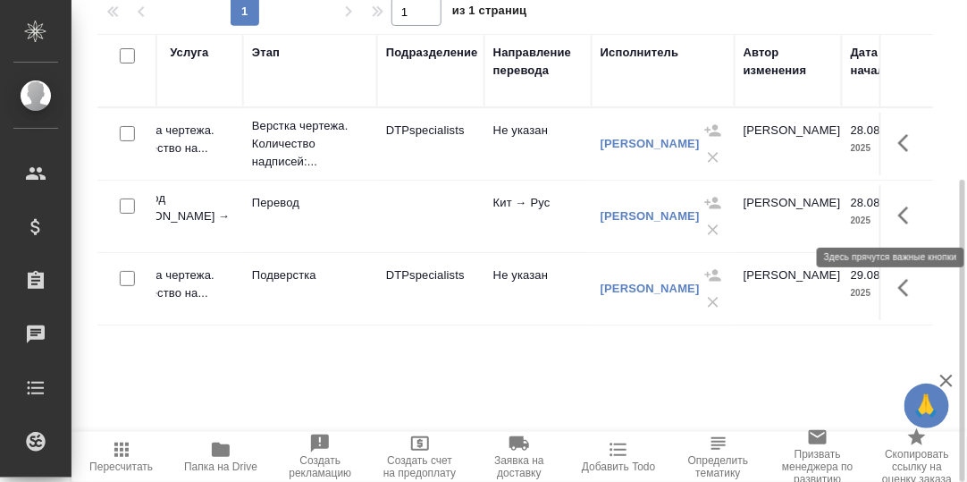
click at [907, 221] on icon "button" at bounding box center [903, 216] width 11 height 18
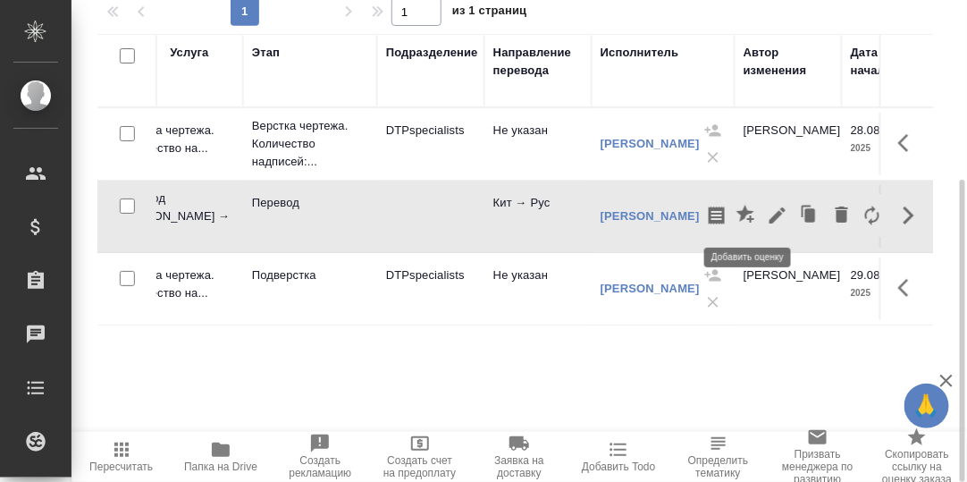
click at [746, 213] on icon "button" at bounding box center [746, 214] width 18 height 18
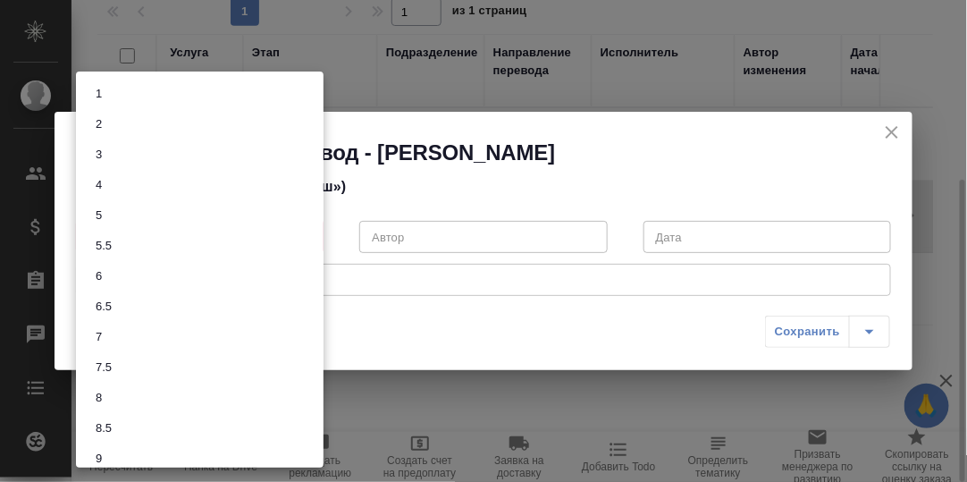
click at [308, 234] on body "🙏 .cls-1 fill:#fff; AWATERA Румянцева Дарья d.rumyantseva Клиенты Спецификации …" at bounding box center [483, 241] width 967 height 482
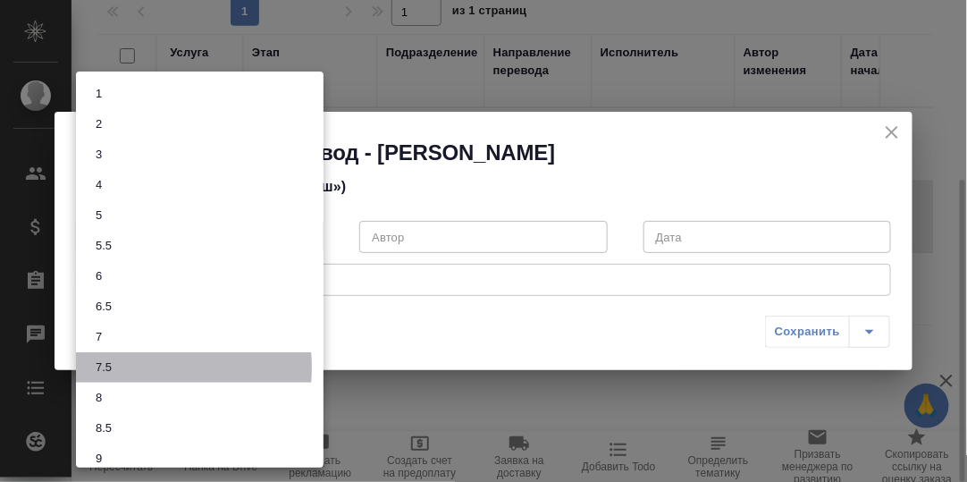
click at [114, 367] on button "7.5" at bounding box center [103, 368] width 27 height 20
type input "7.5"
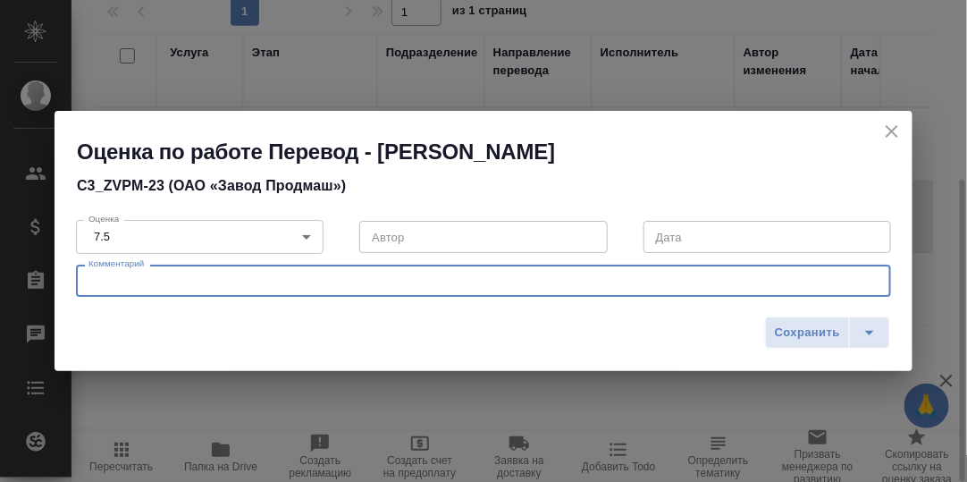
click at [187, 282] on textarea at bounding box center [484, 280] width 790 height 13
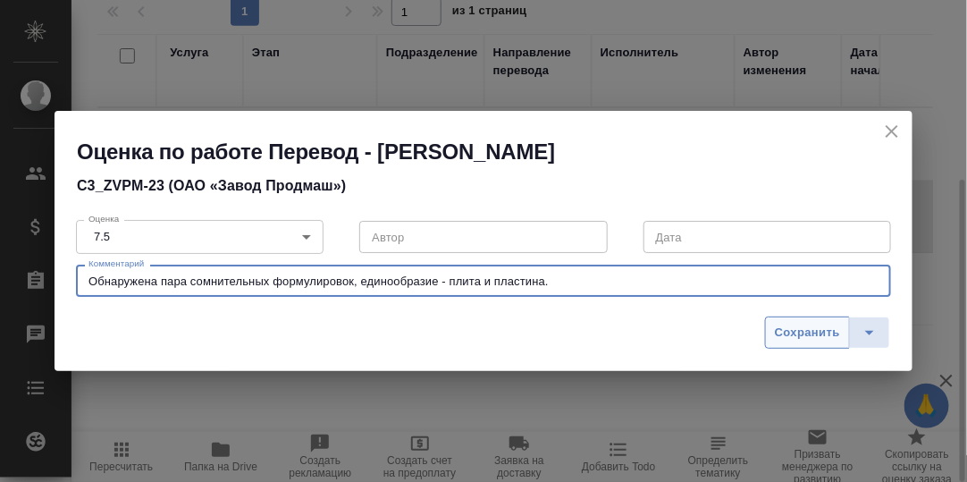
type textarea "Обнаружена пара сомнительных формулировок, единообразие - плита и пластина."
click at [822, 332] on span "Сохранить" at bounding box center [807, 333] width 65 height 21
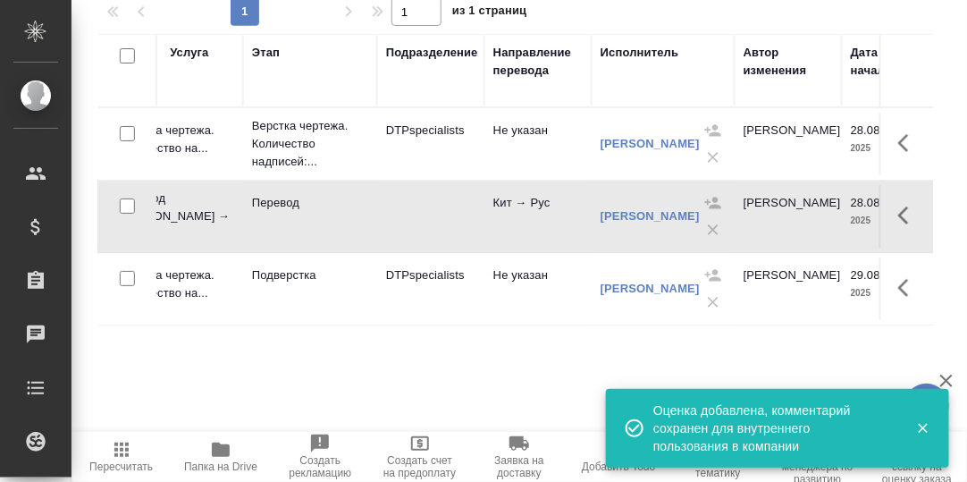
scroll to position [0, 0]
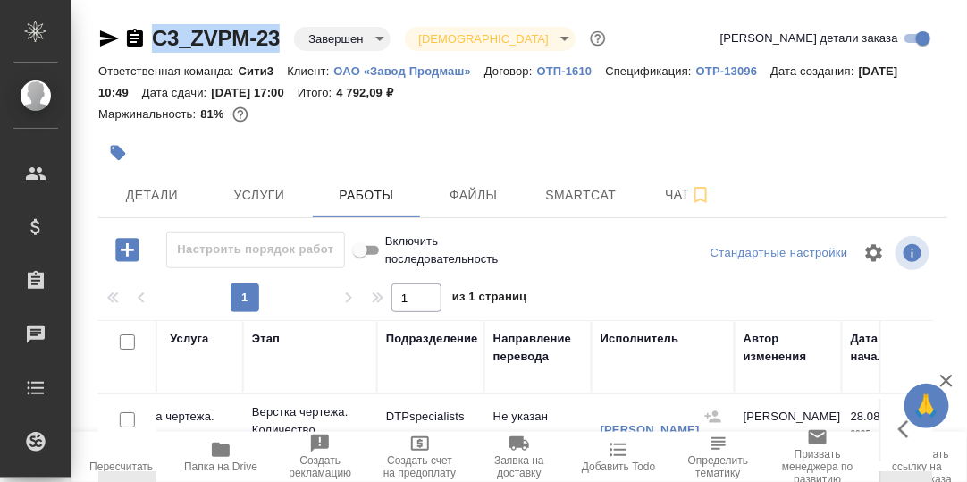
drag, startPoint x: 286, startPoint y: 37, endPoint x: 142, endPoint y: 36, distance: 143.9
click at [142, 36] on div "C3_ZVPM-23 Завершен closed Святая троица holyTrinity" at bounding box center [353, 38] width 511 height 29
copy link "C3_ZVPM-23"
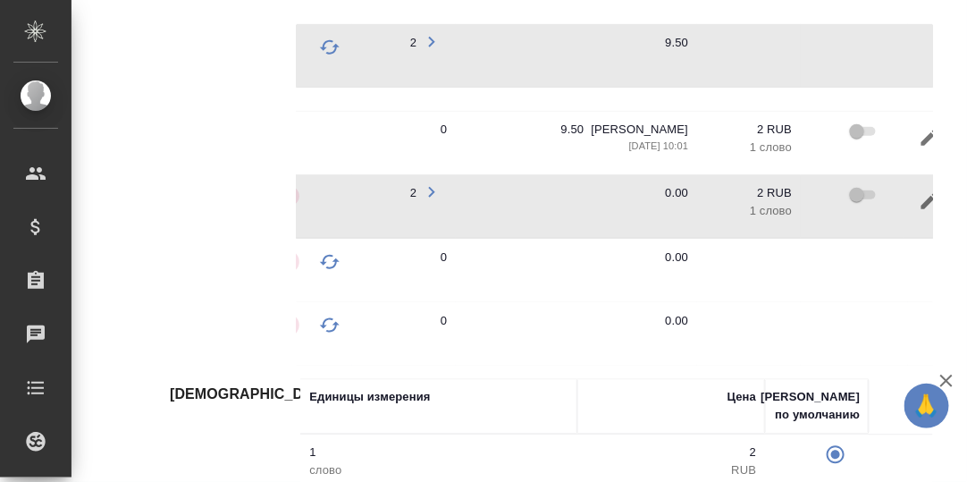
scroll to position [0, 493]
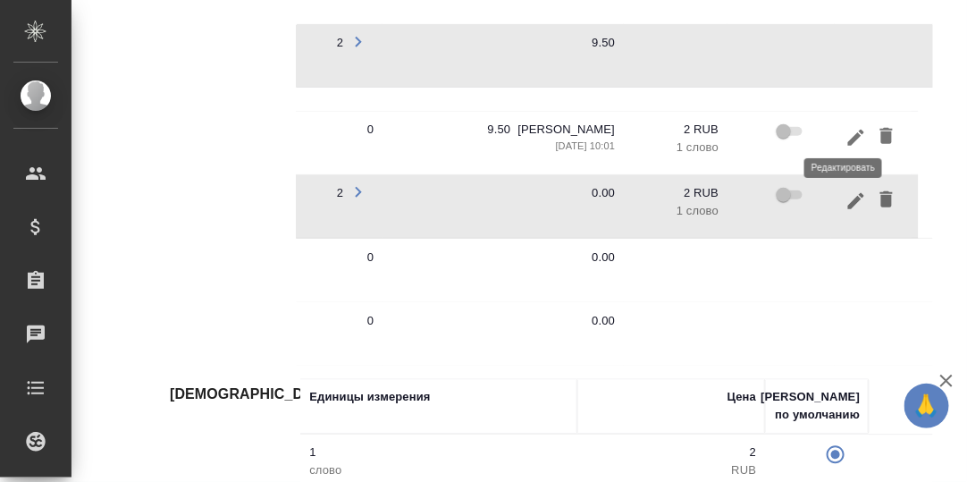
click at [846, 126] on icon "button" at bounding box center [856, 136] width 21 height 21
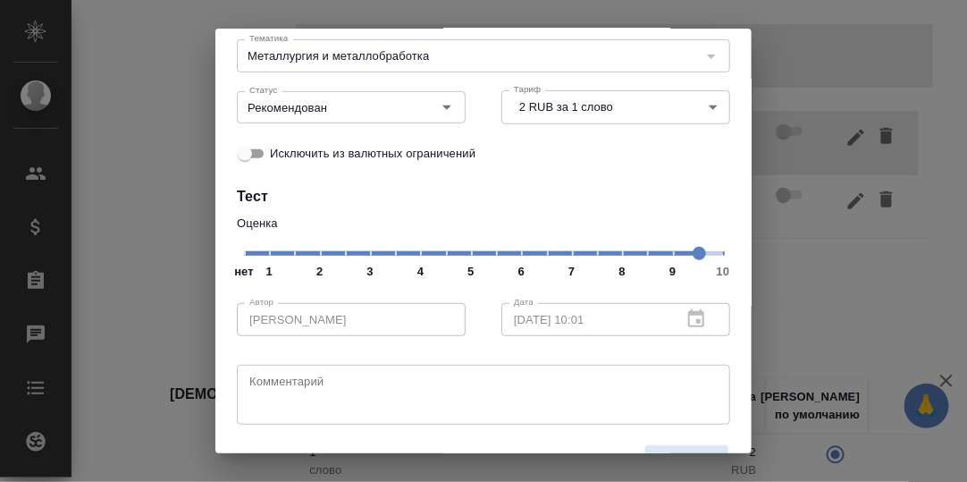
scroll to position [179, 0]
click at [582, 256] on span "нет 1 2 3 4 5 6 7 8 9 10" at bounding box center [483, 251] width 479 height 25
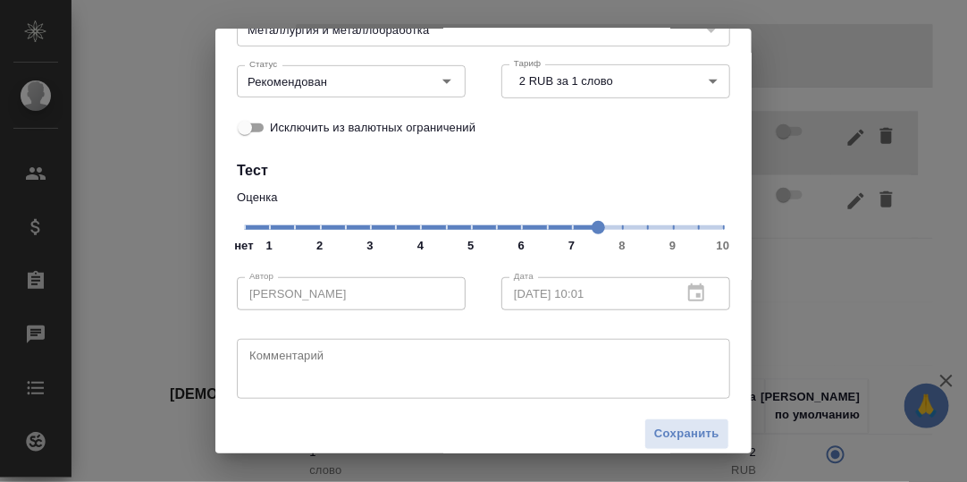
scroll to position [221, 0]
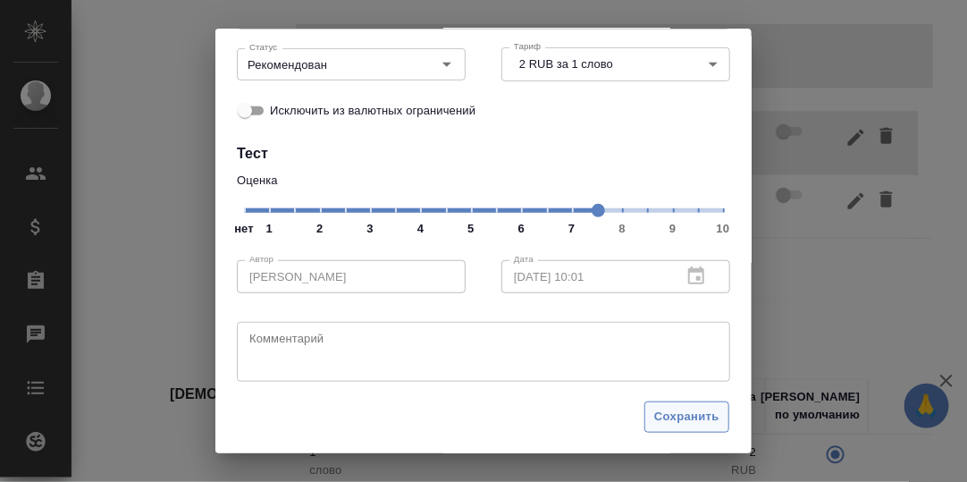
click at [691, 411] on span "Сохранить" at bounding box center [686, 417] width 65 height 21
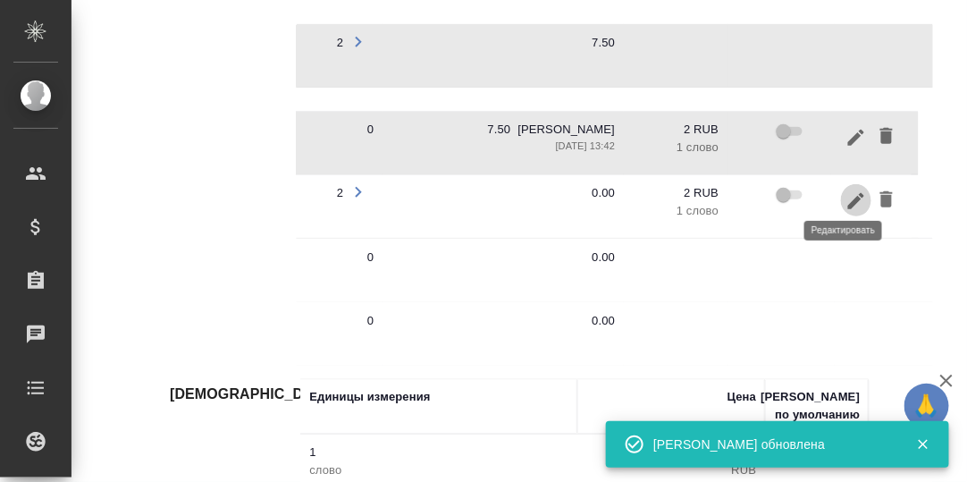
click at [848, 191] on icon "button" at bounding box center [856, 199] width 16 height 16
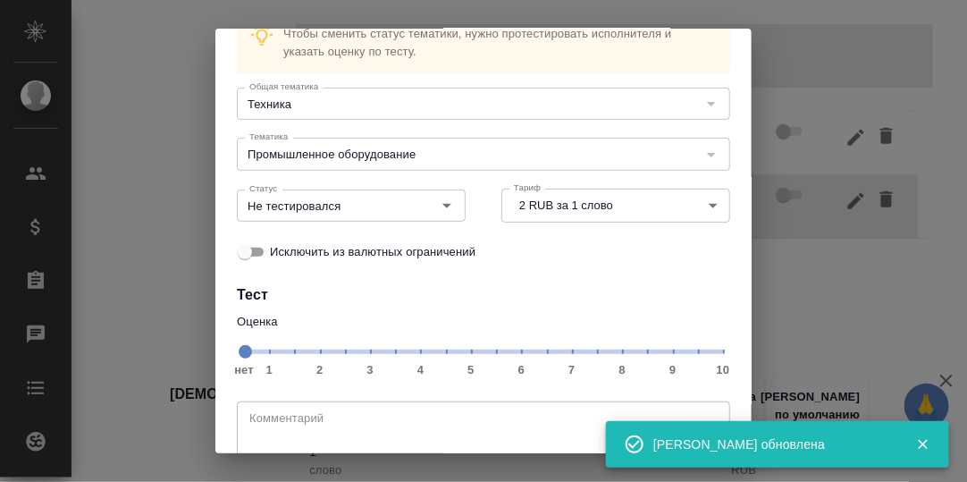
scroll to position [160, 0]
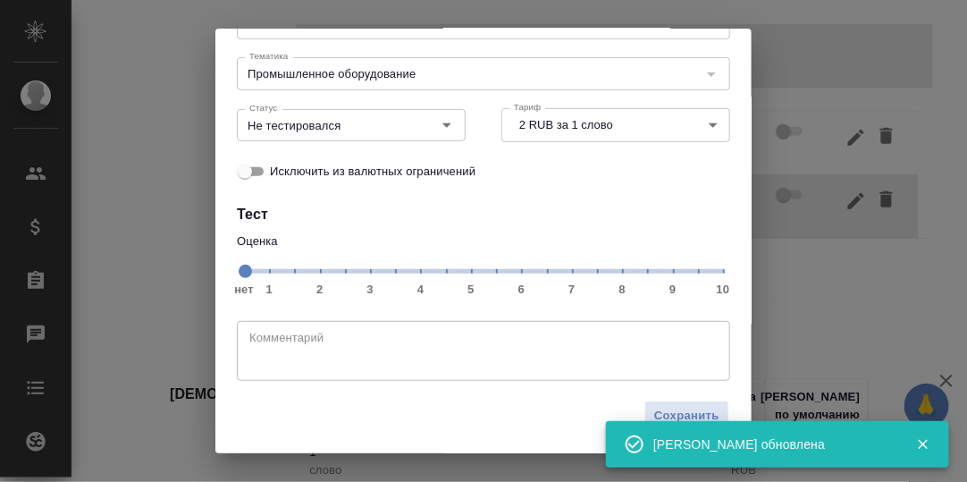
click at [588, 269] on span "нет 1 2 3 4 5 6 7 8 9 10" at bounding box center [483, 269] width 479 height 25
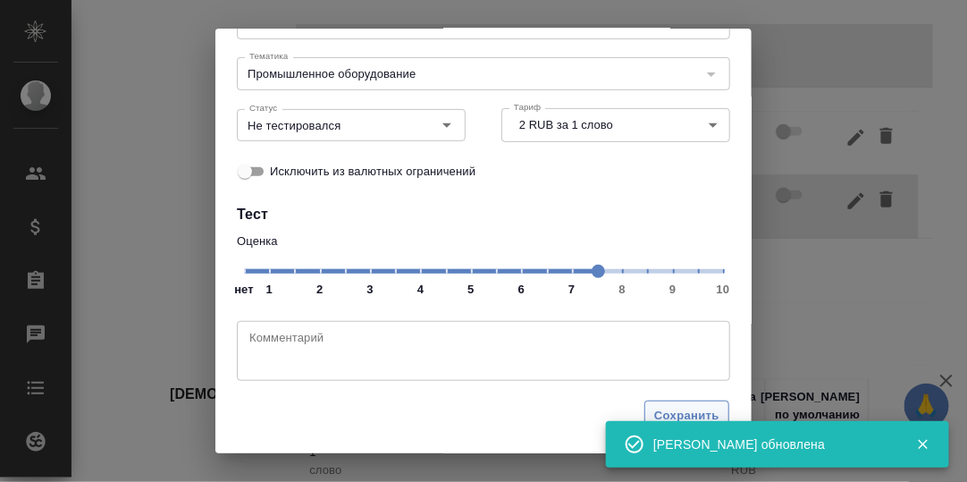
drag, startPoint x: 667, startPoint y: 410, endPoint x: 653, endPoint y: 384, distance: 30.4
click at [667, 410] on span "Сохранить" at bounding box center [686, 416] width 65 height 21
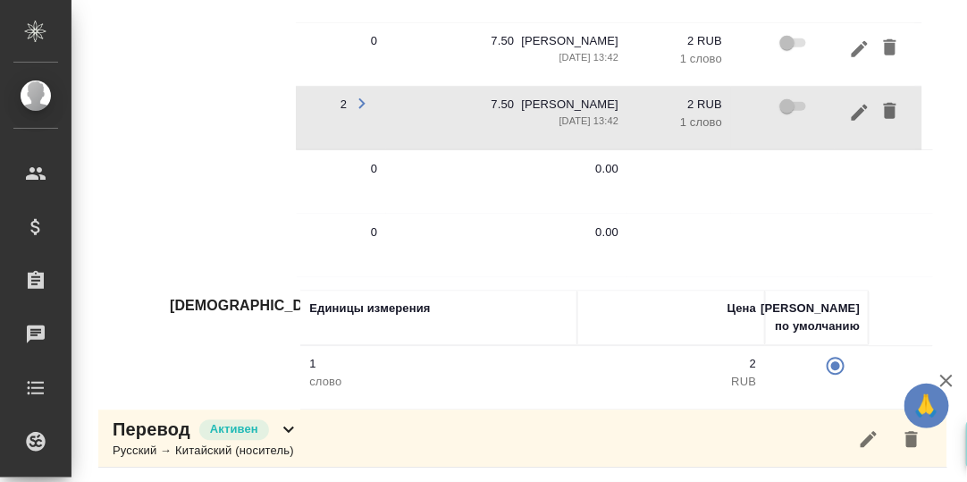
scroll to position [0, 493]
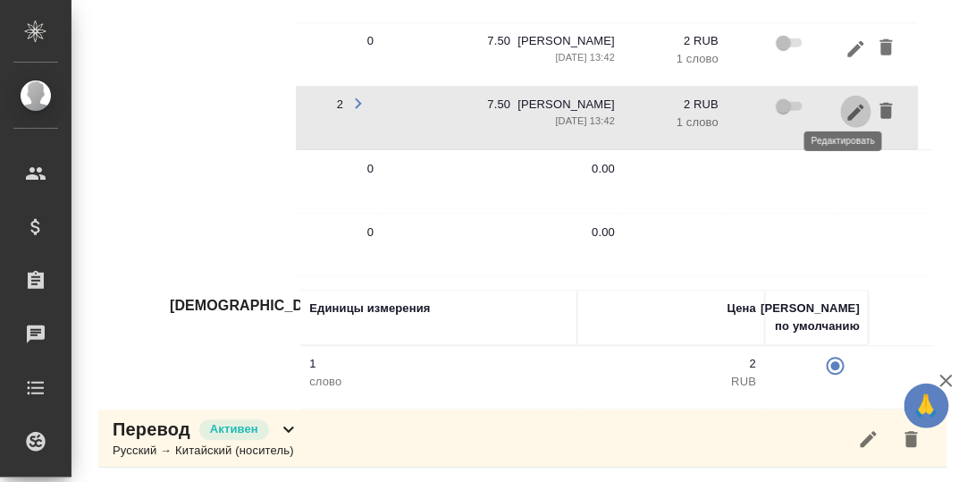
click at [848, 107] on icon "button" at bounding box center [856, 111] width 16 height 16
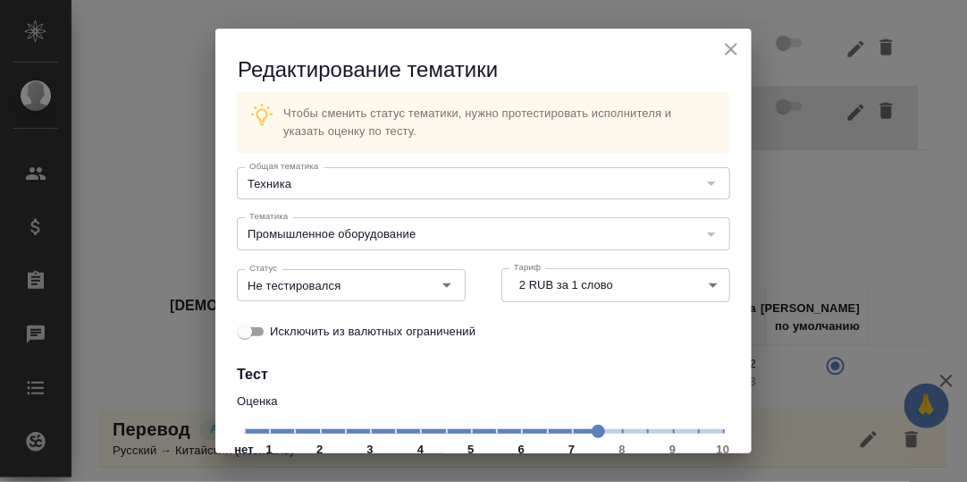
scroll to position [89, 0]
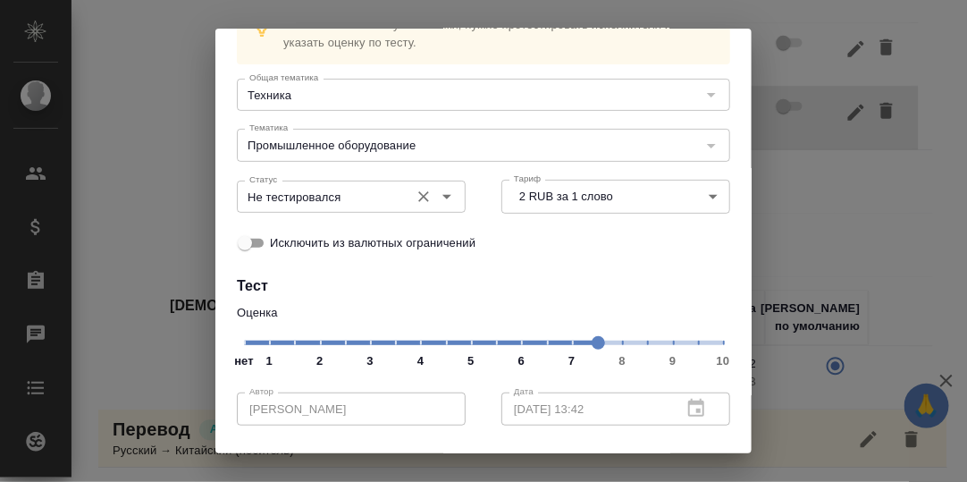
click at [446, 195] on icon "Open" at bounding box center [446, 196] width 21 height 21
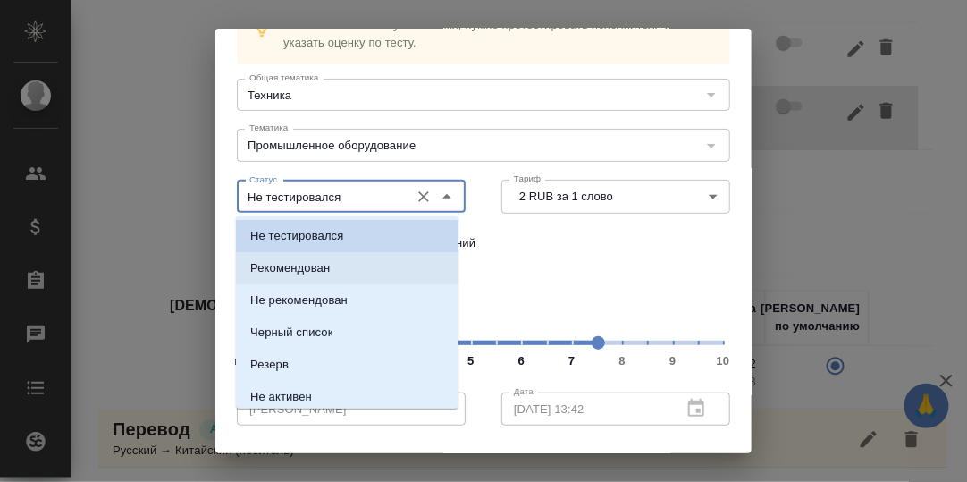
click at [321, 268] on p "Рекомендован" at bounding box center [290, 268] width 80 height 18
type input "Рекомендован"
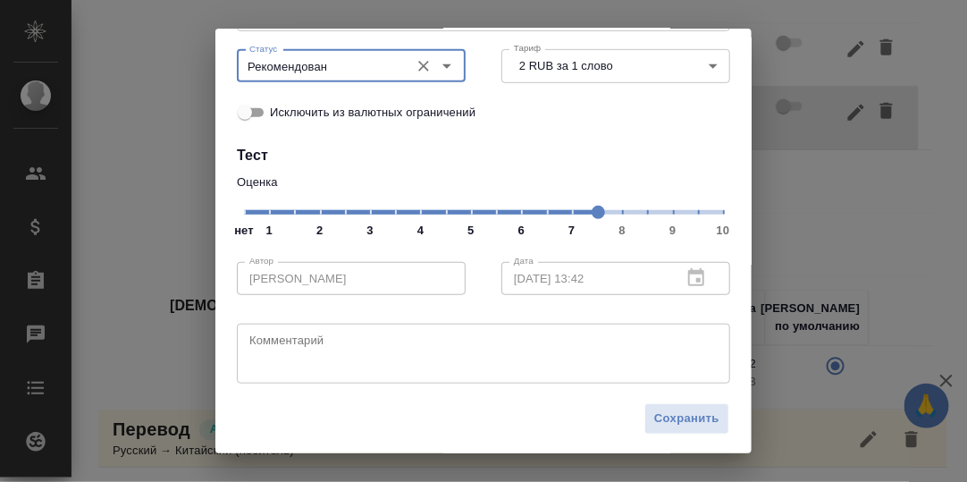
scroll to position [221, 0]
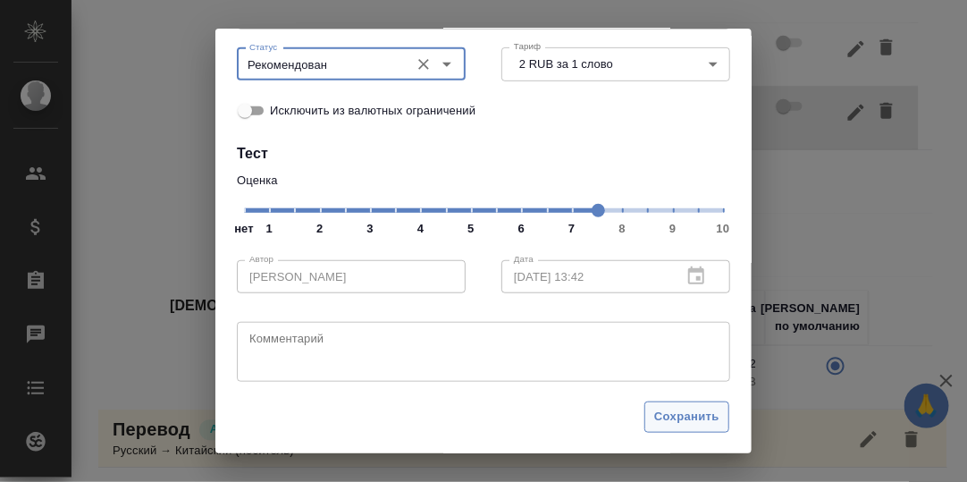
click at [672, 414] on span "Сохранить" at bounding box center [686, 417] width 65 height 21
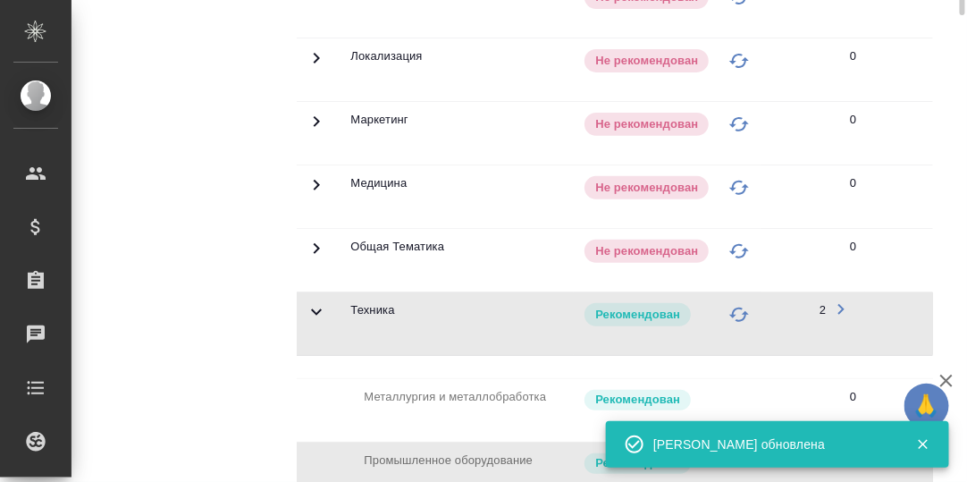
scroll to position [424, 0]
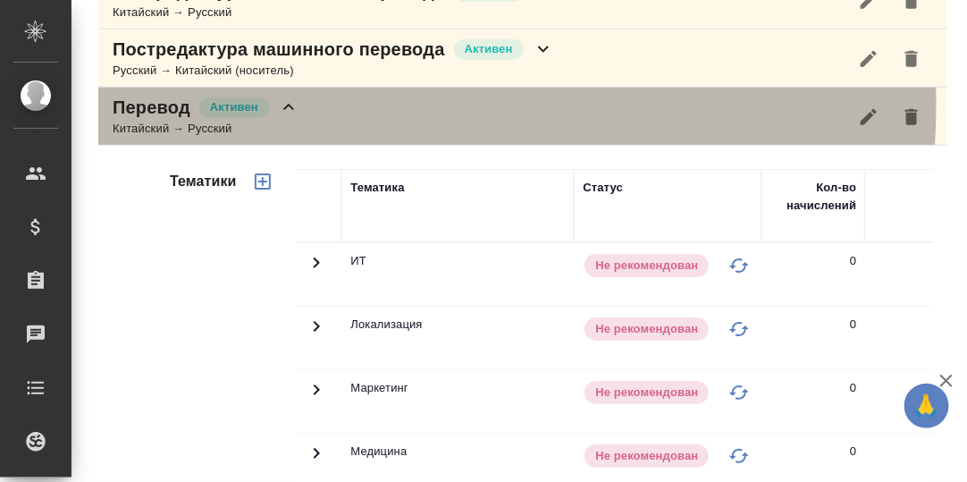
click at [283, 101] on icon at bounding box center [288, 107] width 21 height 21
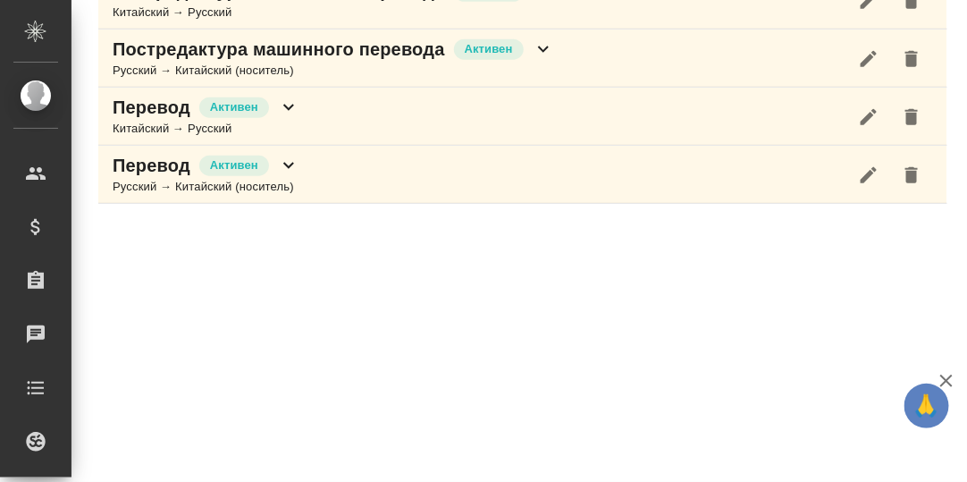
scroll to position [423, 0]
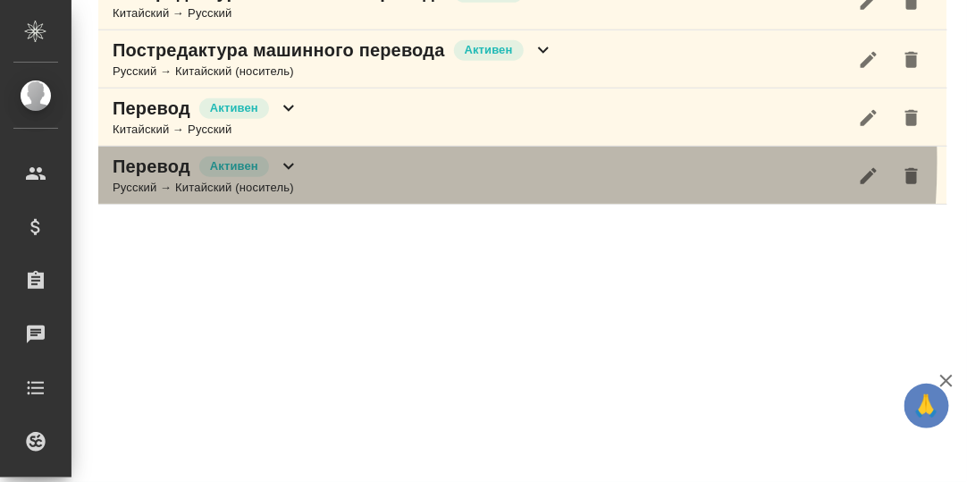
click at [291, 158] on icon at bounding box center [288, 166] width 21 height 21
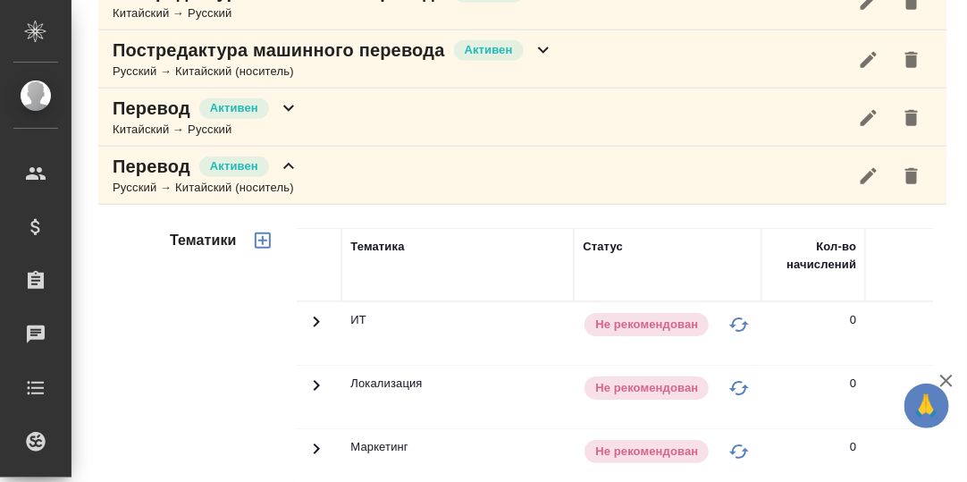
scroll to position [690, 0]
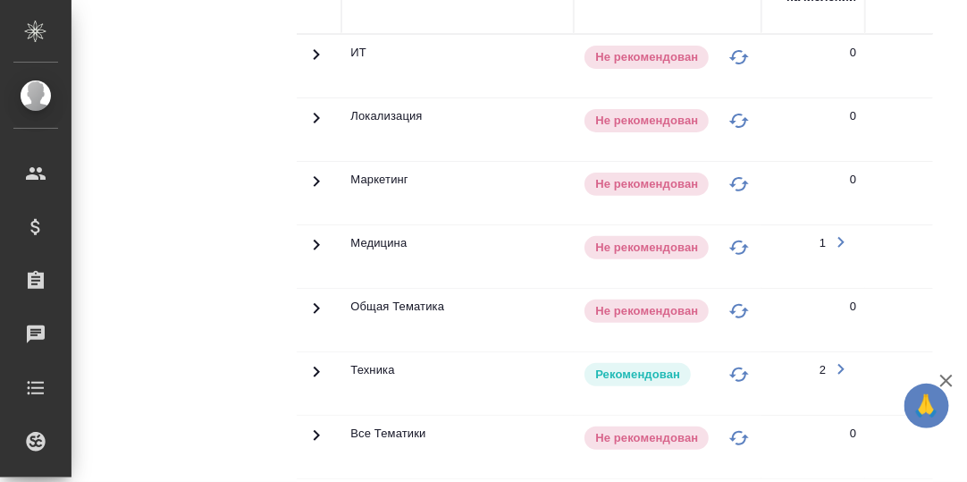
click at [320, 364] on icon at bounding box center [316, 371] width 21 height 21
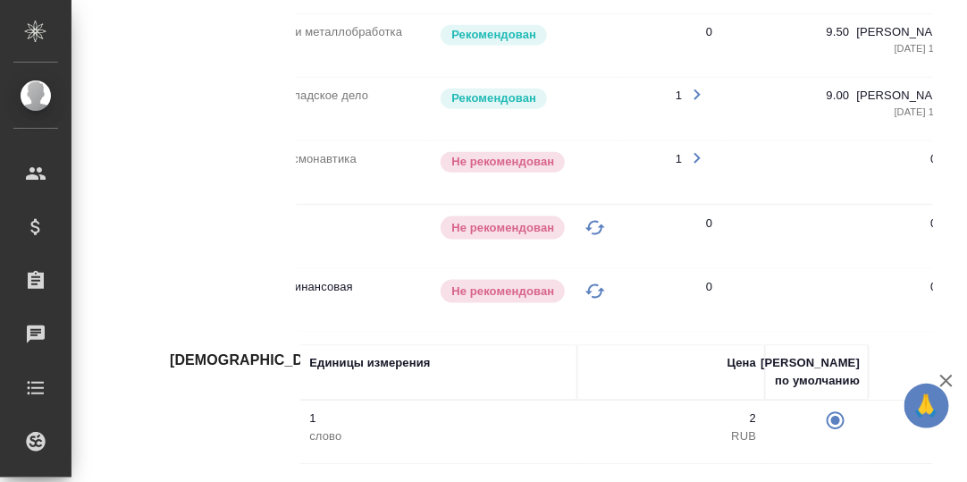
scroll to position [0, 0]
